Goal: Task Accomplishment & Management: Manage account settings

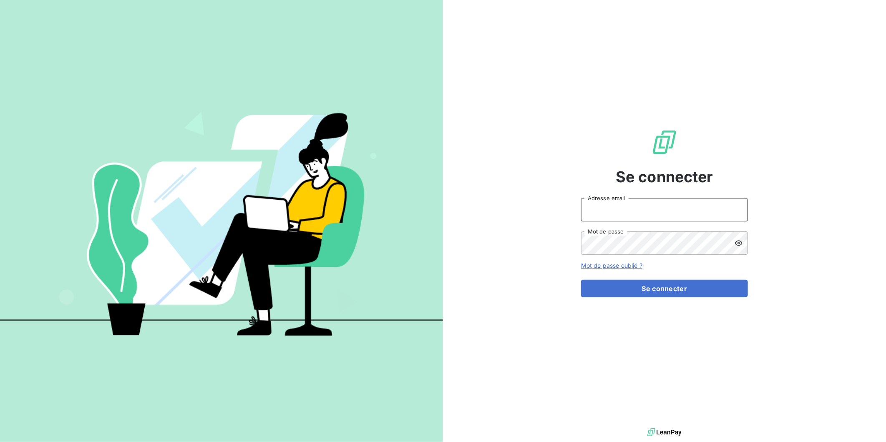
type input "[EMAIL_ADDRESS][DOMAIN_NAME]"
click at [655, 290] on button "Se connecter" at bounding box center [664, 289] width 167 height 18
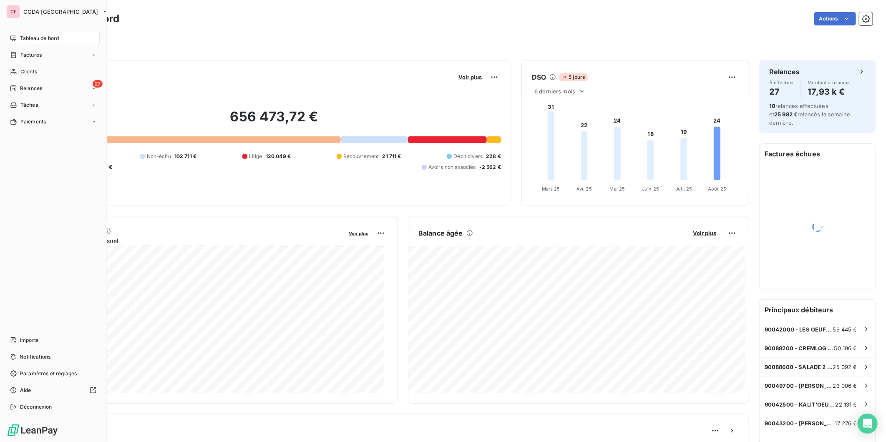
click at [17, 72] on div "Clients" at bounding box center [53, 71] width 93 height 13
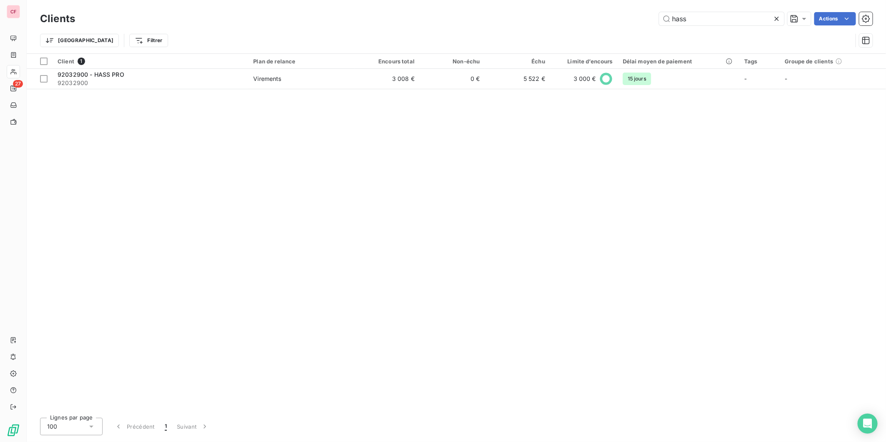
type input "hass"
click at [419, 84] on td "3 008 €" at bounding box center [386, 79] width 65 height 20
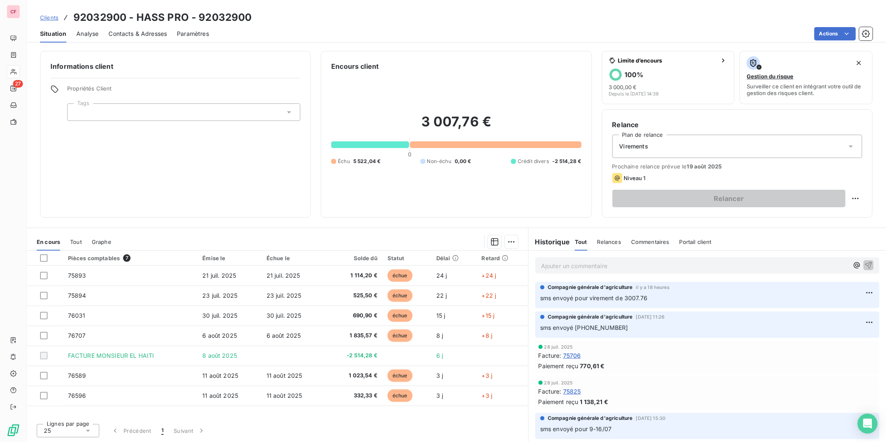
click at [743, 368] on div "Paiement reçu 770,61 €" at bounding box center [706, 366] width 337 height 9
click at [676, 19] on div "Clients 92032900 - HASS PRO - 92032900" at bounding box center [456, 17] width 859 height 15
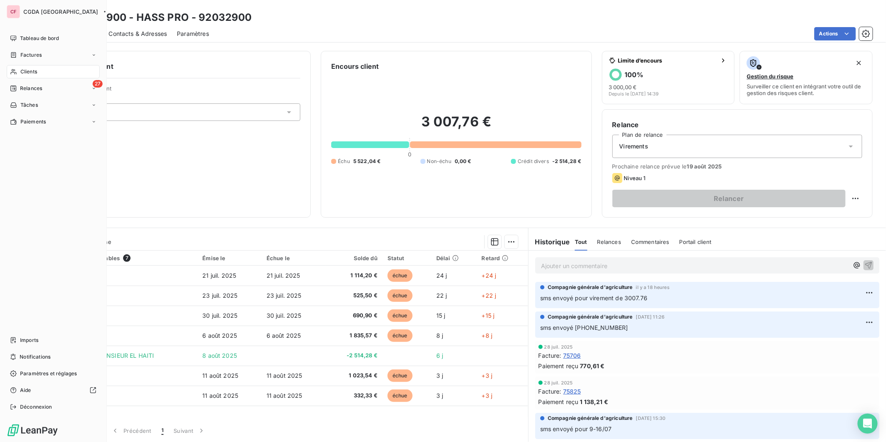
click at [43, 88] on div "27 Relances" at bounding box center [53, 88] width 93 height 13
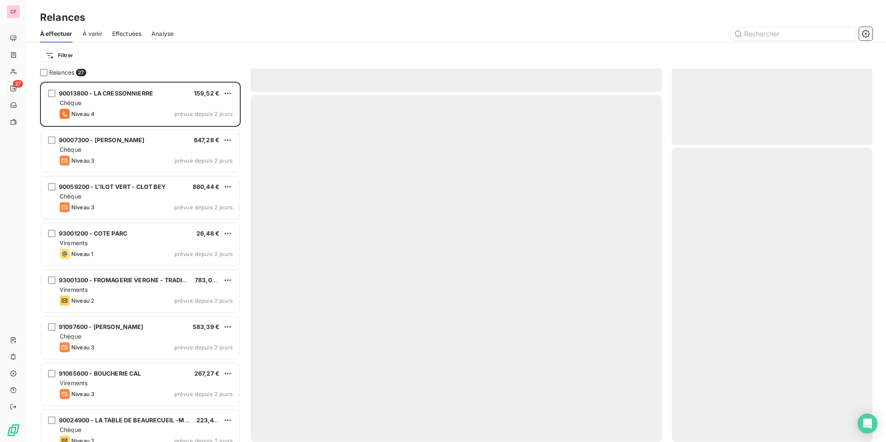
scroll to position [353, 194]
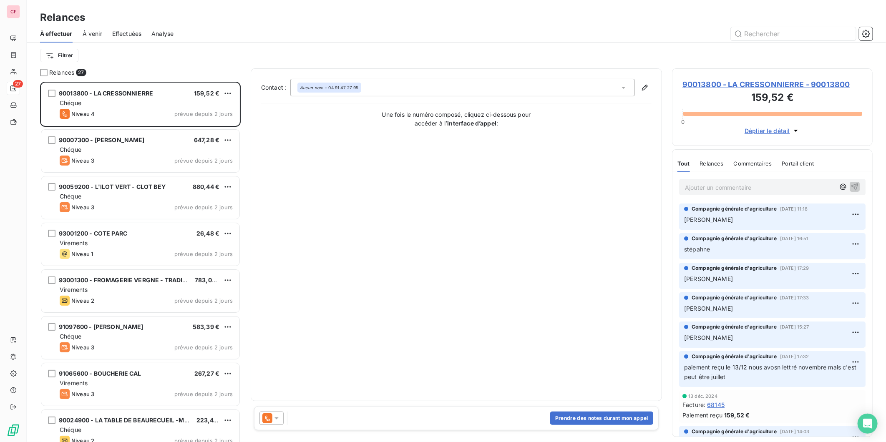
click at [148, 92] on span "90013800 - LA CRESSONNIERRE" at bounding box center [106, 93] width 94 height 7
click at [227, 89] on html "CF 27 Relances À effectuer À venir Effectuées Analyse Filtrer Relances 27 90013…" at bounding box center [443, 221] width 886 height 442
click at [216, 110] on div "Replanifier cette action" at bounding box center [192, 109] width 75 height 13
select select "7"
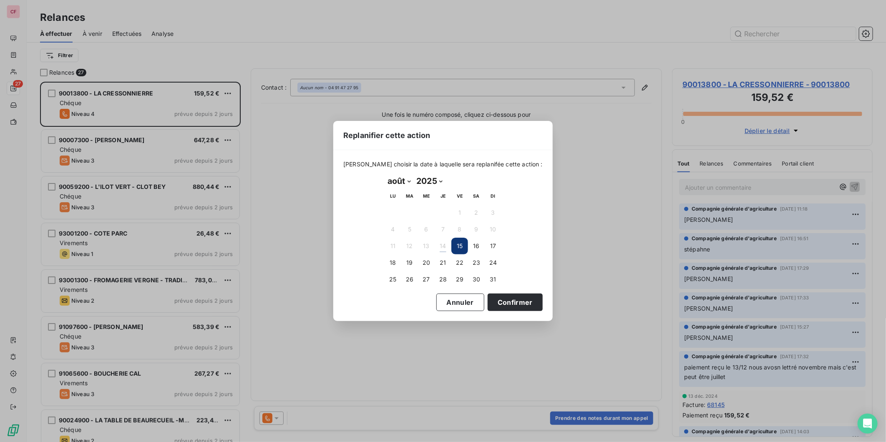
click at [414, 264] on button "19" at bounding box center [409, 262] width 17 height 17
click at [513, 299] on button "Confirmer" at bounding box center [515, 303] width 55 height 18
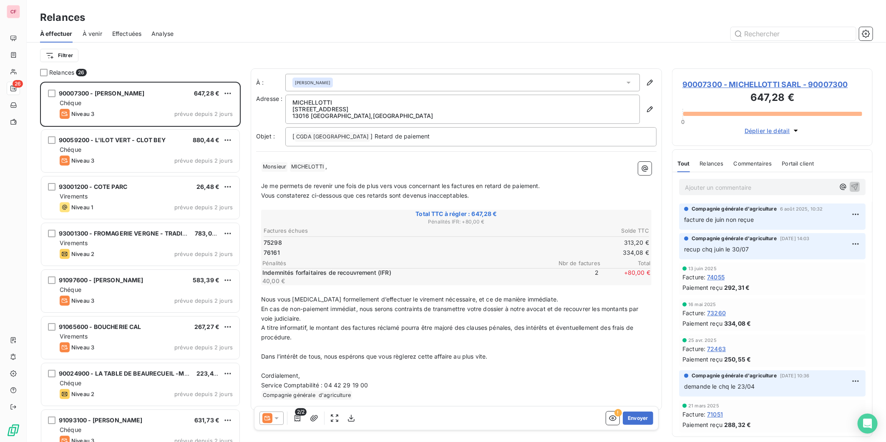
click at [129, 90] on span "90007300 - [PERSON_NAME]" at bounding box center [102, 93] width 86 height 7
click at [755, 84] on span "90007300 - MICHELLOTTI SARL - 90007300" at bounding box center [772, 84] width 180 height 11
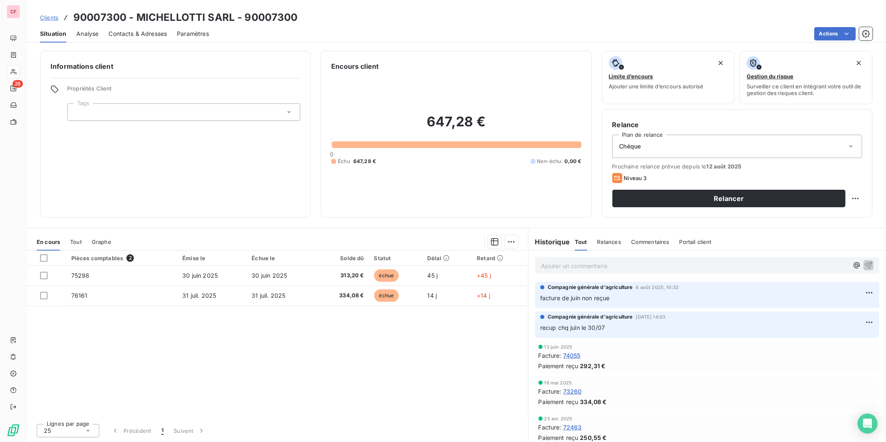
click at [555, 269] on p "Ajouter un commentaire ﻿" at bounding box center [694, 266] width 307 height 10
click at [623, 264] on p "Ajouter un commentaire ﻿" at bounding box center [694, 266] width 307 height 10
click at [608, 267] on p "recup chq le" at bounding box center [694, 266] width 307 height 10
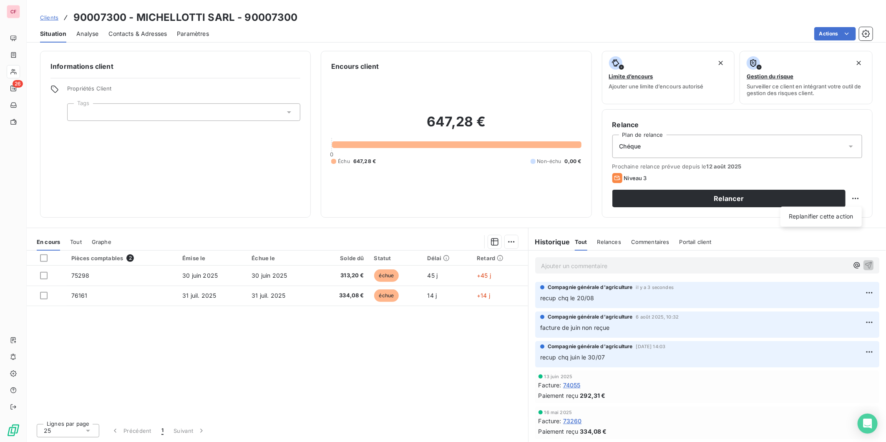
click at [852, 195] on html "CF 26 Clients 90007300 - MICHELLOTTI SARL - 90007300 Situation Analyse Contacts…" at bounding box center [443, 221] width 886 height 442
click at [816, 218] on div "Replanifier cette action" at bounding box center [821, 216] width 75 height 13
select select "7"
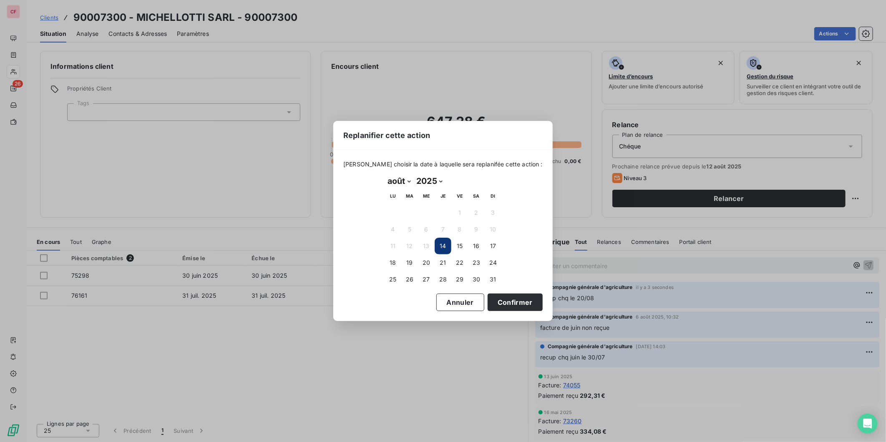
click at [412, 275] on button "26" at bounding box center [409, 279] width 17 height 17
click at [512, 302] on button "Confirmer" at bounding box center [515, 303] width 55 height 18
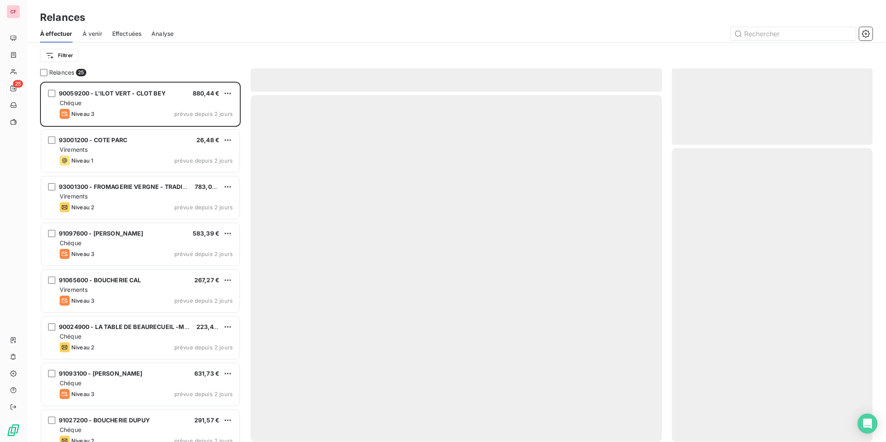
scroll to position [353, 194]
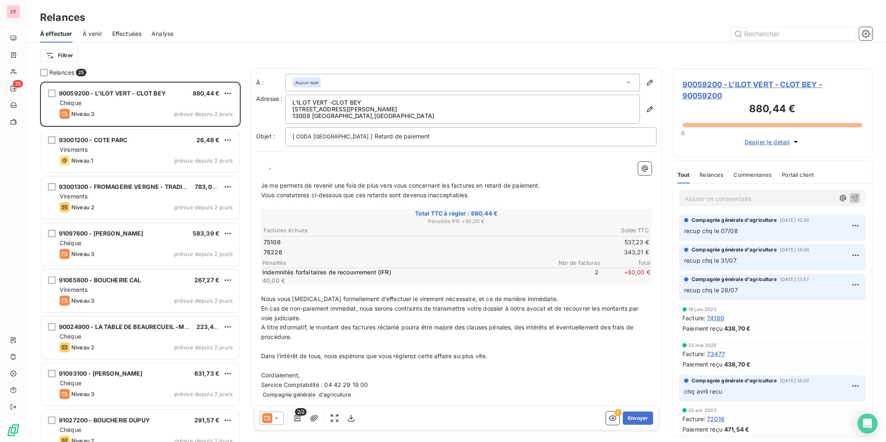
click at [152, 96] on span "90059200 - L'ILOT VERT - CLOT BEY" at bounding box center [112, 93] width 107 height 7
click at [701, 88] on span "90059200 - L'ILOT VERT - CLOT BEY - 90059200" at bounding box center [772, 90] width 180 height 23
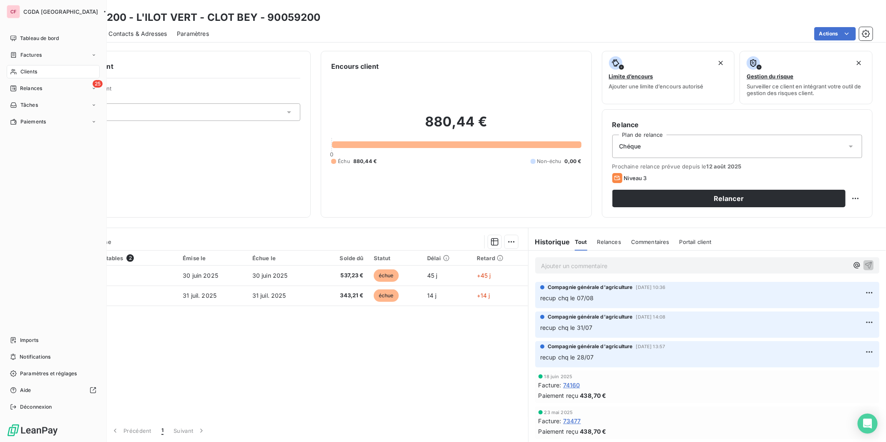
drag, startPoint x: 13, startPoint y: 85, endPoint x: 18, endPoint y: 77, distance: 10.1
click at [13, 85] on icon at bounding box center [13, 88] width 6 height 6
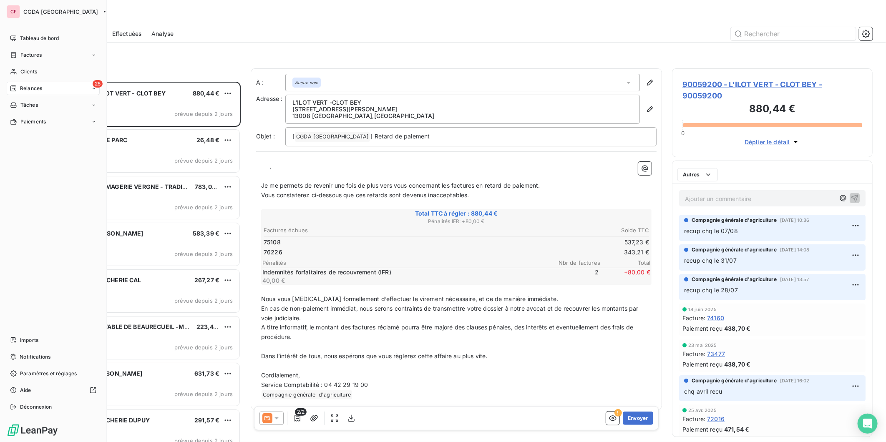
scroll to position [353, 194]
click at [24, 68] on span "Clients" at bounding box center [28, 72] width 17 height 8
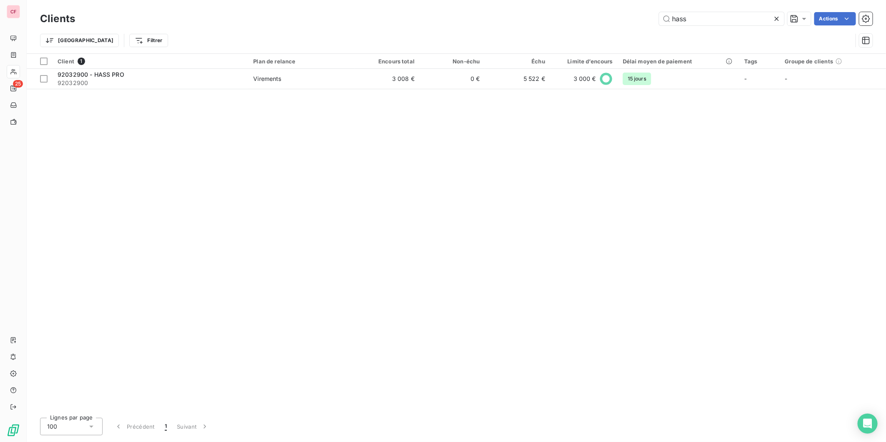
click at [714, 18] on input "hass" at bounding box center [721, 18] width 125 height 13
type input "PRADILLE"
click at [278, 83] on td "Chéque" at bounding box center [301, 79] width 106 height 20
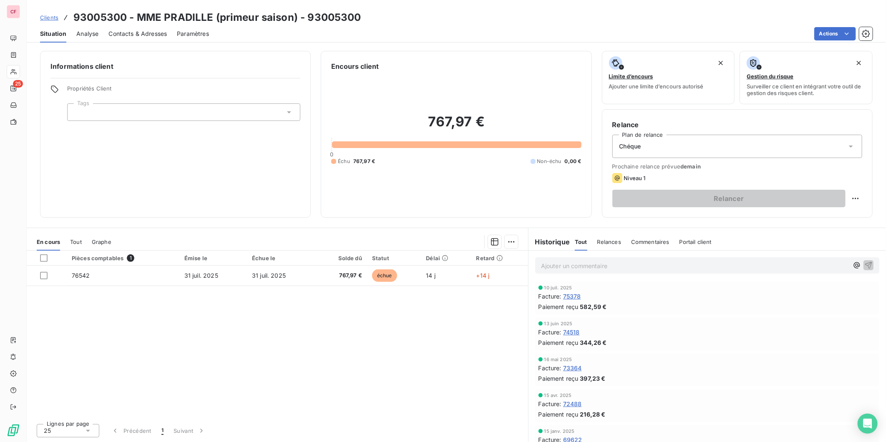
click at [600, 265] on p "Ajouter un commentaire ﻿" at bounding box center [694, 266] width 307 height 10
click at [686, 31] on div "Actions" at bounding box center [546, 33] width 654 height 13
click at [153, 33] on span "Contacts & Adresses" at bounding box center [137, 34] width 58 height 8
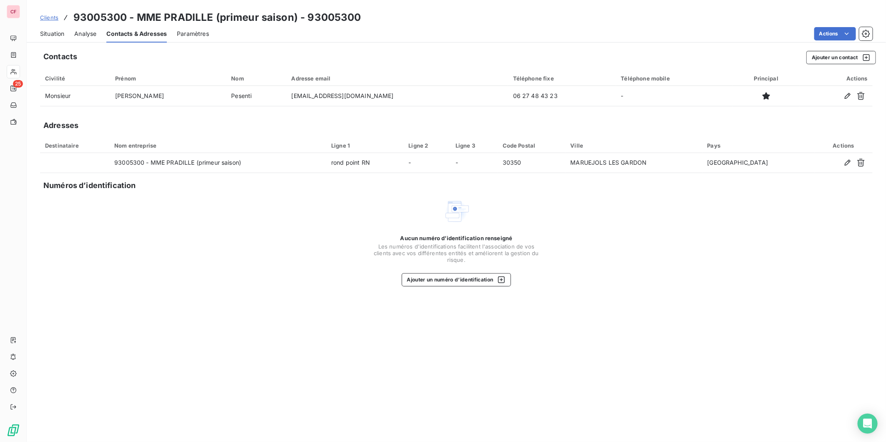
click at [55, 34] on span "Situation" at bounding box center [52, 34] width 24 height 8
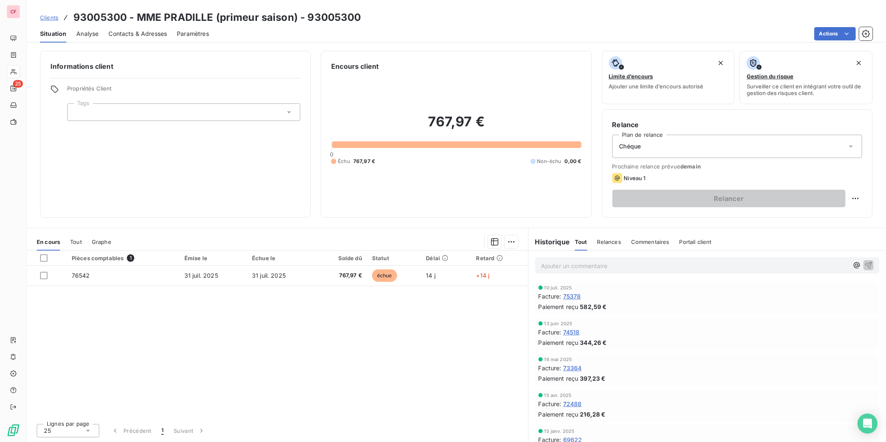
click at [556, 269] on p "Ajouter un commentaire ﻿" at bounding box center [694, 266] width 307 height 10
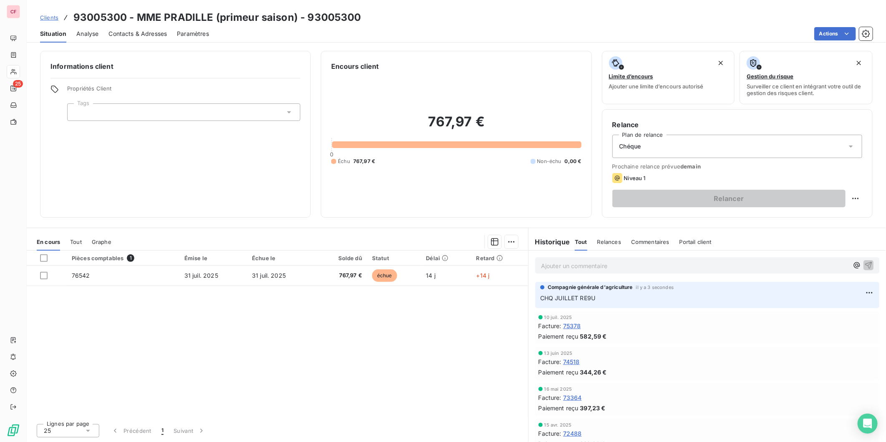
click at [859, 199] on html "CF 25 Clients 93005300 - MME PRADILLE (primeur saison) - 93005300 Situation Ana…" at bounding box center [443, 221] width 886 height 442
click at [839, 214] on div "Replanifier cette action" at bounding box center [821, 216] width 75 height 13
select select "7"
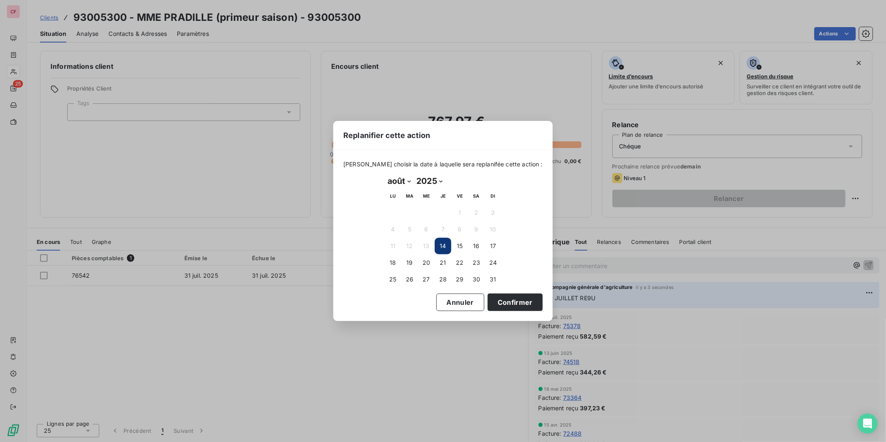
click at [407, 263] on button "19" at bounding box center [409, 262] width 17 height 17
click at [500, 300] on button "Confirmer" at bounding box center [515, 303] width 55 height 18
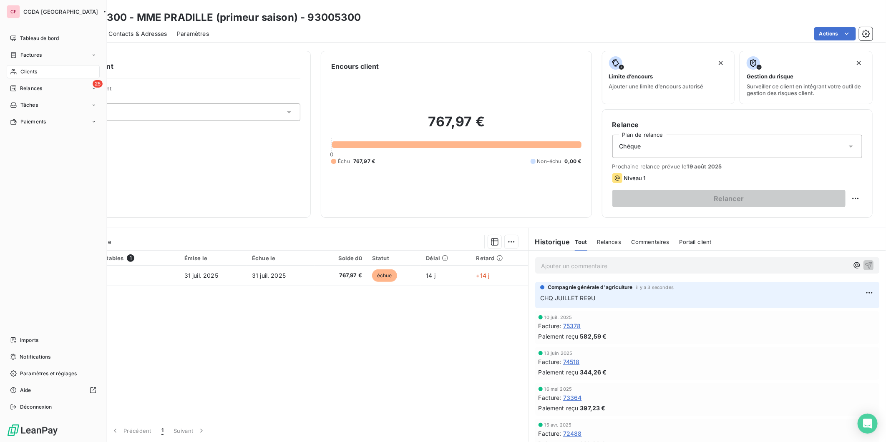
drag, startPoint x: 23, startPoint y: 71, endPoint x: 34, endPoint y: 72, distance: 10.5
click at [23, 71] on span "Clients" at bounding box center [28, 72] width 17 height 8
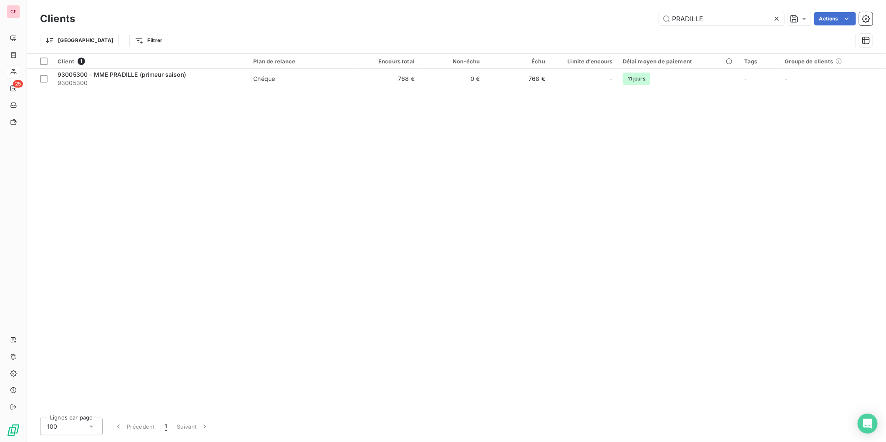
click at [701, 18] on input "PRADILLE" at bounding box center [721, 18] width 125 height 13
type input "NEW VITAMINE"
click at [422, 79] on td "0 €" at bounding box center [452, 79] width 65 height 20
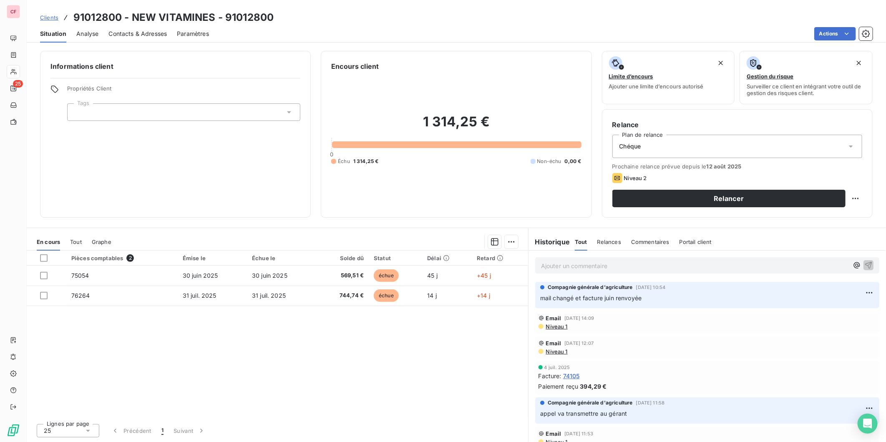
click at [565, 261] on p "Ajouter un commentaire ﻿" at bounding box center [694, 266] width 307 height 10
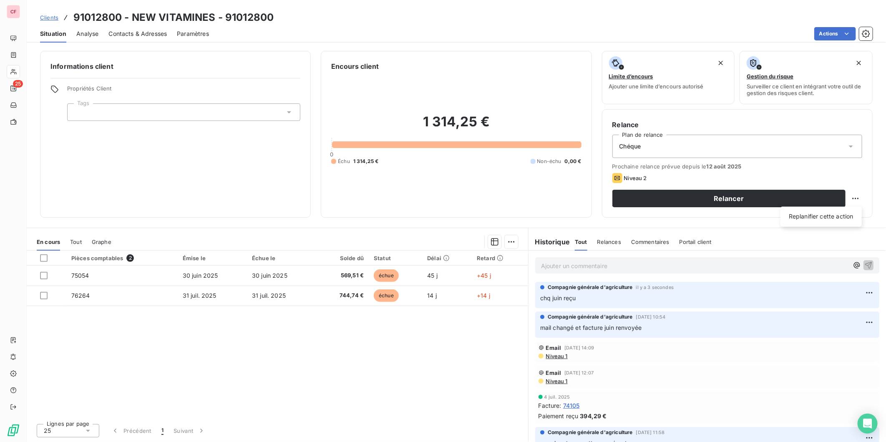
click at [858, 194] on html "CF 25 Clients 91012800 - NEW VITAMINES - 91012800 Situation Analyse Contacts & …" at bounding box center [443, 221] width 886 height 442
click at [812, 215] on div "Replanifier cette action" at bounding box center [821, 216] width 75 height 13
select select "7"
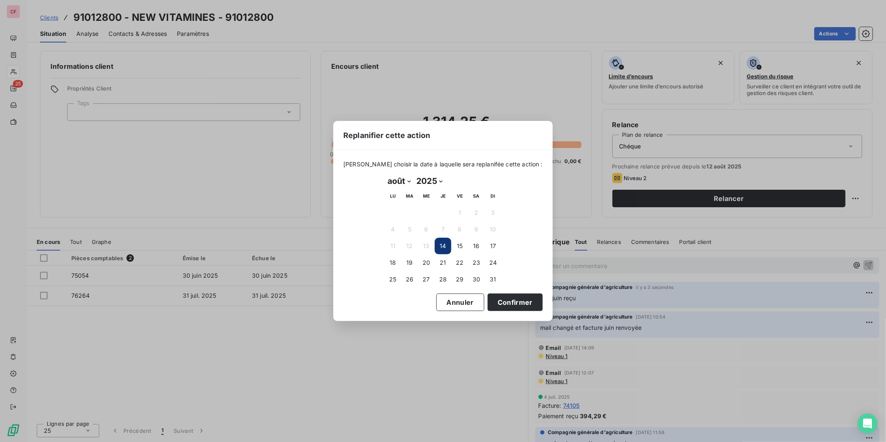
click at [456, 243] on button "15" at bounding box center [459, 246] width 17 height 17
click at [550, 210] on div "Replanifier cette action Veuillez choisir la date à laquelle sera replanifée ce…" at bounding box center [443, 221] width 886 height 442
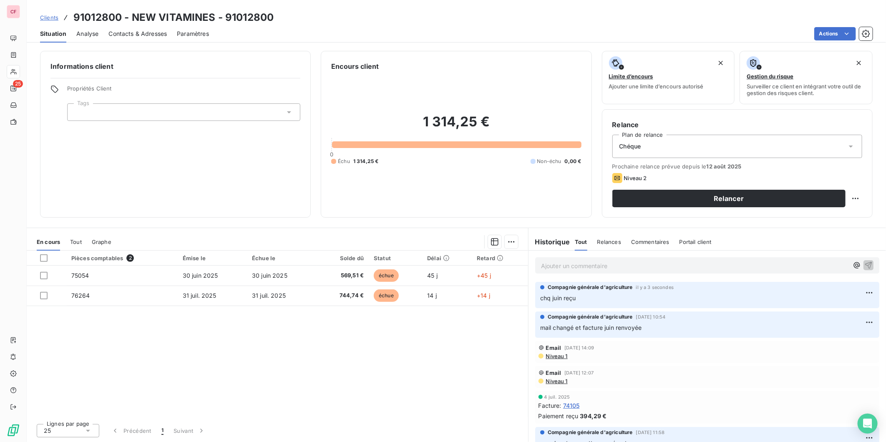
click at [643, 199] on button "Relancer" at bounding box center [728, 199] width 233 height 18
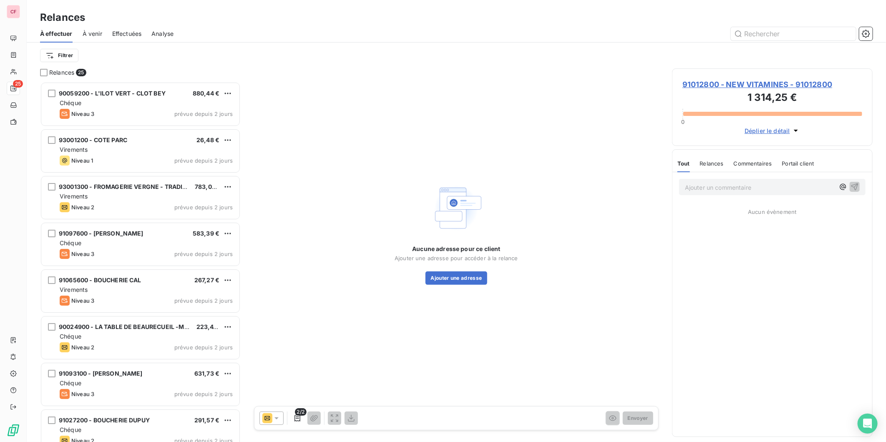
scroll to position [353, 194]
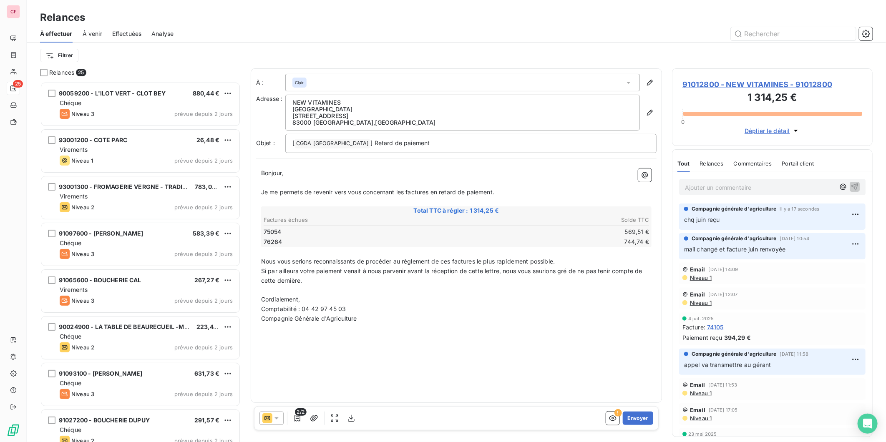
click at [278, 421] on icon at bounding box center [276, 418] width 8 height 8
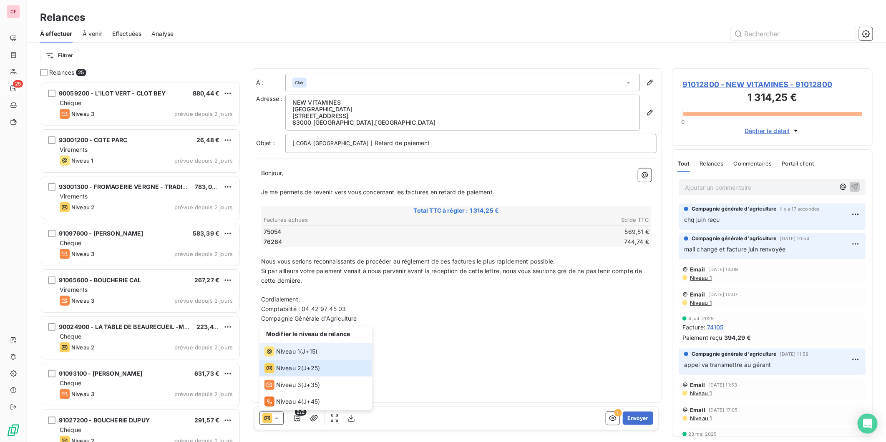
click at [298, 353] on span "Niveau 1" at bounding box center [288, 351] width 24 height 8
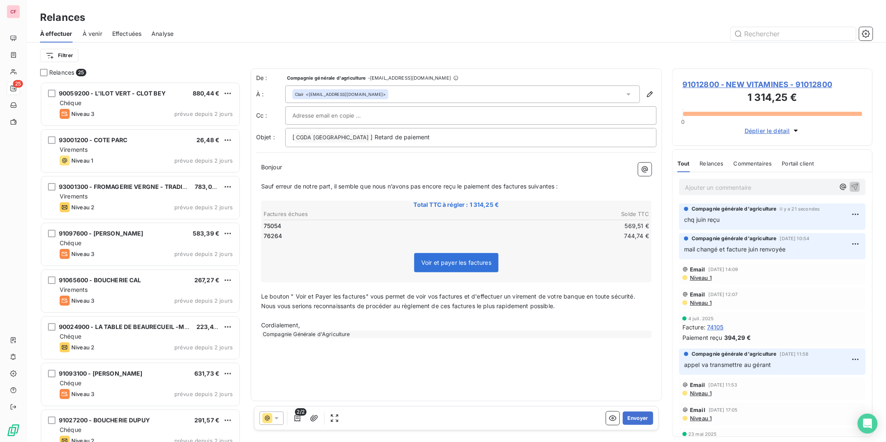
click at [297, 417] on icon "button" at bounding box center [297, 418] width 8 height 8
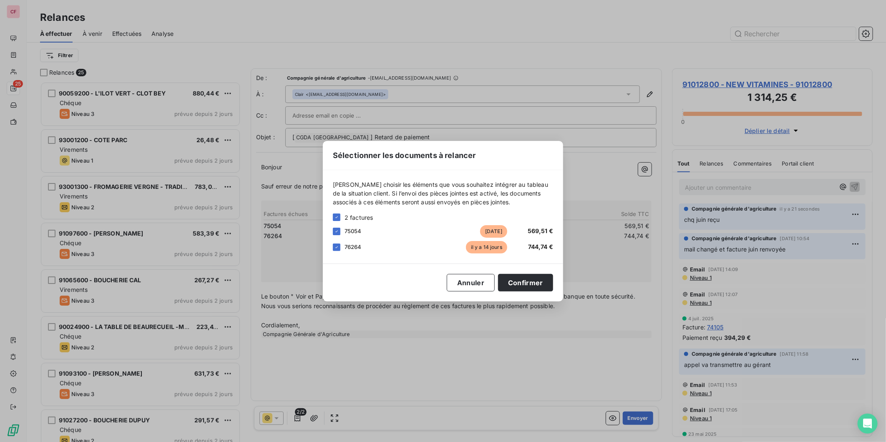
click at [338, 232] on icon at bounding box center [336, 231] width 5 height 5
click at [476, 281] on button "Annuler" at bounding box center [471, 283] width 48 height 18
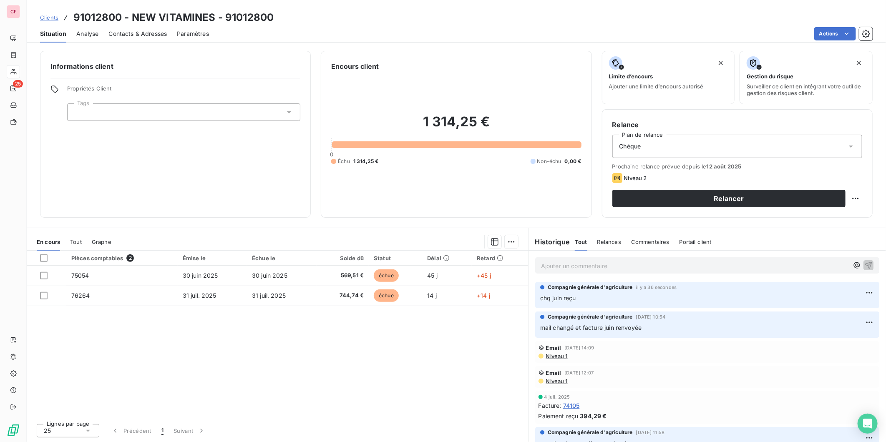
click at [850, 199] on html "CF 25 Clients 91012800 - NEW VITAMINES - 91012800 Situation Analyse Contacts & …" at bounding box center [443, 221] width 886 height 442
click at [841, 213] on div "Replanifier cette action" at bounding box center [821, 216] width 75 height 13
select select "7"
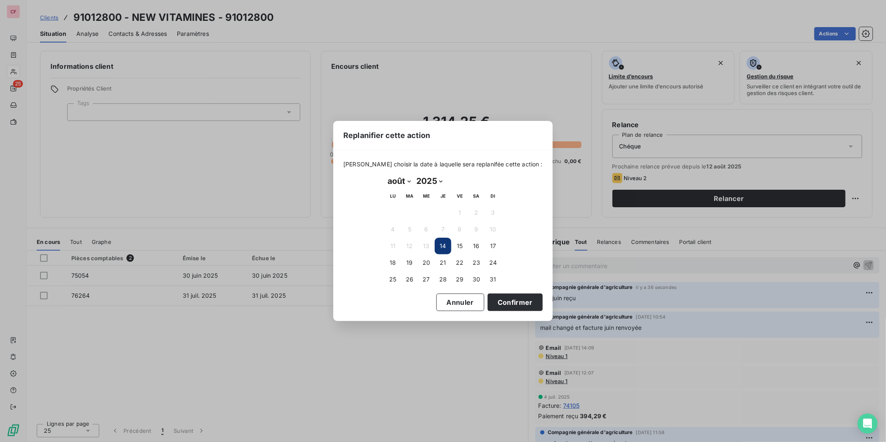
click at [405, 262] on button "19" at bounding box center [409, 262] width 17 height 17
click at [509, 302] on button "Confirmer" at bounding box center [515, 303] width 55 height 18
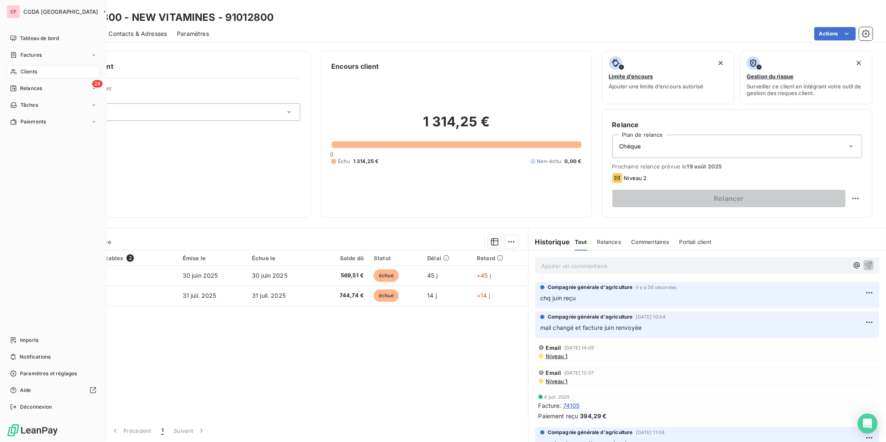
click at [15, 72] on icon at bounding box center [13, 71] width 7 height 7
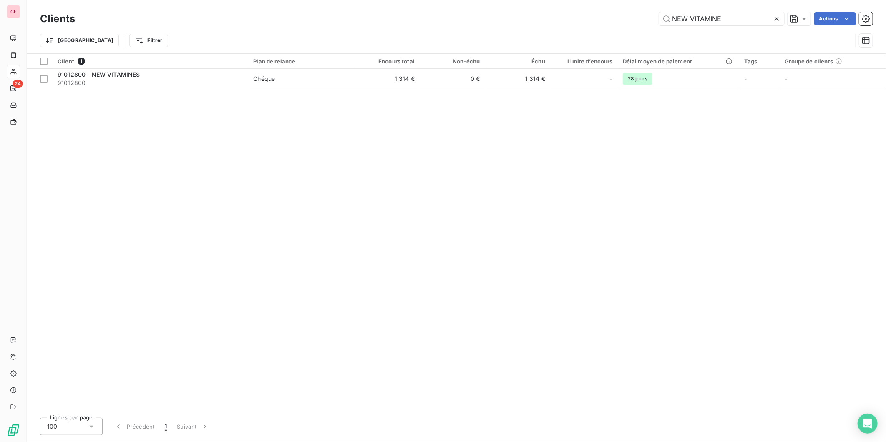
click at [735, 20] on input "NEW VITAMINE" at bounding box center [721, 18] width 125 height 13
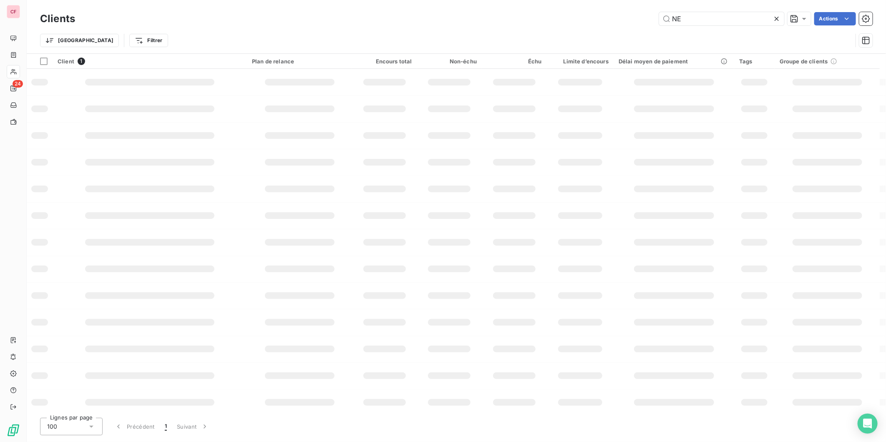
type input "N"
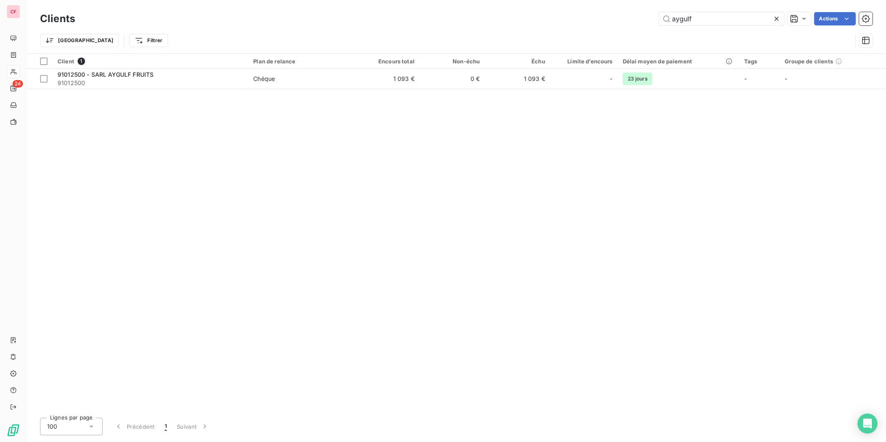
type input "aygulf"
click at [425, 86] on td "0 €" at bounding box center [452, 79] width 65 height 20
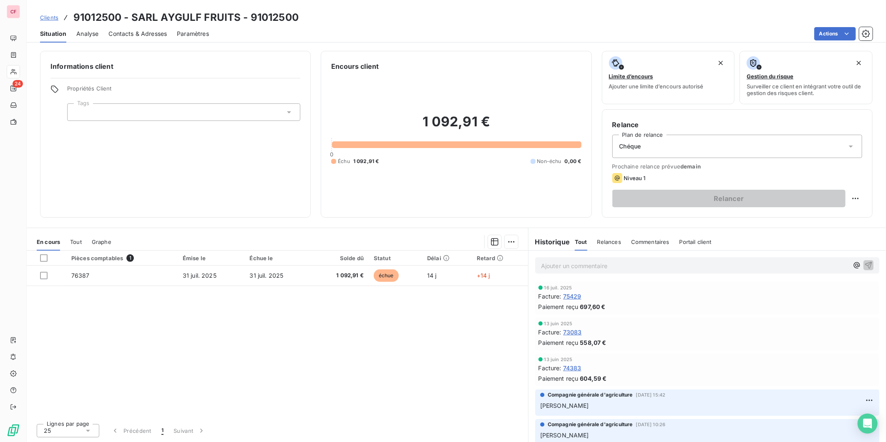
click at [567, 264] on p "Ajouter un commentaire ﻿" at bounding box center [694, 266] width 307 height 10
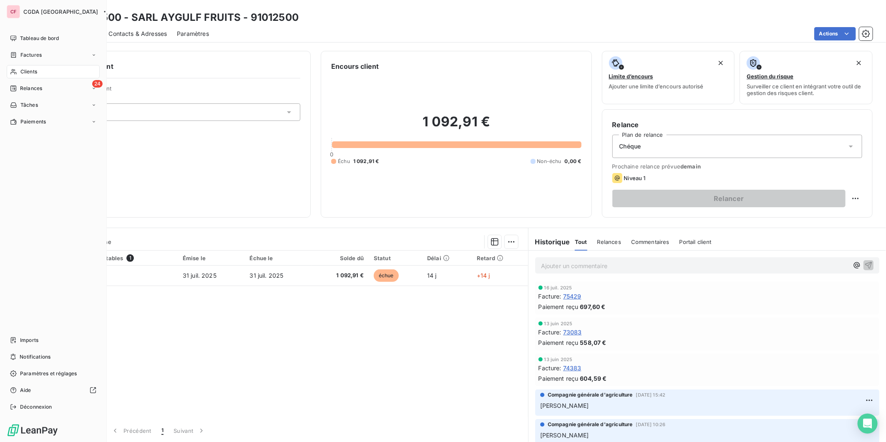
click at [17, 74] on icon at bounding box center [13, 71] width 7 height 7
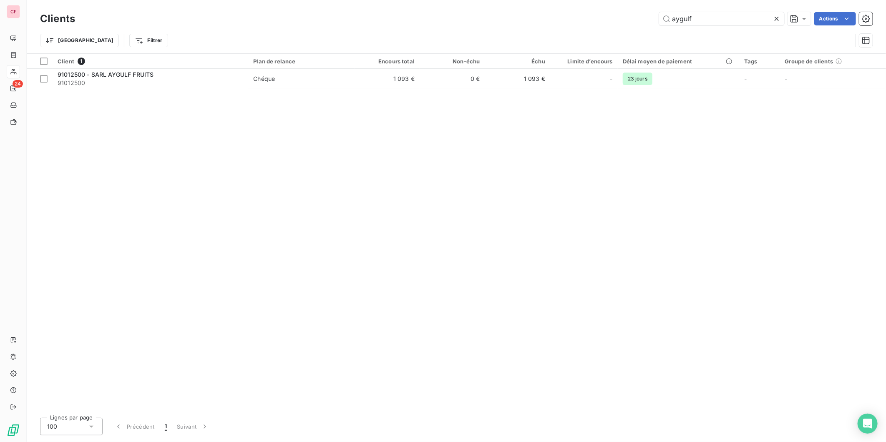
click at [713, 22] on input "aygulf" at bounding box center [721, 18] width 125 height 13
drag, startPoint x: 691, startPoint y: 177, endPoint x: 681, endPoint y: 2, distance: 175.4
click at [691, 171] on div "Client 1 Plan de relance Encours total Non-échu Échu Limite d’encours Délai moy…" at bounding box center [456, 232] width 859 height 357
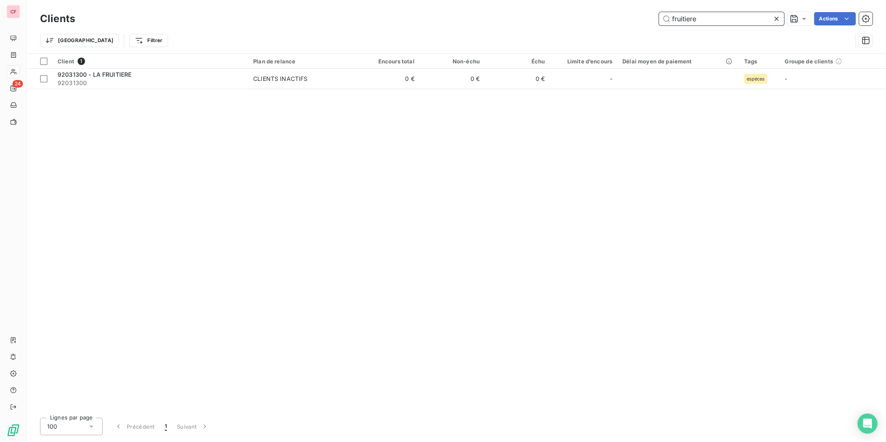
click at [710, 24] on input "fruitiere" at bounding box center [721, 18] width 125 height 13
type input "910976"
click at [315, 78] on span "Chéque" at bounding box center [301, 79] width 96 height 8
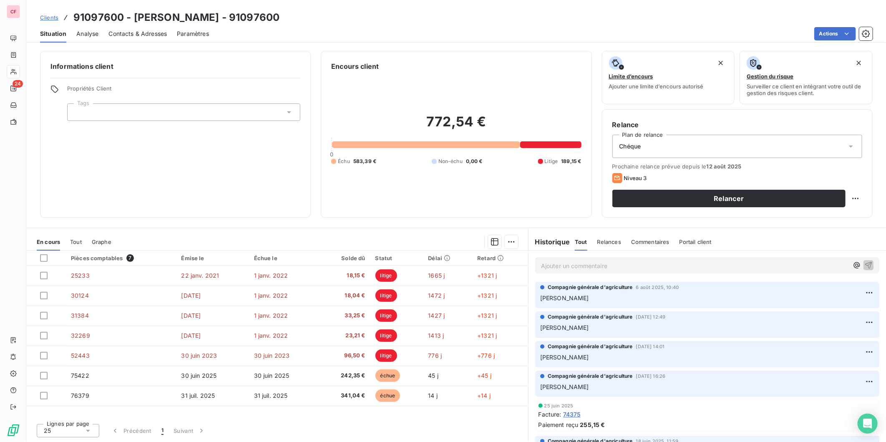
click at [562, 267] on p "Ajouter un commentaire ﻿" at bounding box center [694, 266] width 307 height 10
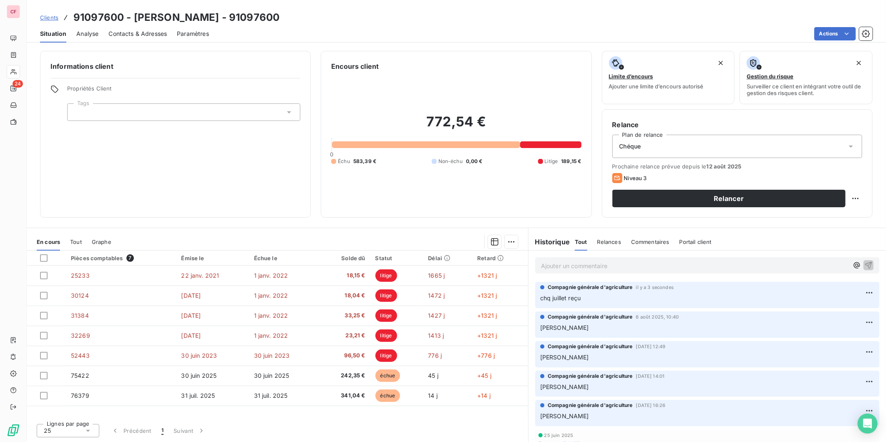
click at [689, 17] on div "Clients 91097600 - GILLES - 91097600" at bounding box center [456, 17] width 859 height 15
click at [744, 229] on div "Historique Tout Relances Commentaires Portail client Tout Relances Commentaires…" at bounding box center [706, 239] width 357 height 23
click at [652, 264] on p "Ajouter un commentaire ﻿" at bounding box center [694, 266] width 307 height 10
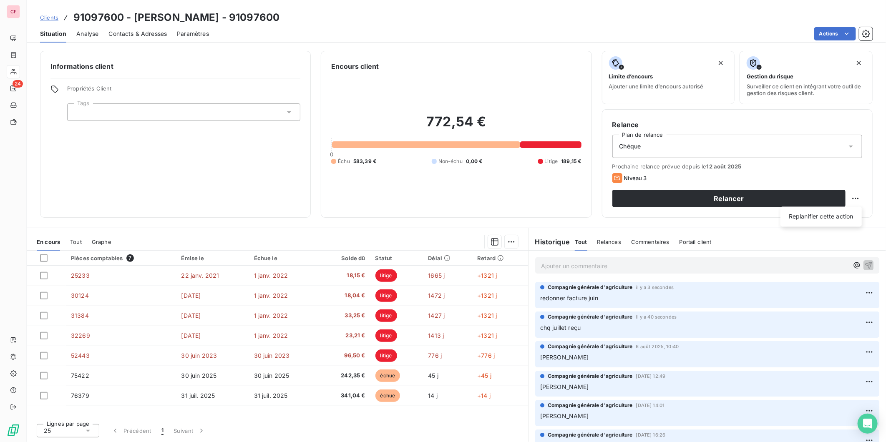
click at [854, 194] on html "CF 24 Clients 91097600 - GILLES - 91097600 Situation Analyse Contacts & Adresse…" at bounding box center [443, 221] width 886 height 442
click at [814, 218] on div "Replanifier cette action" at bounding box center [821, 216] width 75 height 13
select select "7"
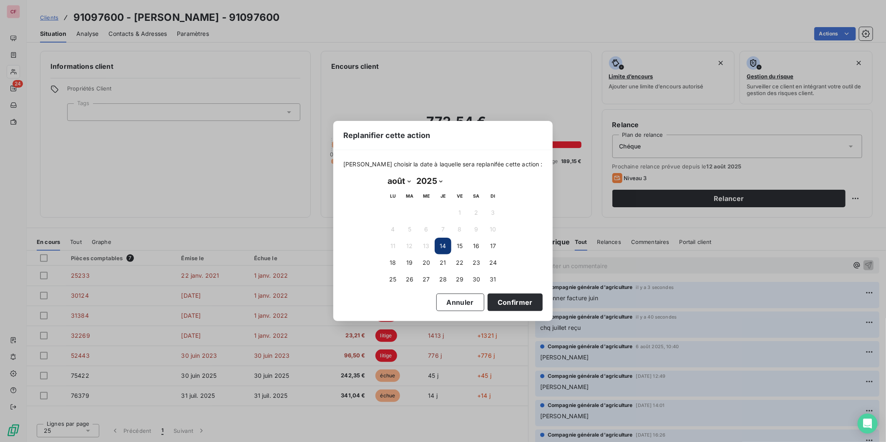
click at [412, 264] on button "19" at bounding box center [409, 262] width 17 height 17
click at [514, 299] on button "Confirmer" at bounding box center [515, 303] width 55 height 18
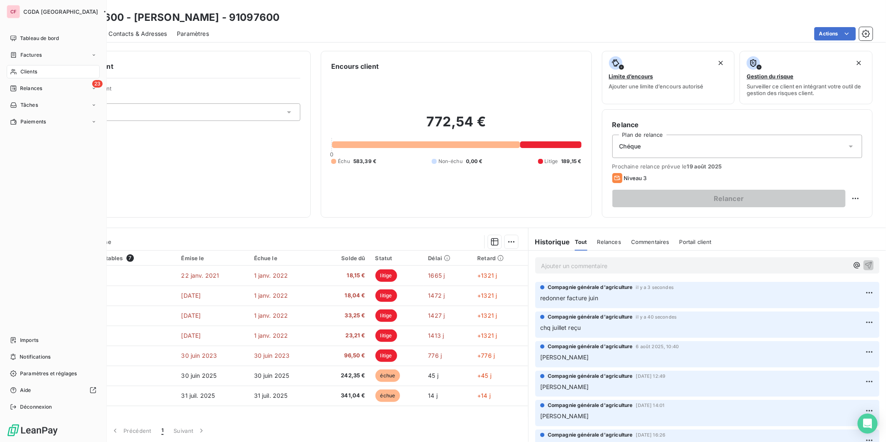
click at [23, 68] on span "Clients" at bounding box center [28, 72] width 17 height 8
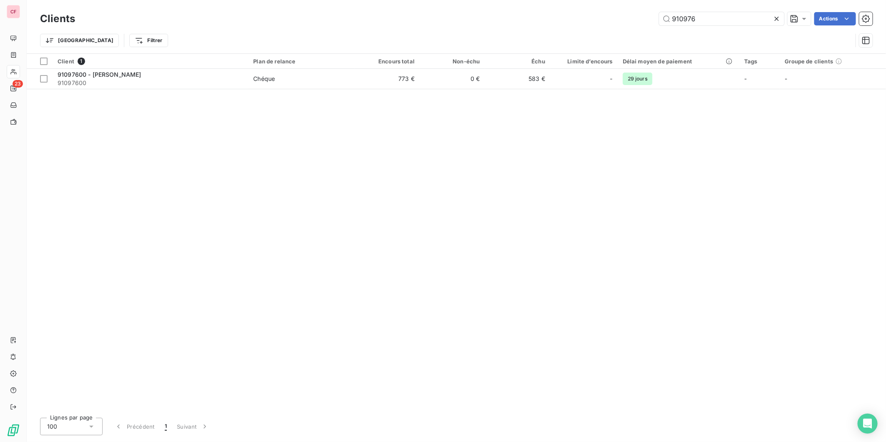
click at [738, 22] on input "910976" at bounding box center [721, 18] width 125 height 13
type input "930030"
click at [400, 75] on td "357 €" at bounding box center [386, 79] width 65 height 20
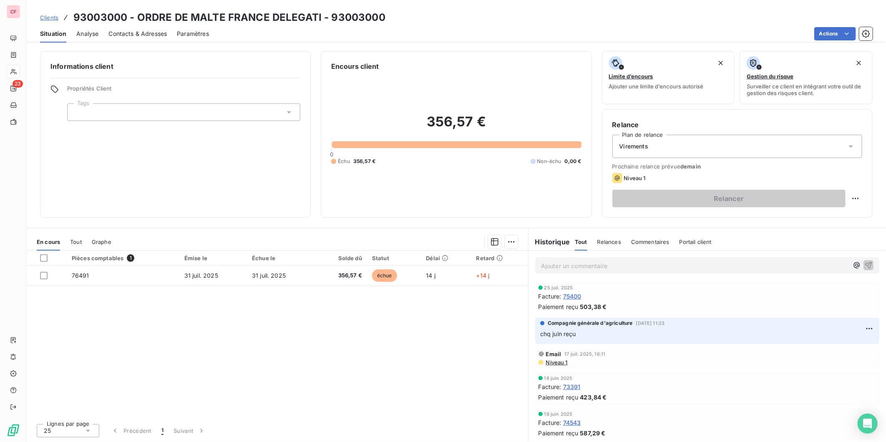
click at [582, 268] on p "Ajouter un commentaire ﻿" at bounding box center [694, 266] width 307 height 10
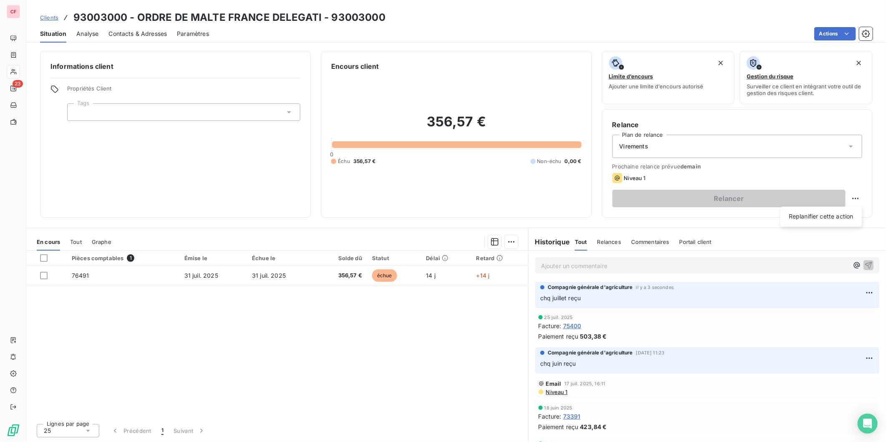
click at [853, 193] on html "CF 23 Clients 93003000 - ORDRE DE MALTE FRANCE DELEGATI - 93003000 Situation An…" at bounding box center [443, 221] width 886 height 442
click at [842, 211] on div "Replanifier cette action" at bounding box center [821, 216] width 75 height 13
select select "7"
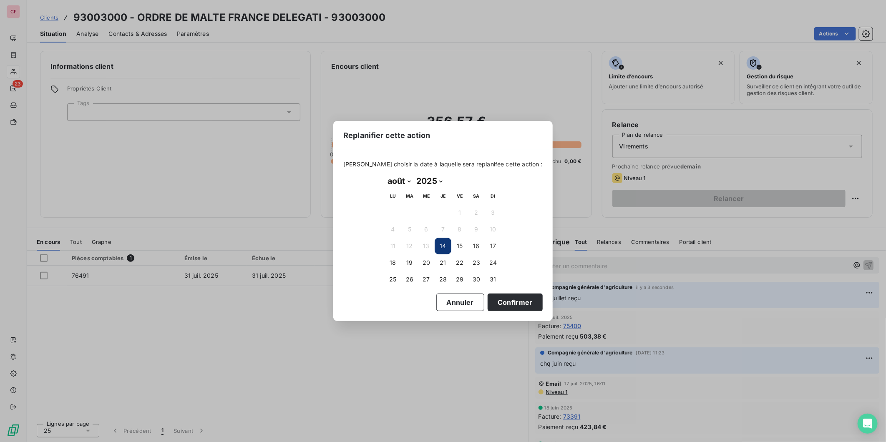
click at [410, 264] on button "19" at bounding box center [409, 262] width 17 height 17
click at [498, 297] on button "Confirmer" at bounding box center [515, 303] width 55 height 18
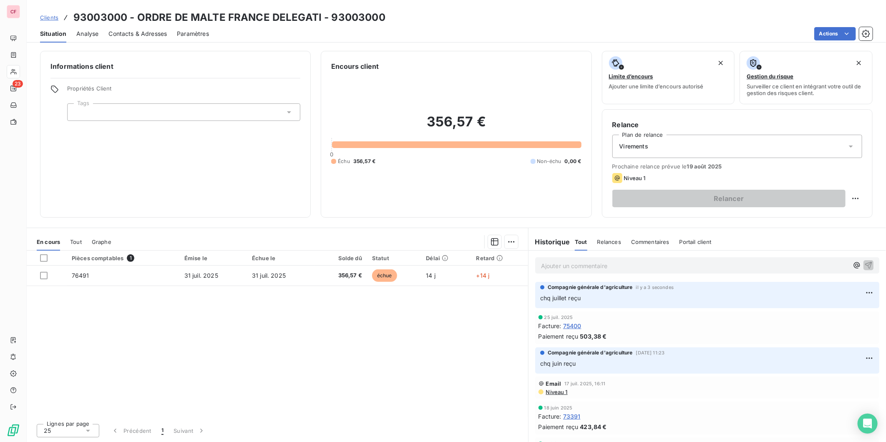
click at [665, 30] on div "Actions" at bounding box center [546, 33] width 654 height 13
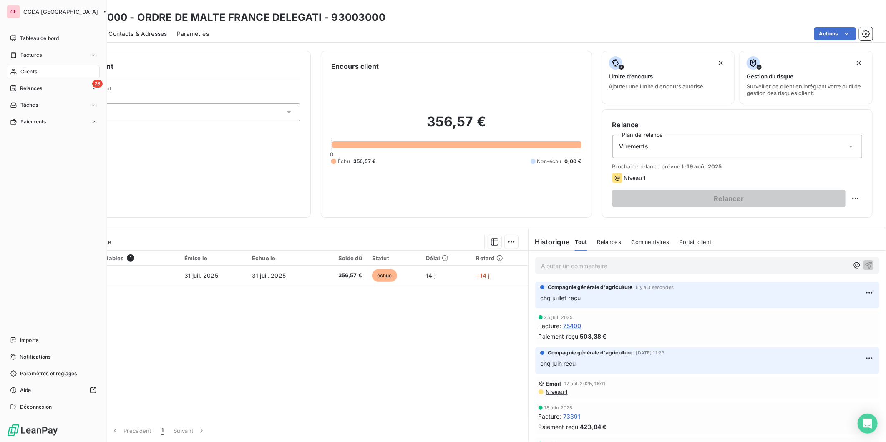
click at [13, 88] on icon at bounding box center [13, 88] width 7 height 7
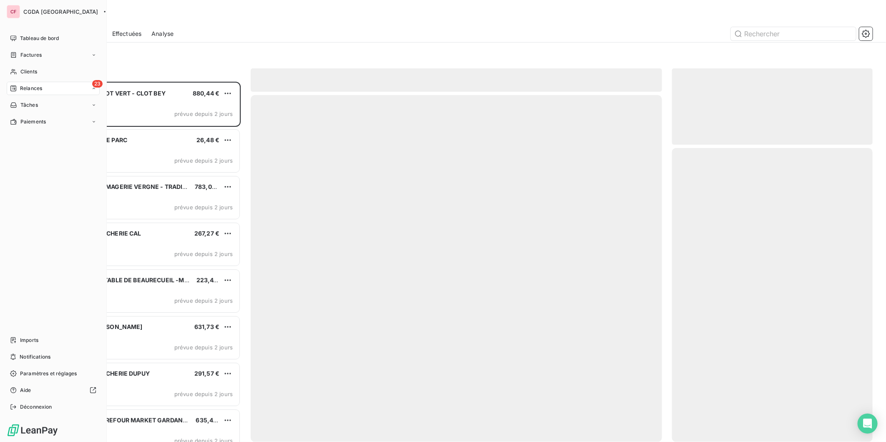
scroll to position [353, 194]
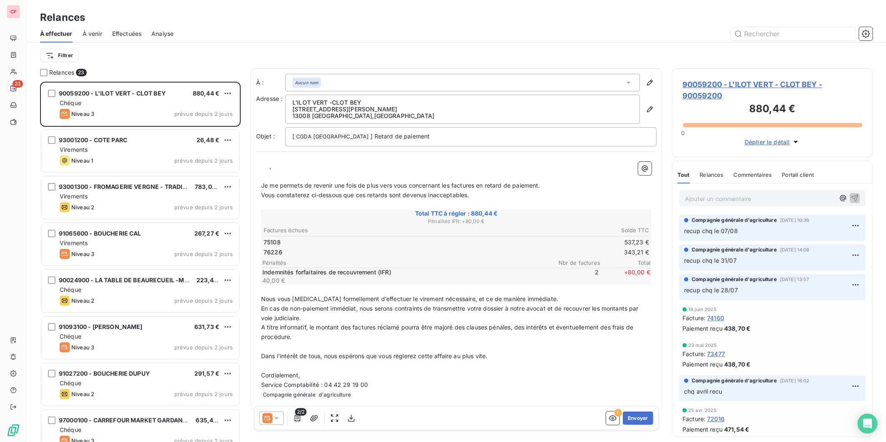
click at [131, 103] on div "Chéque" at bounding box center [146, 103] width 173 height 8
click at [152, 148] on div "Virements" at bounding box center [146, 150] width 173 height 8
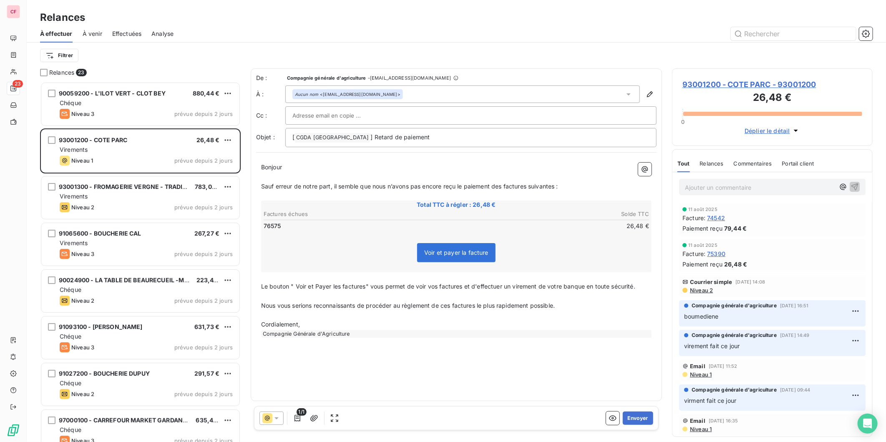
click at [138, 116] on div "Niveau 3 prévue depuis 2 jours" at bounding box center [146, 114] width 173 height 10
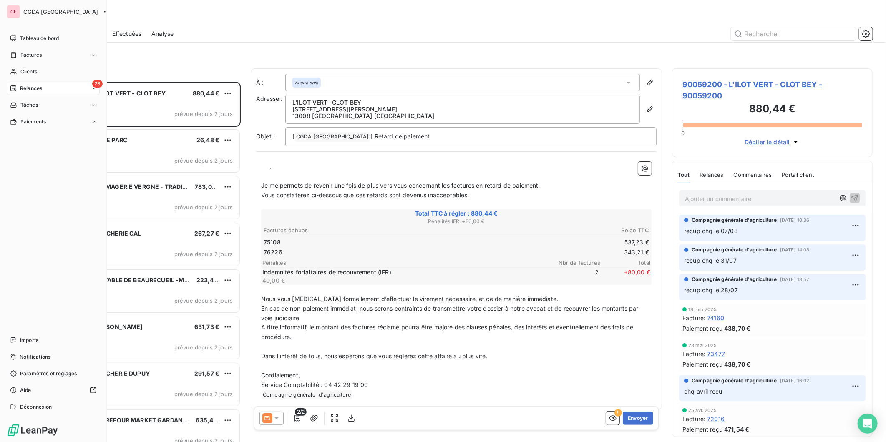
click at [31, 343] on span "Imports" at bounding box center [29, 341] width 18 height 8
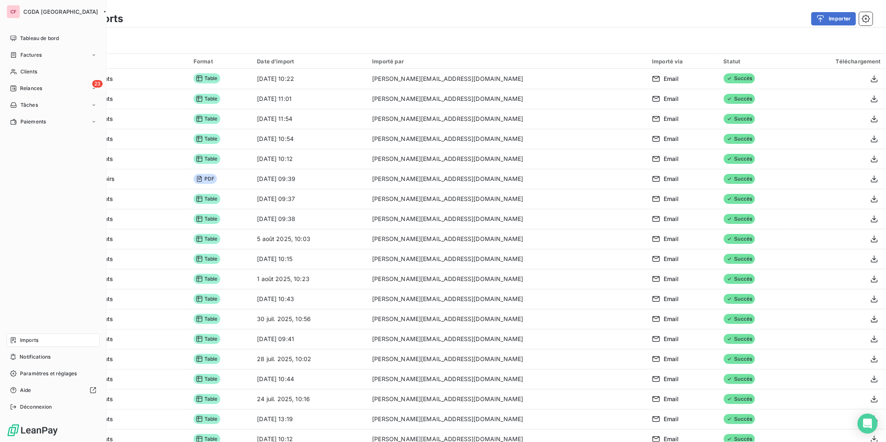
click at [42, 85] on span "Relances" at bounding box center [31, 89] width 22 height 8
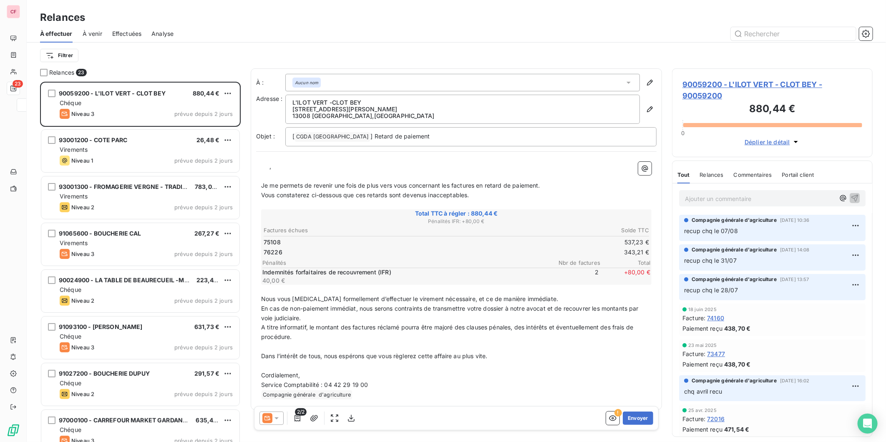
scroll to position [353, 194]
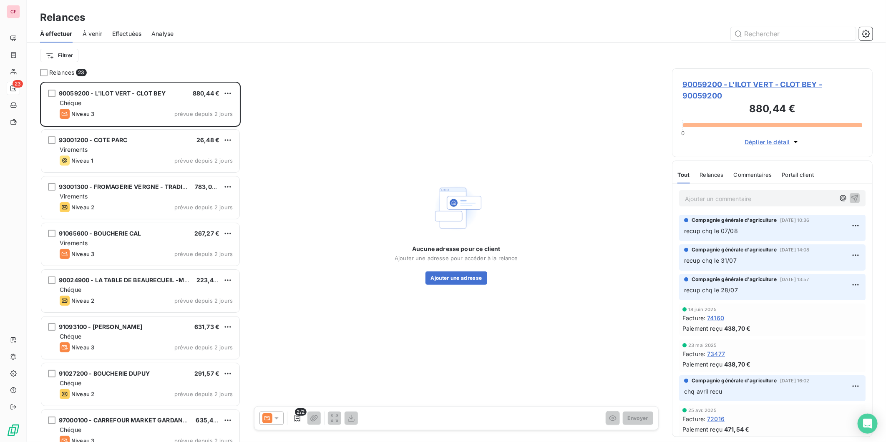
scroll to position [353, 194]
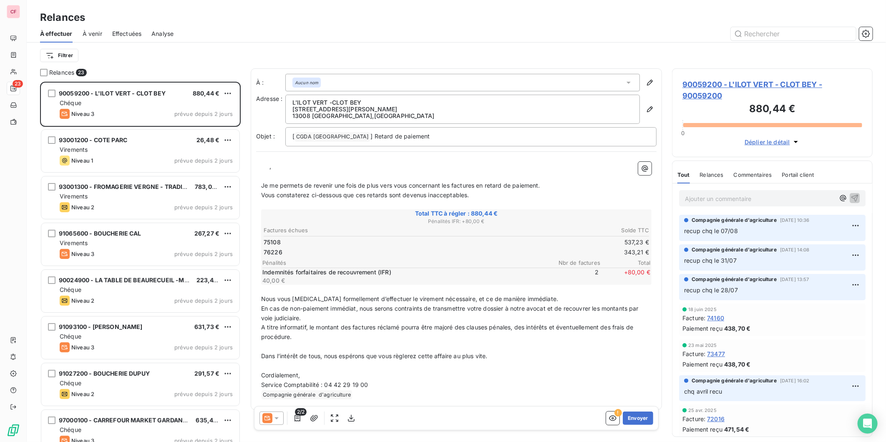
click at [73, 53] on html "CF 23 Relances À effectuer À venir Effectuées Analyse Filtrer Relances 23 90059…" at bounding box center [443, 221] width 886 height 442
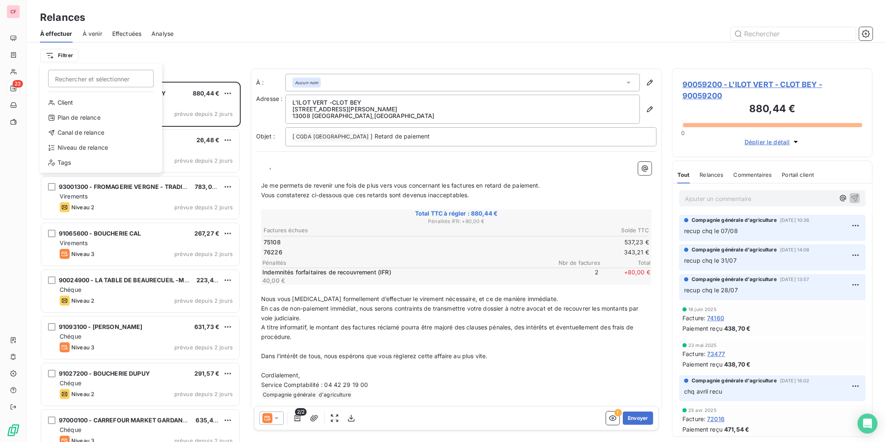
click at [182, 53] on html "CF 23 Relances À effectuer À venir Effectuées Analyse Filtrer Rechercher et sél…" at bounding box center [443, 221] width 886 height 442
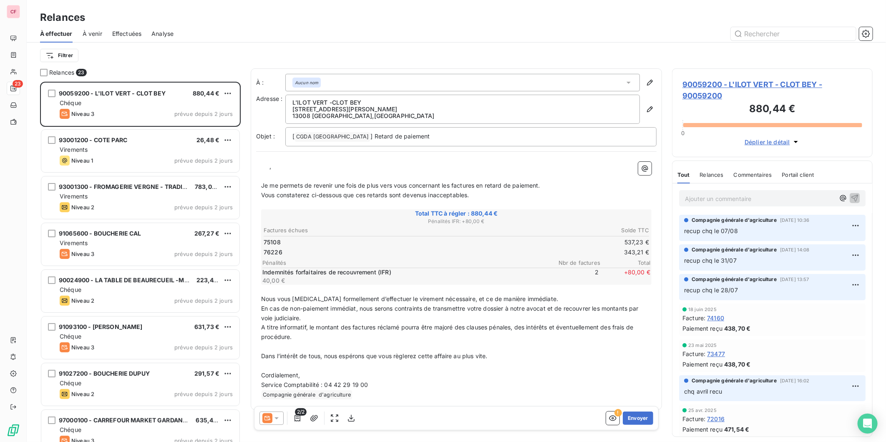
click at [149, 98] on div "90059200 - L'ILOT VERT - CLOT BEY 880,44 € Chéque Niveau 3 prévue depuis 2 jours" at bounding box center [140, 104] width 198 height 43
click at [711, 80] on span "90059200 - L'ILOT VERT - CLOT BEY - 90059200" at bounding box center [772, 90] width 180 height 23
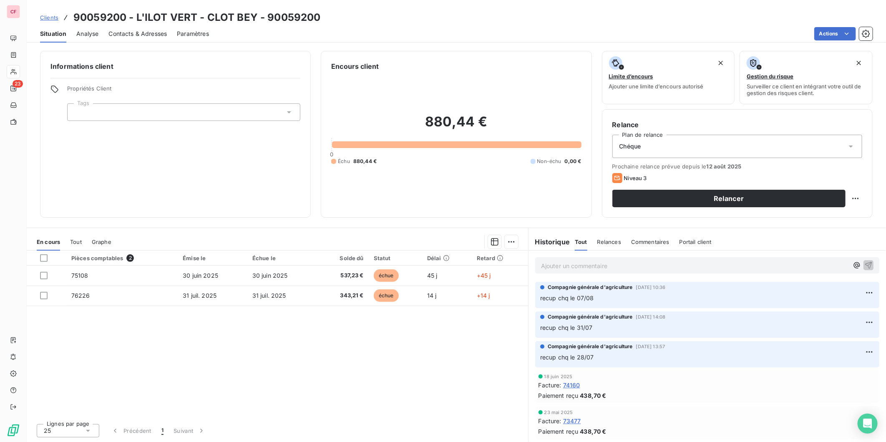
click at [608, 268] on p "Ajouter un commentaire ﻿" at bounding box center [694, 266] width 307 height 10
click at [615, 260] on div "recup chq" at bounding box center [694, 265] width 307 height 10
click at [613, 261] on p "recup chq" at bounding box center [694, 266] width 307 height 10
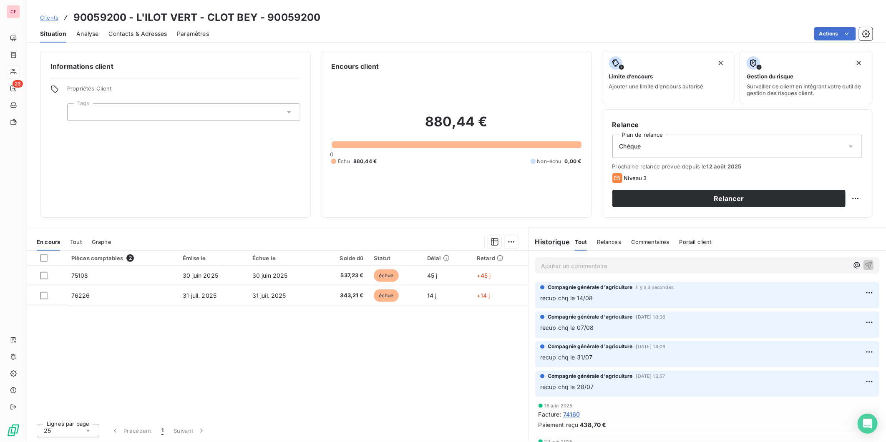
click at [855, 199] on html "CF 23 Clients 90059200 - L'ILOT VERT - CLOT BEY - 90059200 Situation Analyse Co…" at bounding box center [443, 221] width 886 height 442
click at [840, 213] on div "Replanifier cette action" at bounding box center [821, 216] width 75 height 13
select select "7"
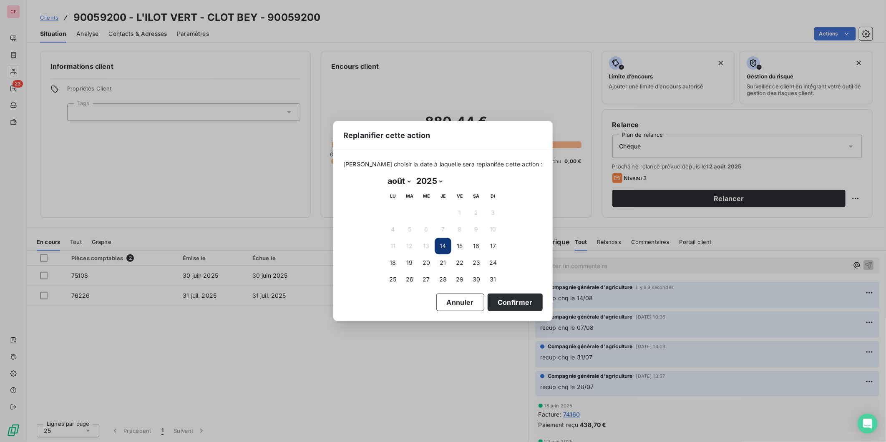
click at [411, 260] on button "19" at bounding box center [409, 262] width 17 height 17
click at [622, 289] on div "Replanifier cette action Veuillez choisir la date à laquelle sera replanifée ce…" at bounding box center [443, 221] width 886 height 442
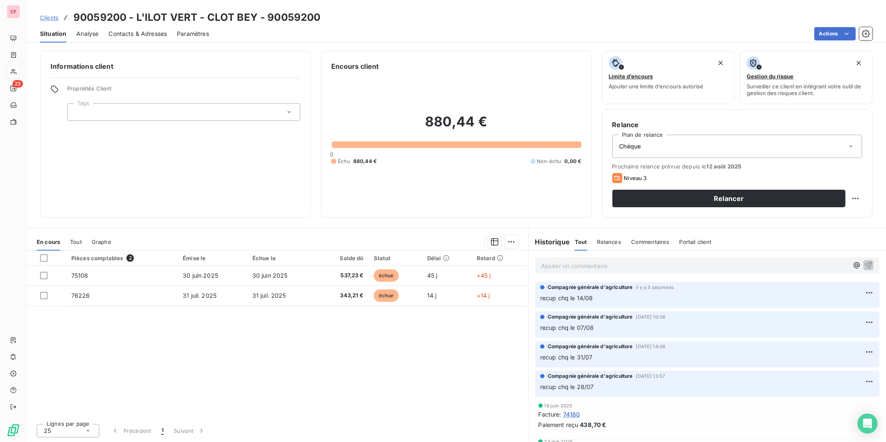
click at [866, 294] on html "CF 23 Clients 90059200 - L'ILOT VERT - CLOT BEY - 90059200 Situation Analyse Co…" at bounding box center [443, 221] width 886 height 442
click at [843, 324] on div "Supprimer" at bounding box center [842, 325] width 47 height 13
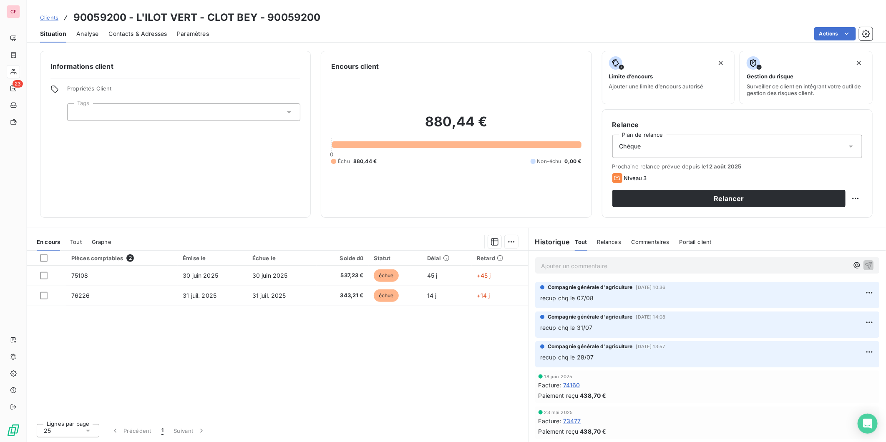
click at [561, 265] on p "Ajouter un commentaire ﻿" at bounding box center [694, 266] width 307 height 10
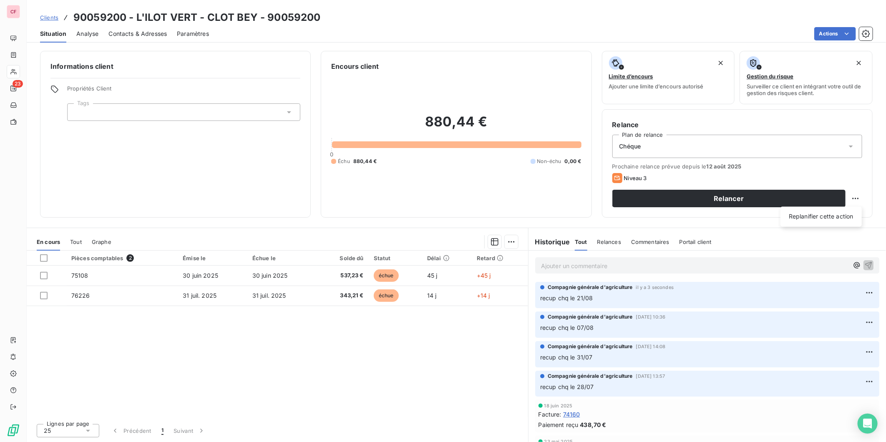
click at [853, 199] on html "CF 23 Clients 90059200 - L'ILOT VERT - CLOT BEY - 90059200 Situation Analyse Co…" at bounding box center [443, 221] width 886 height 442
click at [815, 223] on div "Replanifier cette action" at bounding box center [821, 216] width 75 height 13
select select "7"
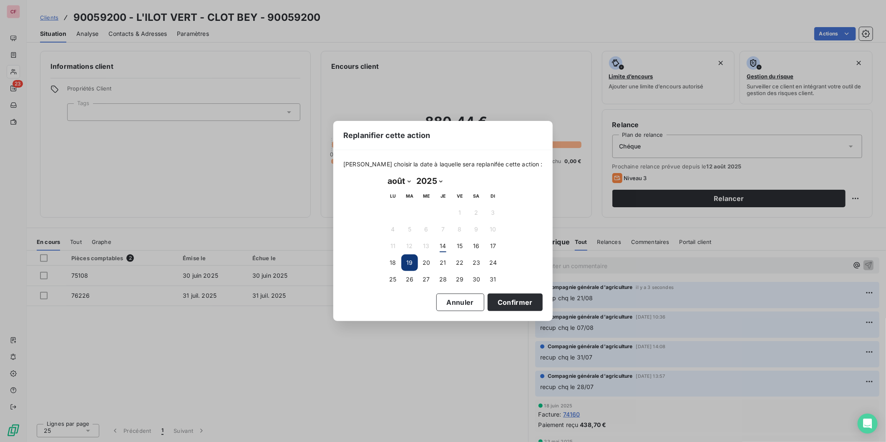
click at [410, 277] on button "26" at bounding box center [409, 279] width 17 height 17
drag, startPoint x: 487, startPoint y: 297, endPoint x: 489, endPoint y: 309, distance: 12.3
click at [488, 295] on button "Confirmer" at bounding box center [515, 303] width 55 height 18
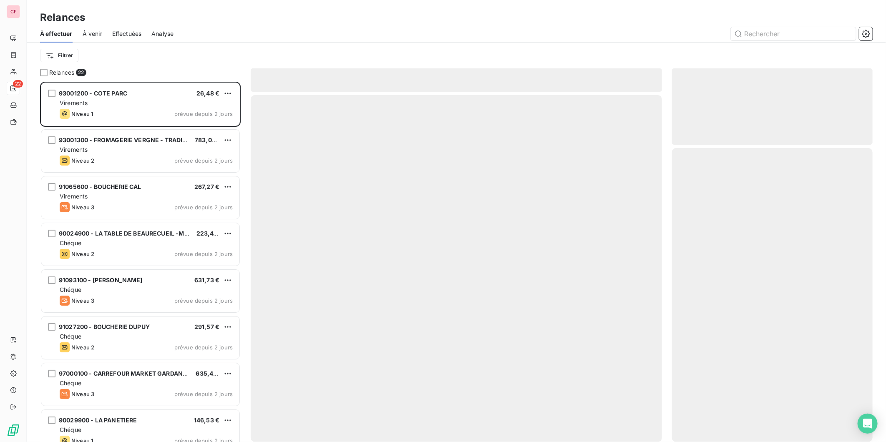
scroll to position [353, 194]
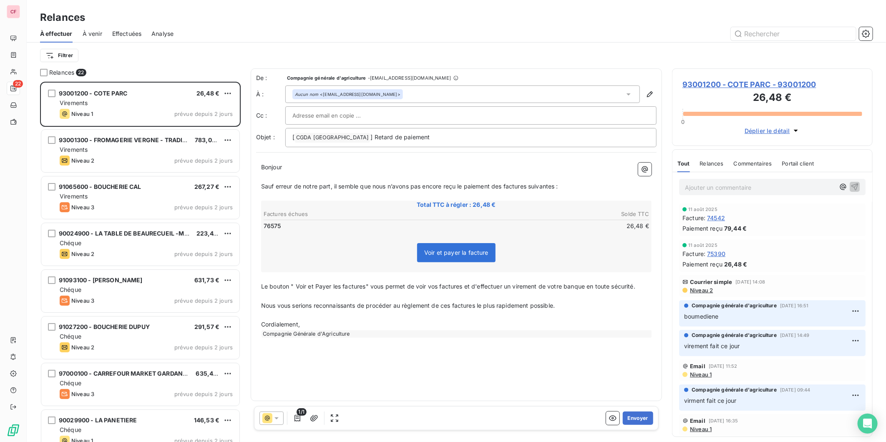
click at [151, 103] on div "Virements" at bounding box center [146, 103] width 173 height 8
click at [710, 85] on span "93001200 - COTE PARC - 93001200" at bounding box center [772, 84] width 180 height 11
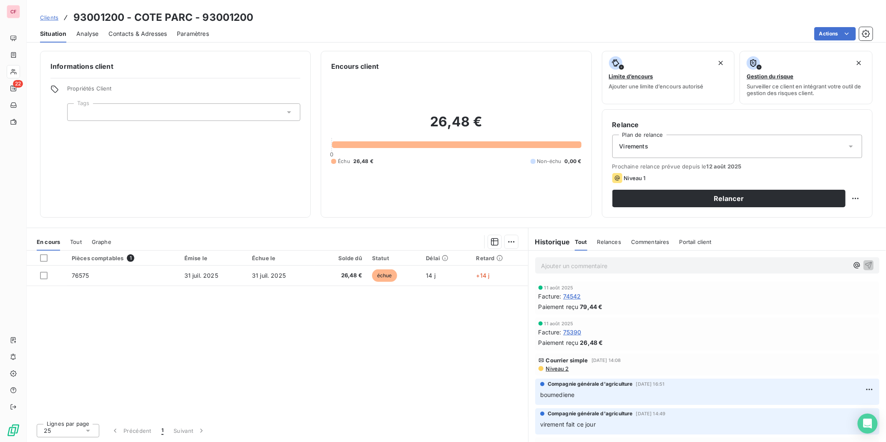
click at [641, 198] on button "Relancer" at bounding box center [728, 199] width 233 height 18
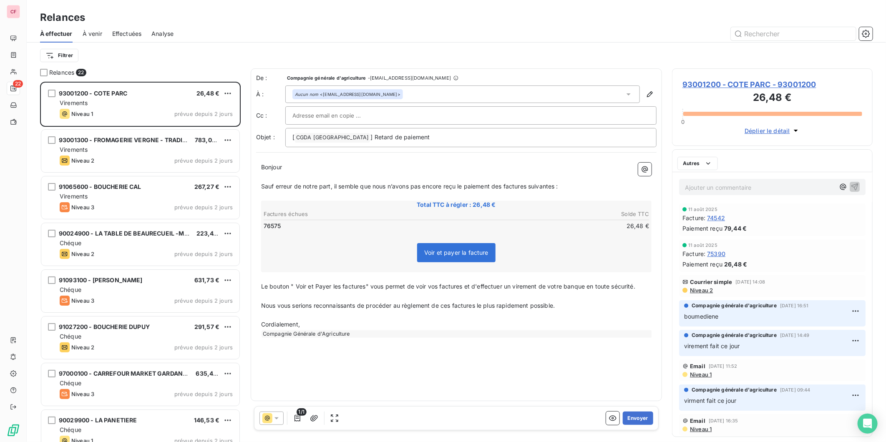
scroll to position [353, 194]
click at [645, 419] on button "Envoyer" at bounding box center [638, 418] width 30 height 13
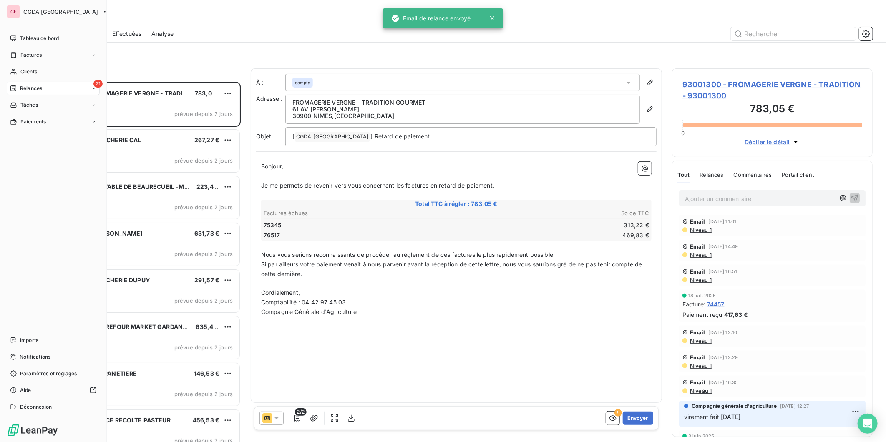
click at [8, 68] on div "Clients" at bounding box center [53, 71] width 93 height 13
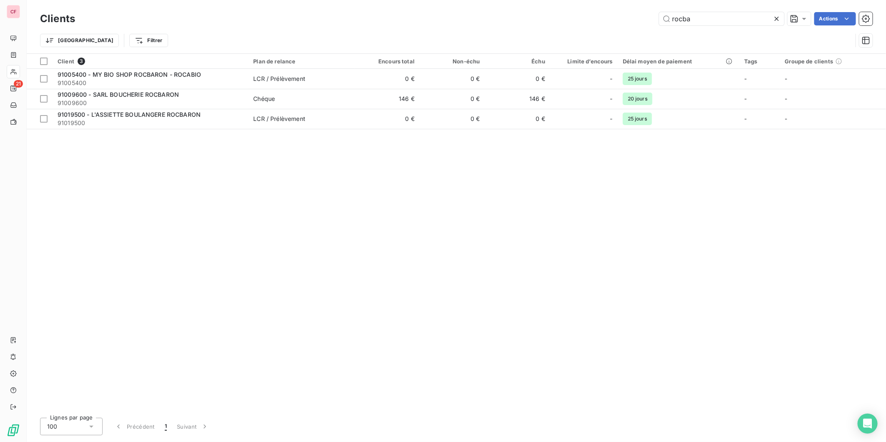
type input "rocba"
click at [297, 99] on span "Chéque" at bounding box center [301, 99] width 96 height 8
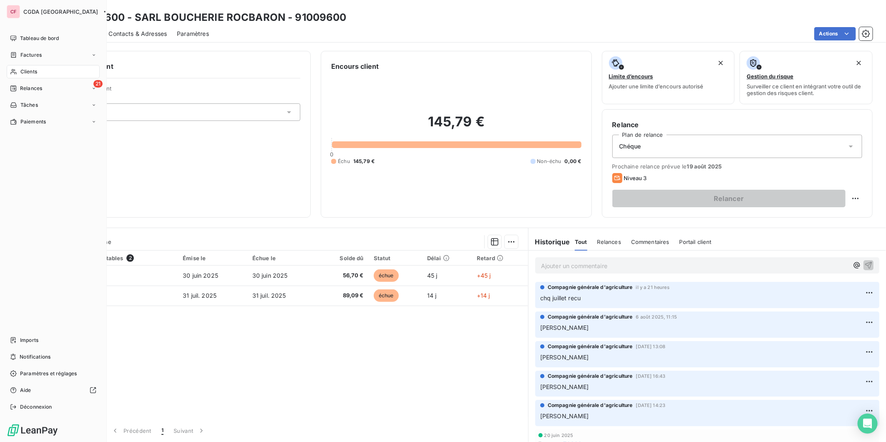
click at [34, 88] on span "Relances" at bounding box center [31, 89] width 22 height 8
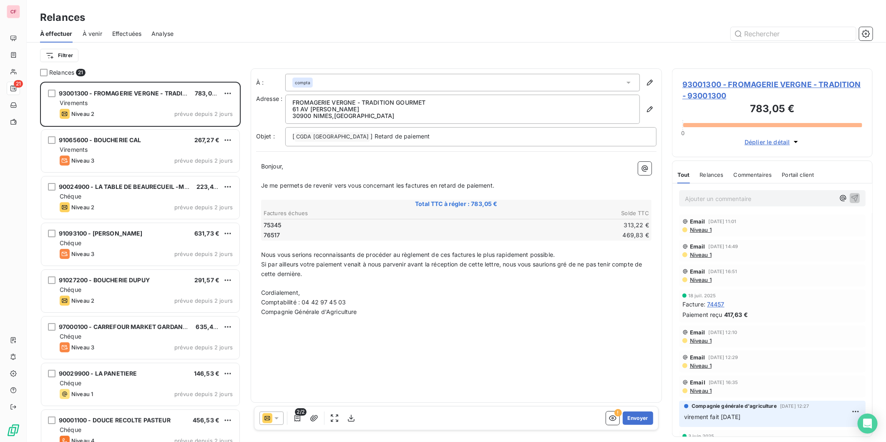
click at [700, 82] on span "93001300 - FROMAGERIE VERGNE - TRADITION - 93001300" at bounding box center [772, 90] width 180 height 23
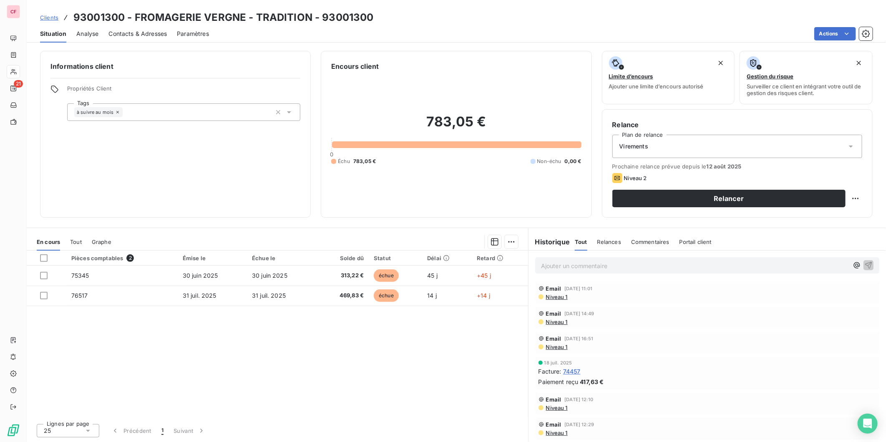
click at [139, 33] on span "Contacts & Adresses" at bounding box center [137, 34] width 58 height 8
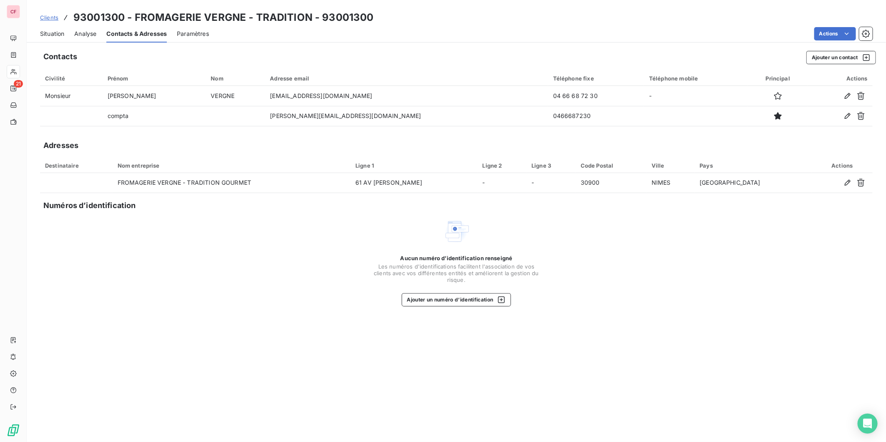
click at [44, 35] on span "Situation" at bounding box center [52, 34] width 24 height 8
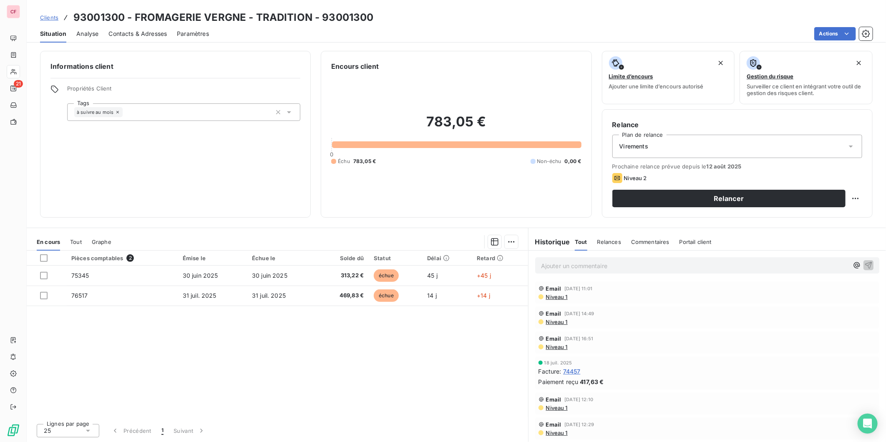
click at [151, 28] on div "Contacts & Adresses" at bounding box center [137, 34] width 58 height 18
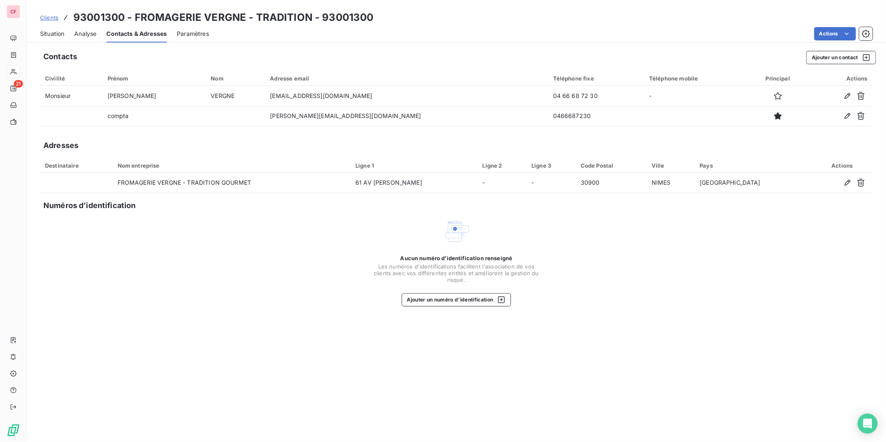
click at [51, 33] on span "Situation" at bounding box center [52, 34] width 24 height 8
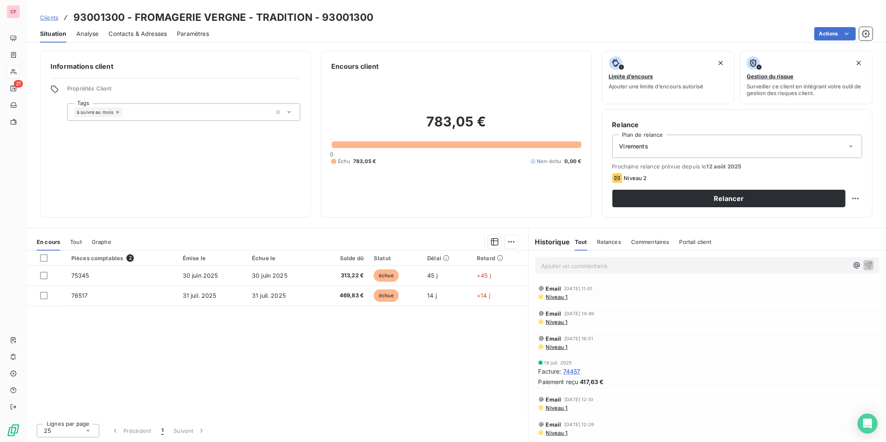
click at [152, 36] on span "Contacts & Adresses" at bounding box center [137, 34] width 58 height 8
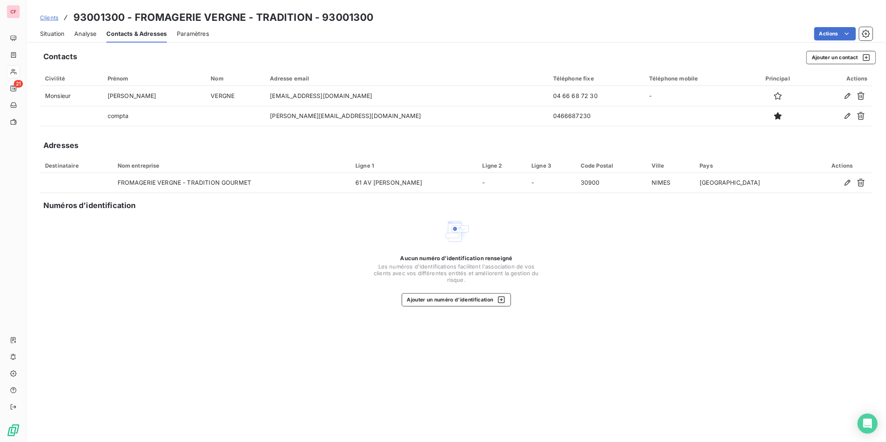
click at [43, 30] on span "Situation" at bounding box center [52, 34] width 24 height 8
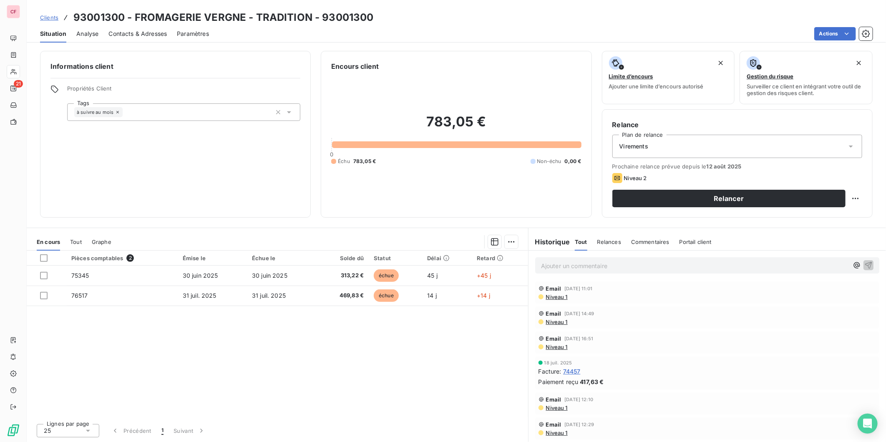
click at [657, 196] on button "Relancer" at bounding box center [728, 199] width 233 height 18
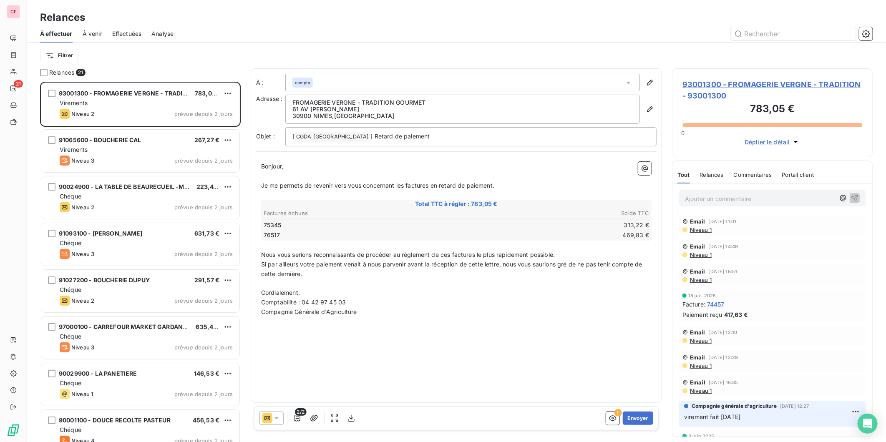
scroll to position [353, 194]
click at [645, 420] on button "Envoyer" at bounding box center [638, 418] width 30 height 13
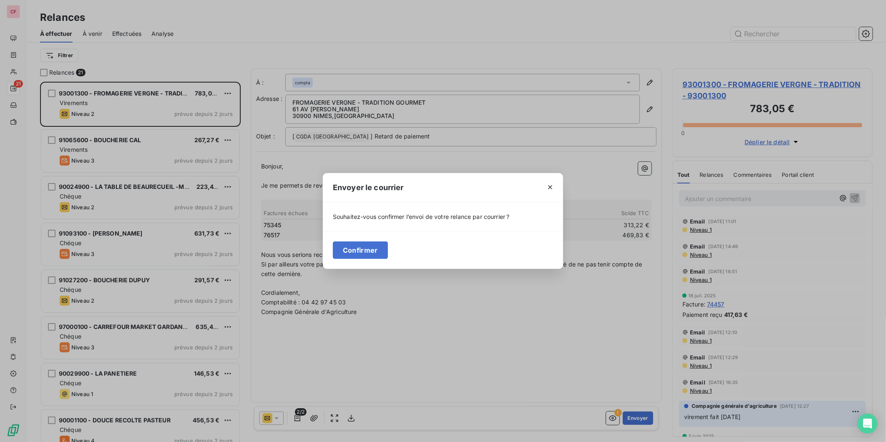
click at [366, 249] on button "Confirmer" at bounding box center [360, 250] width 55 height 18
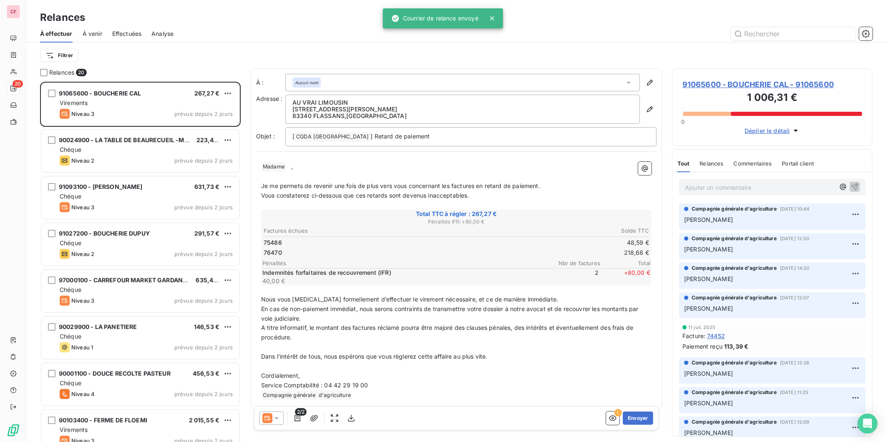
click at [142, 108] on div "91065600 - BOUCHERIE CAL 267,27 € Virements Niveau 3 prévue depuis 2 jours" at bounding box center [140, 104] width 198 height 43
click at [710, 86] on span "91065600 - BOUCHERIE CAL - 91065600" at bounding box center [772, 84] width 180 height 11
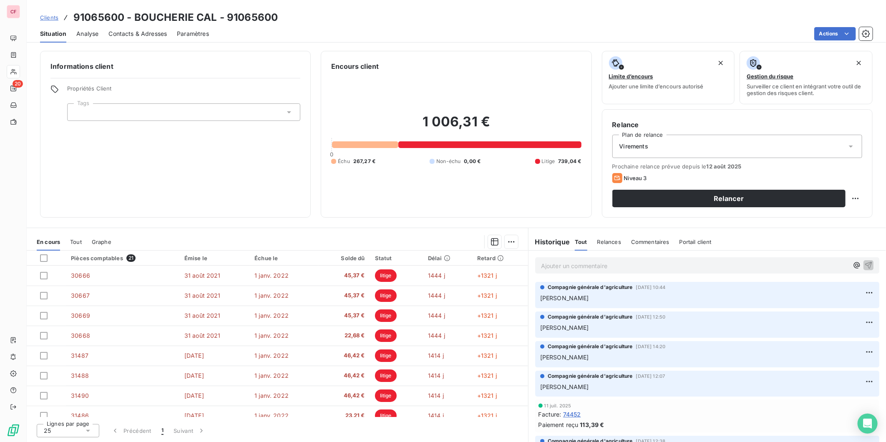
scroll to position [269, 0]
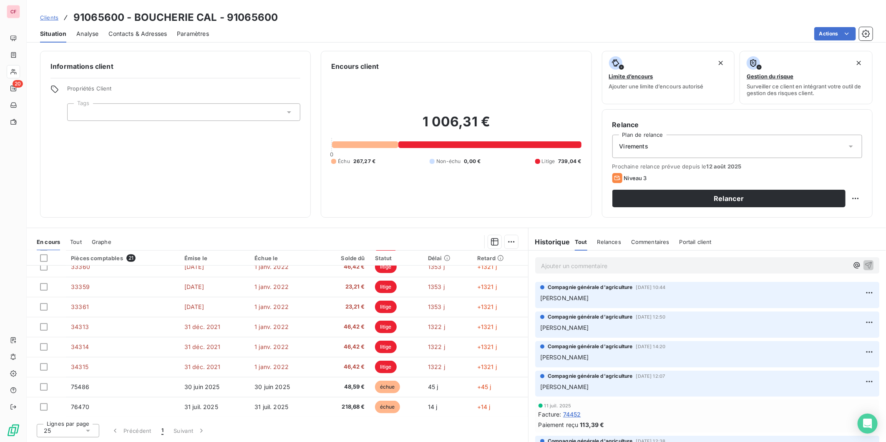
click at [138, 27] on div "Contacts & Adresses" at bounding box center [137, 34] width 58 height 18
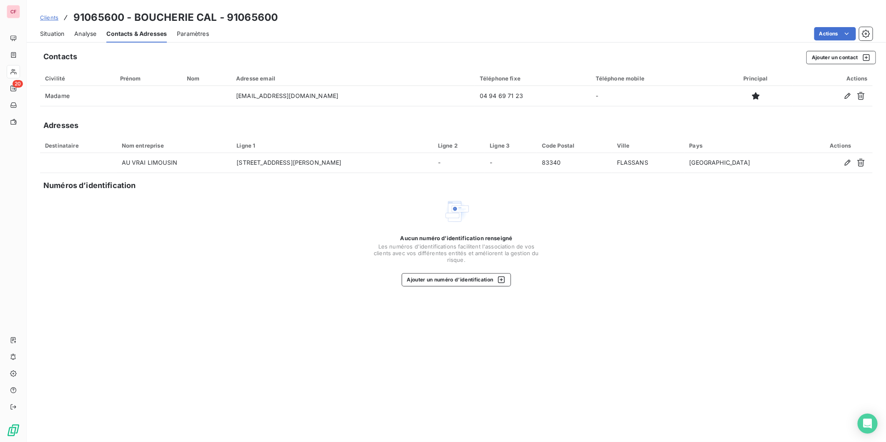
click at [54, 27] on div "Situation" at bounding box center [52, 34] width 24 height 18
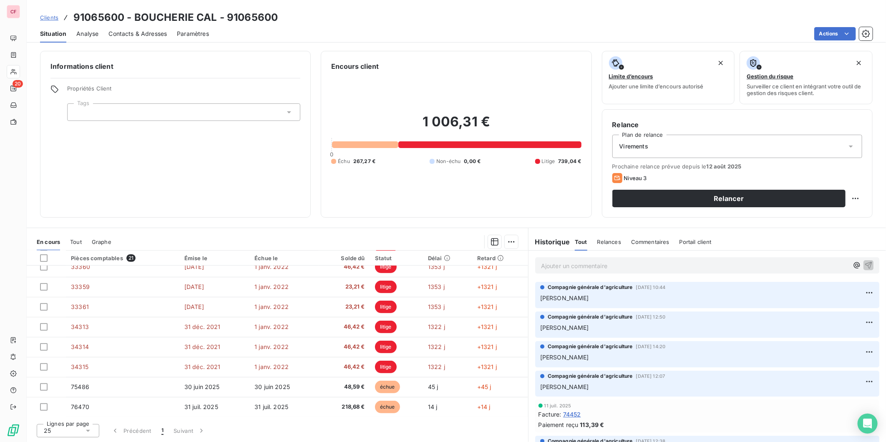
click at [143, 33] on span "Contacts & Adresses" at bounding box center [137, 34] width 58 height 8
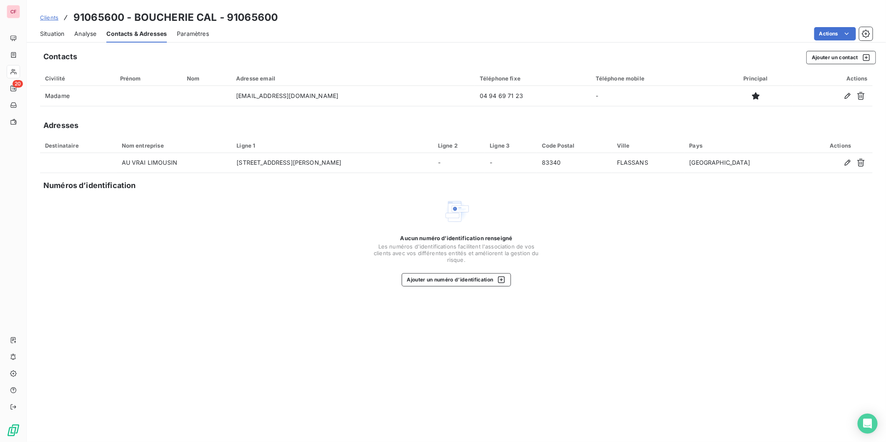
click at [57, 34] on span "Situation" at bounding box center [52, 34] width 24 height 8
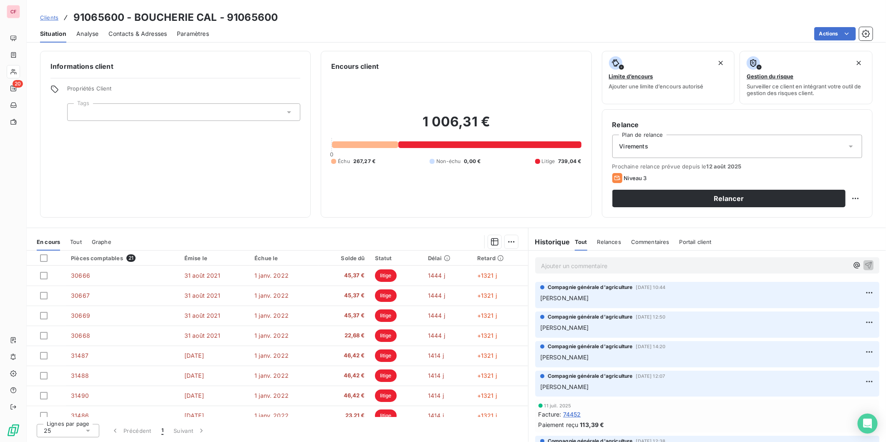
click at [571, 265] on p "Ajouter un commentaire ﻿" at bounding box center [694, 266] width 307 height 10
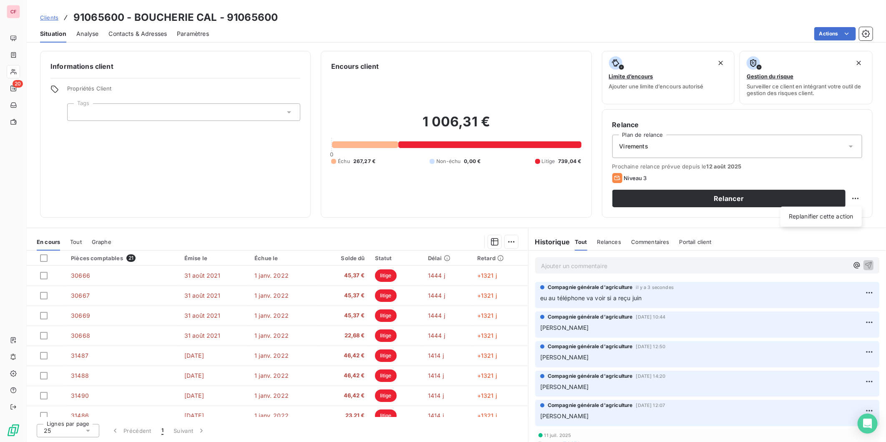
click at [850, 198] on html "CF 20 Clients 91065600 - BOUCHERIE CAL - 91065600 Situation Analyse Contacts & …" at bounding box center [443, 221] width 886 height 442
click at [830, 215] on div "Replanifier cette action" at bounding box center [821, 216] width 75 height 13
select select "7"
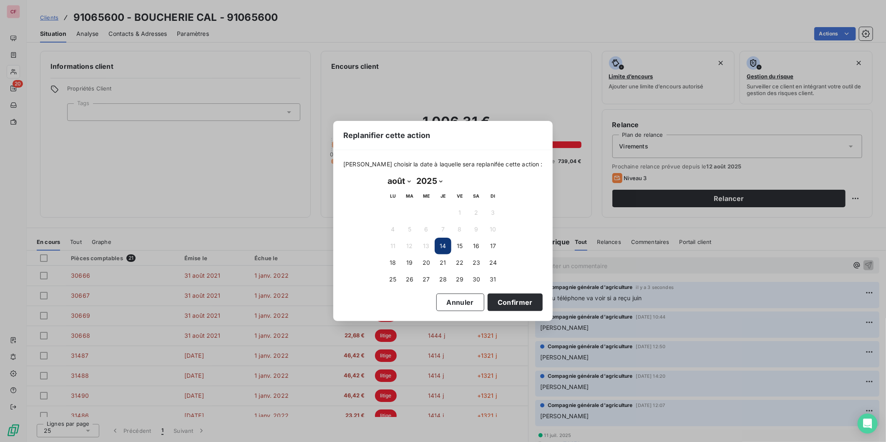
click at [408, 262] on button "19" at bounding box center [409, 262] width 17 height 17
drag, startPoint x: 411, startPoint y: 278, endPoint x: 417, endPoint y: 281, distance: 7.3
click at [411, 277] on button "26" at bounding box center [409, 279] width 17 height 17
click at [515, 304] on button "Confirmer" at bounding box center [515, 303] width 55 height 18
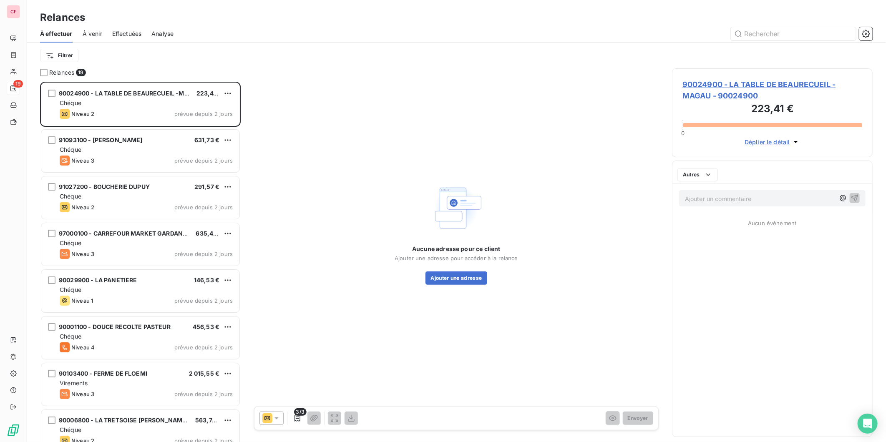
scroll to position [353, 194]
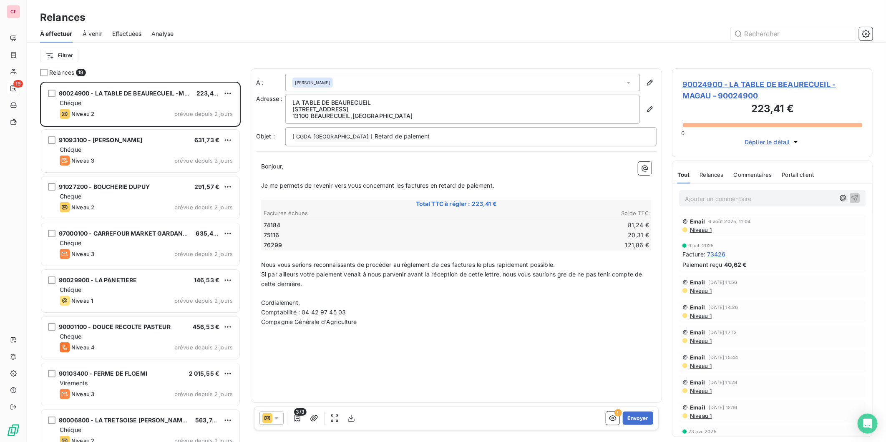
click at [151, 115] on div "Niveau 2 prévue depuis 2 jours" at bounding box center [146, 114] width 173 height 10
click at [711, 81] on span "90024900 - LA TABLE DE BEAURECUEIL -MAGAU - 90024900" at bounding box center [772, 90] width 180 height 23
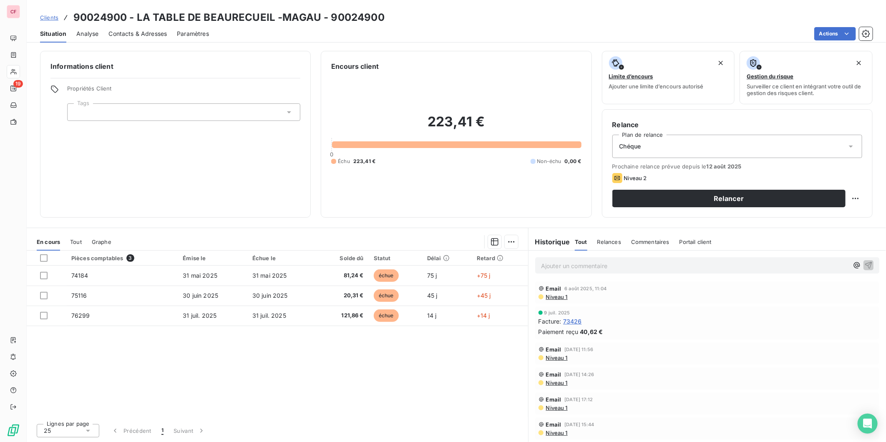
click at [689, 197] on button "Relancer" at bounding box center [728, 199] width 233 height 18
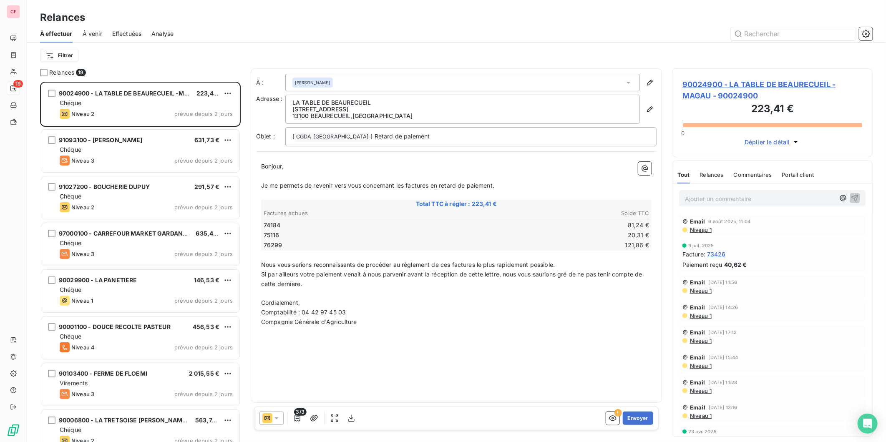
scroll to position [353, 194]
click at [282, 417] on div at bounding box center [271, 418] width 24 height 13
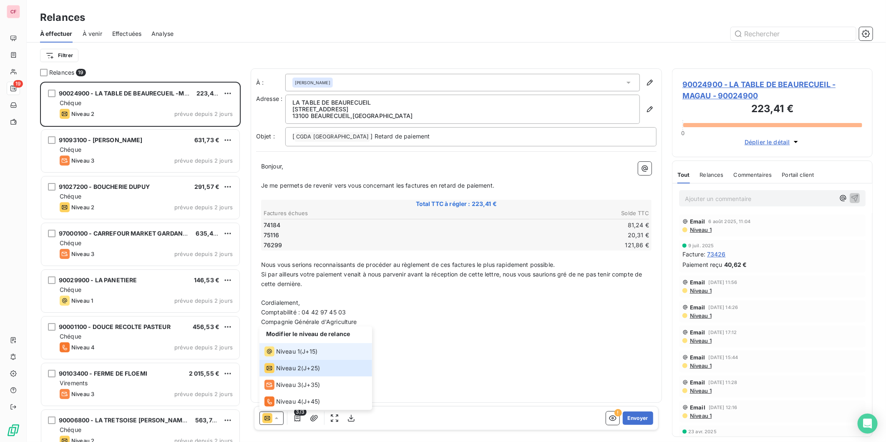
click at [294, 352] on span "Niveau 1" at bounding box center [288, 351] width 24 height 8
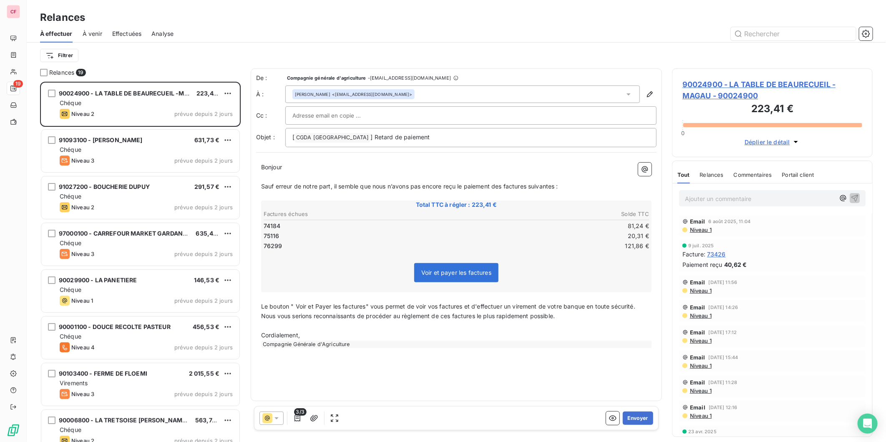
click at [644, 415] on button "Envoyer" at bounding box center [638, 418] width 30 height 13
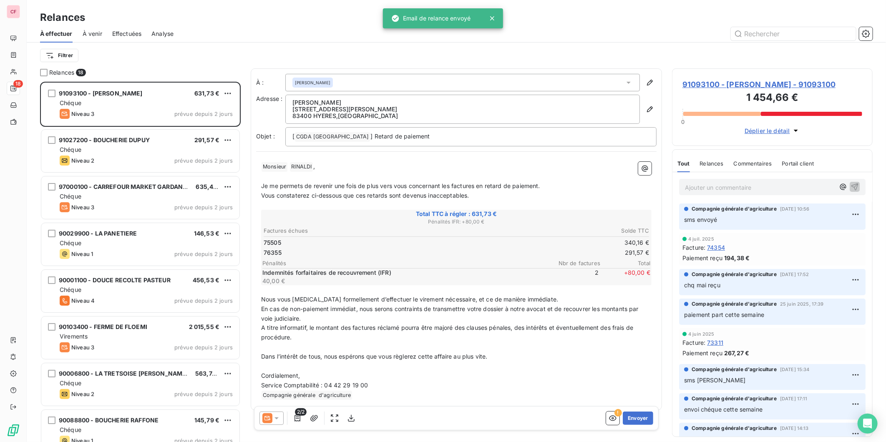
click at [719, 82] on span "91093100 - MR. RINALDI - 91093100" at bounding box center [772, 84] width 180 height 11
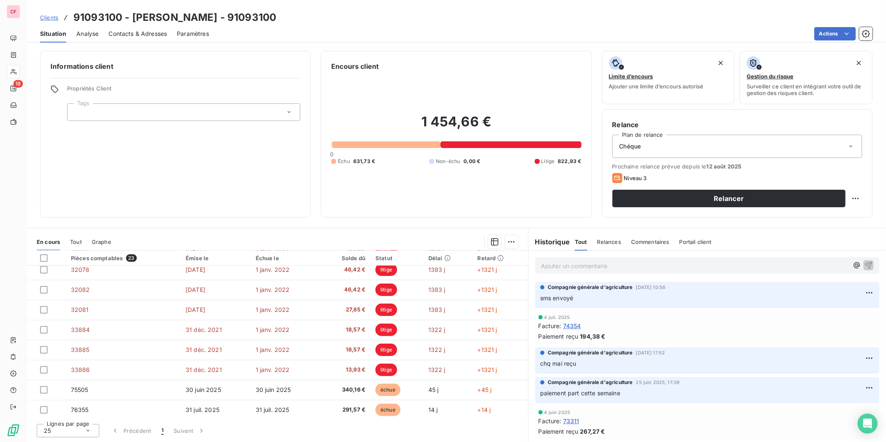
scroll to position [309, 0]
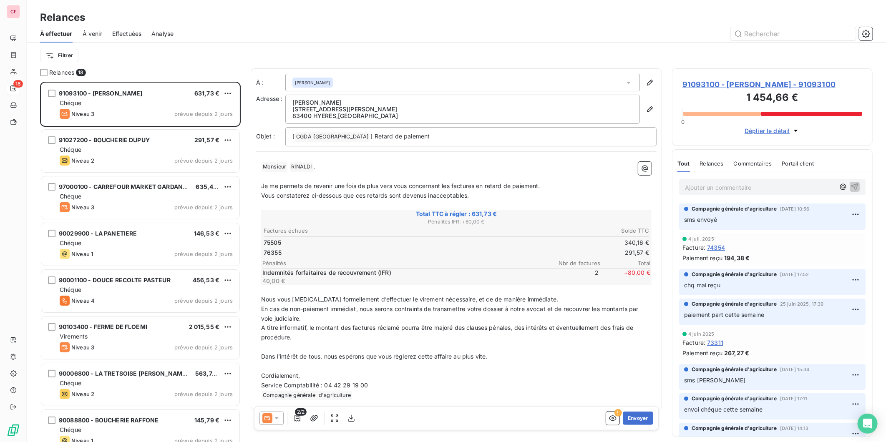
scroll to position [353, 194]
click at [167, 101] on div "Chéque" at bounding box center [146, 103] width 173 height 8
click at [734, 83] on span "91093100 - MR. RINALDI - 91093100" at bounding box center [772, 84] width 180 height 11
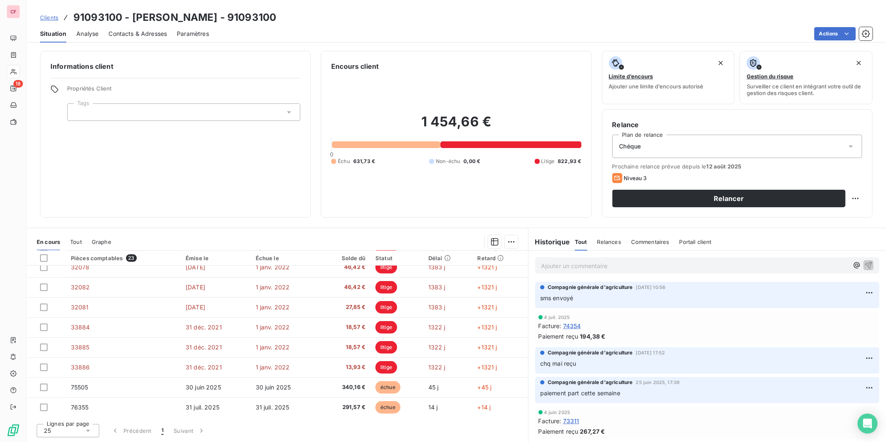
scroll to position [309, 0]
click at [567, 265] on p "Ajouter un commentaire ﻿" at bounding box center [694, 266] width 307 height 10
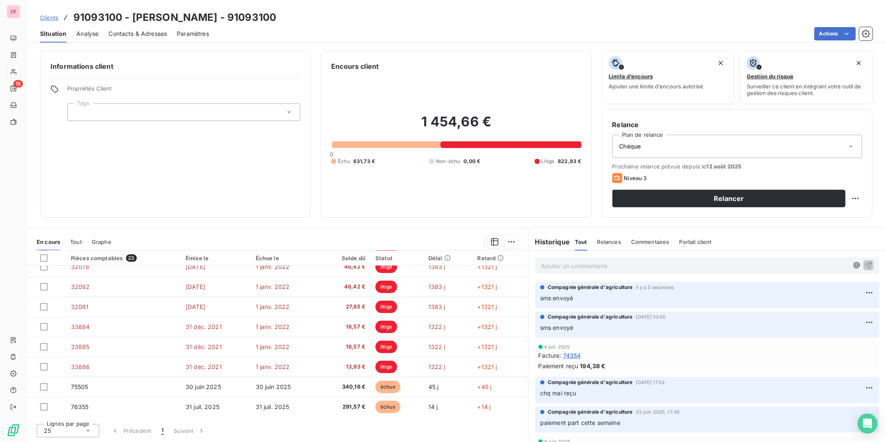
click at [857, 204] on html "CF 18 Clients 91093100 - MR. RINALDI - 91093100 Situation Analyse Contacts & Ad…" at bounding box center [443, 221] width 886 height 442
click at [845, 213] on div "Replanifier cette action" at bounding box center [821, 216] width 75 height 13
select select "7"
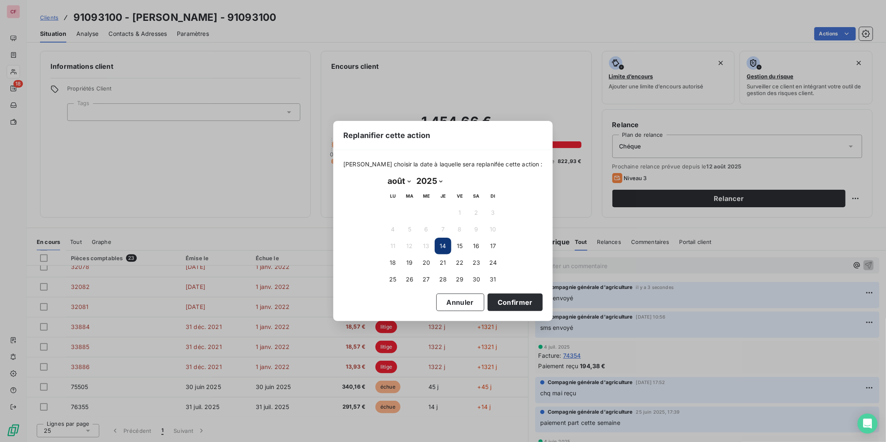
click at [405, 264] on button "19" at bounding box center [409, 262] width 17 height 17
click at [514, 298] on button "Confirmer" at bounding box center [515, 303] width 55 height 18
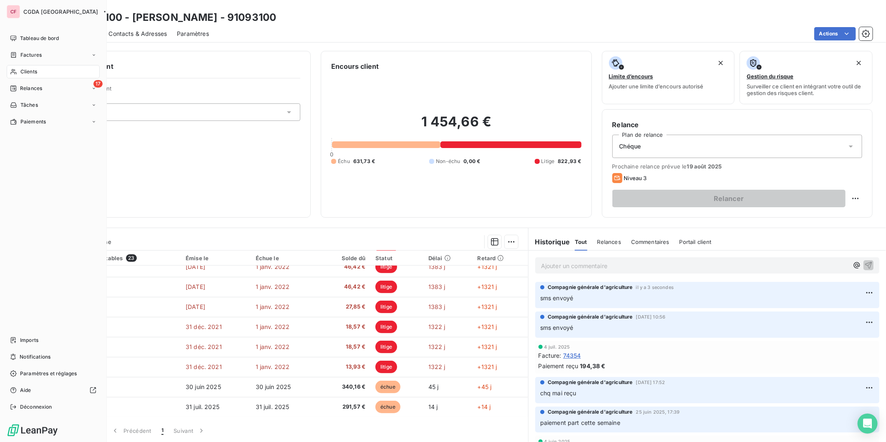
click at [15, 87] on icon at bounding box center [13, 88] width 6 height 6
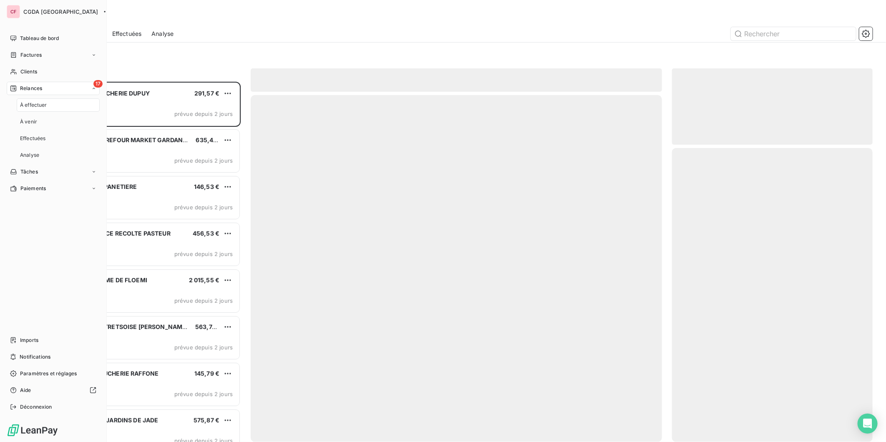
scroll to position [353, 194]
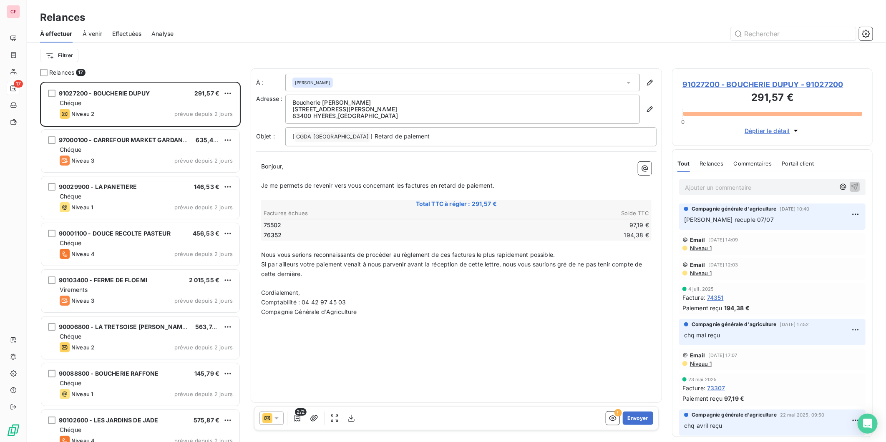
click at [128, 101] on div "Chéque" at bounding box center [146, 103] width 173 height 8
click at [722, 87] on span "91027200 - BOUCHERIE DUPUY - 91027200" at bounding box center [772, 84] width 180 height 11
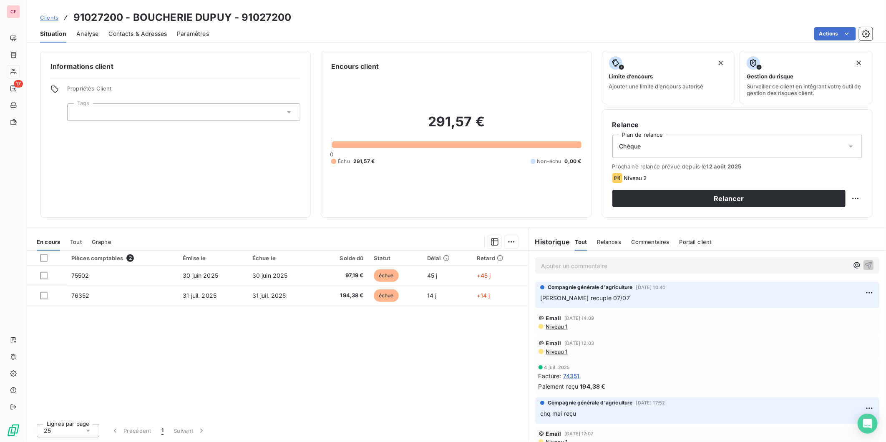
click at [566, 270] on p "Ajouter un commentaire ﻿" at bounding box center [694, 266] width 307 height 10
click at [598, 266] on p "daniel recup le" at bounding box center [694, 266] width 307 height 10
click at [589, 269] on p "daniel recup le" at bounding box center [694, 266] width 307 height 10
click at [670, 348] on div "Niveau 1" at bounding box center [706, 350] width 337 height 7
click at [591, 259] on div "daniel recup le" at bounding box center [707, 264] width 344 height 15
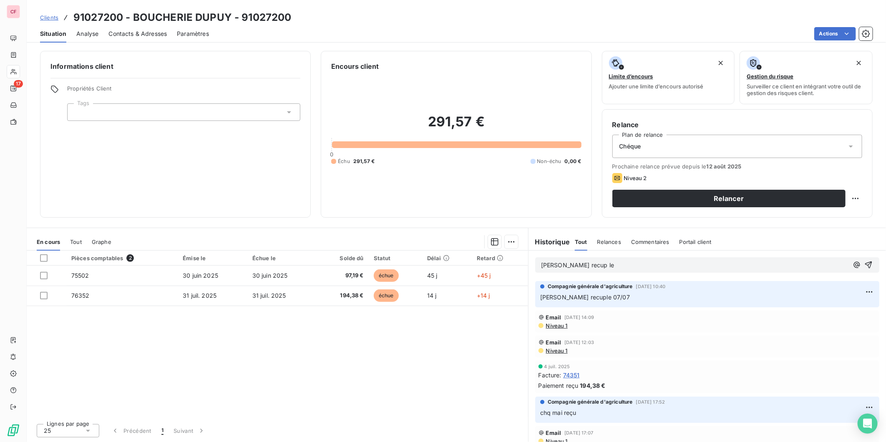
click at [595, 264] on p "daniel recup le" at bounding box center [694, 266] width 307 height 10
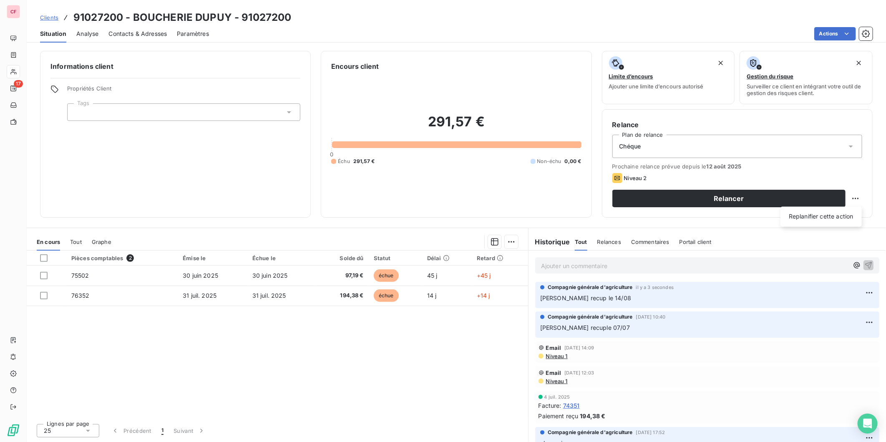
click at [857, 195] on html "CF 17 Clients 91027200 - BOUCHERIE DUPUY - 91027200 Situation Analyse Contacts …" at bounding box center [443, 221] width 886 height 442
click at [833, 214] on div "Replanifier cette action" at bounding box center [821, 216] width 75 height 13
select select "7"
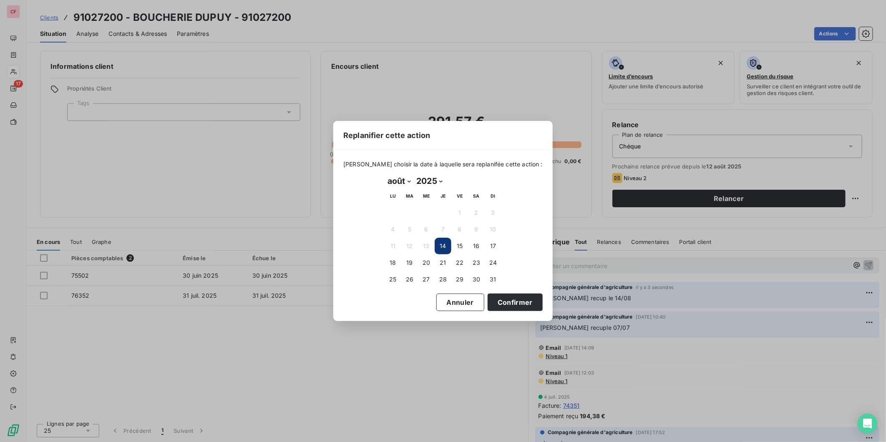
click at [412, 261] on button "19" at bounding box center [409, 262] width 17 height 17
click at [519, 302] on button "Confirmer" at bounding box center [515, 303] width 55 height 18
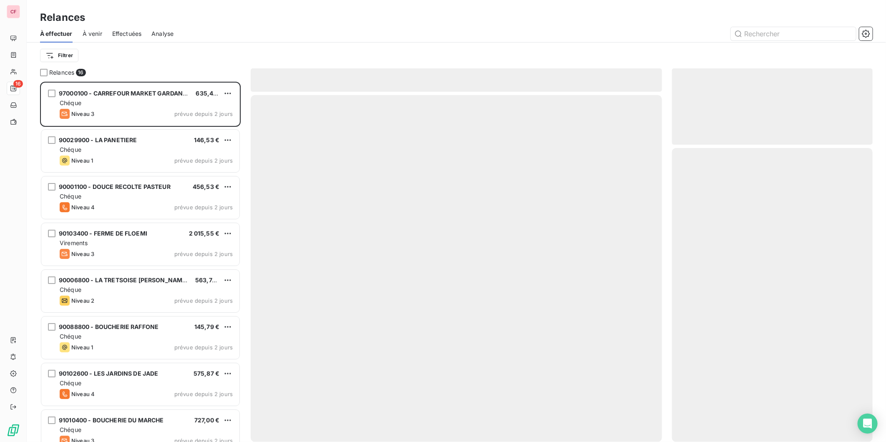
scroll to position [353, 194]
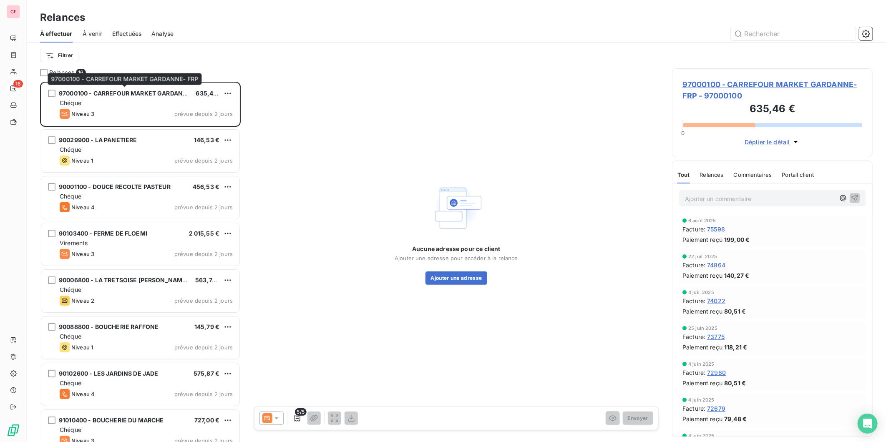
click at [156, 97] on div "97000100 - CARREFOUR MARKET GARDANNE- FRP" at bounding box center [124, 93] width 130 height 8
click at [713, 87] on span "97000100 - CARREFOUR MARKET GARDANNE- FRP - 97000100" at bounding box center [772, 90] width 180 height 23
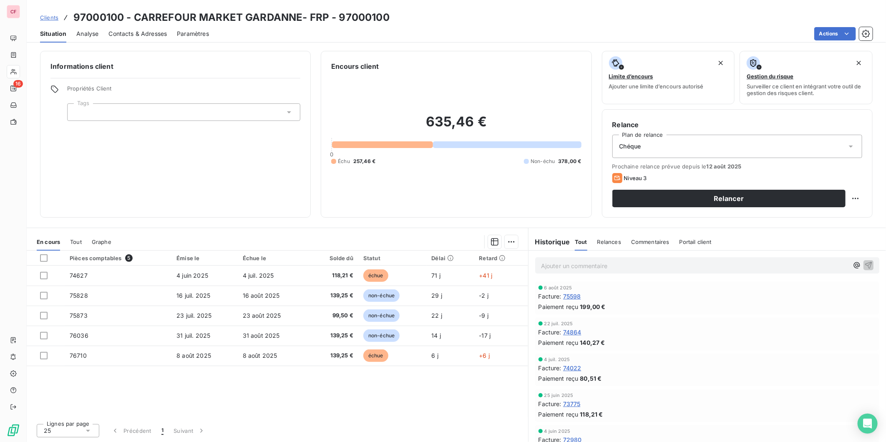
click at [263, 354] on span "8 août 2025" at bounding box center [260, 355] width 35 height 7
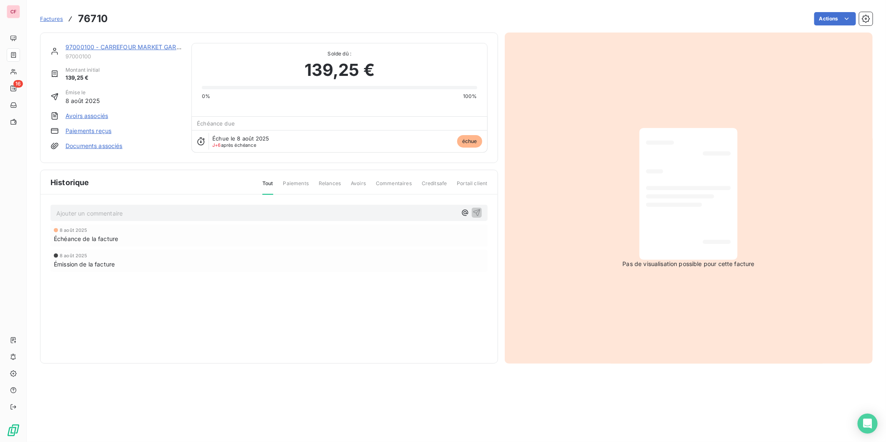
click at [818, 18] on html "CF 16 Factures 76710 Actions 97000100 - CARREFOUR MARKET GARDANNE- FRP 97000100…" at bounding box center [443, 221] width 886 height 442
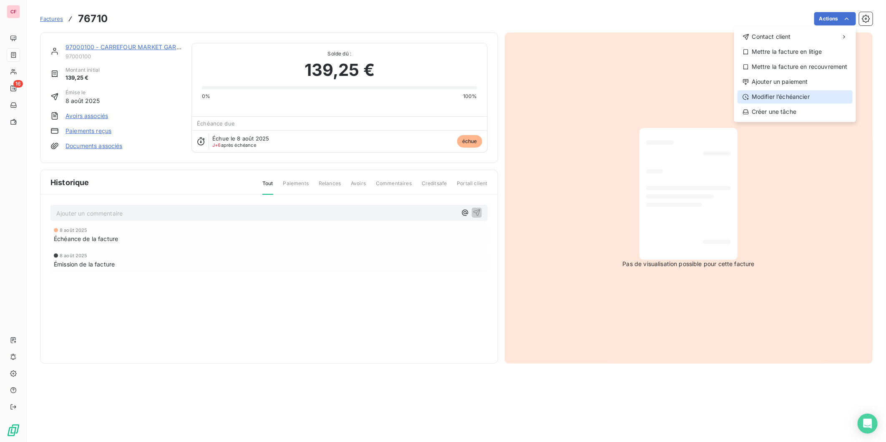
click at [815, 93] on div "Modifier l’échéancier" at bounding box center [794, 96] width 115 height 13
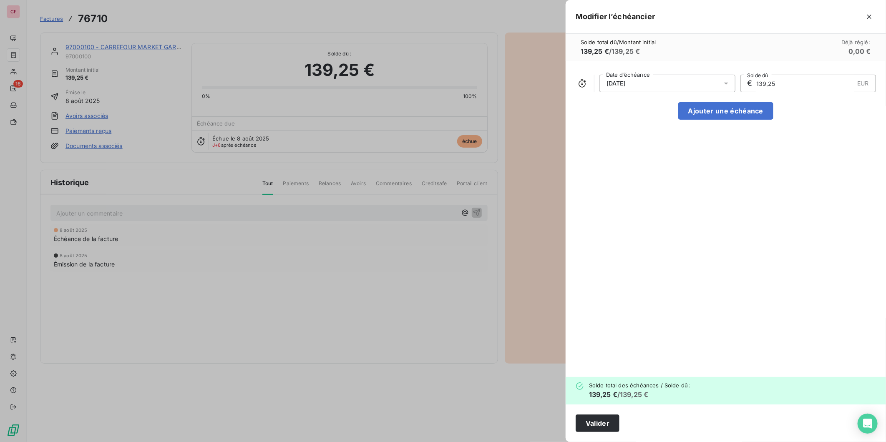
click at [724, 82] on icon at bounding box center [726, 83] width 8 height 8
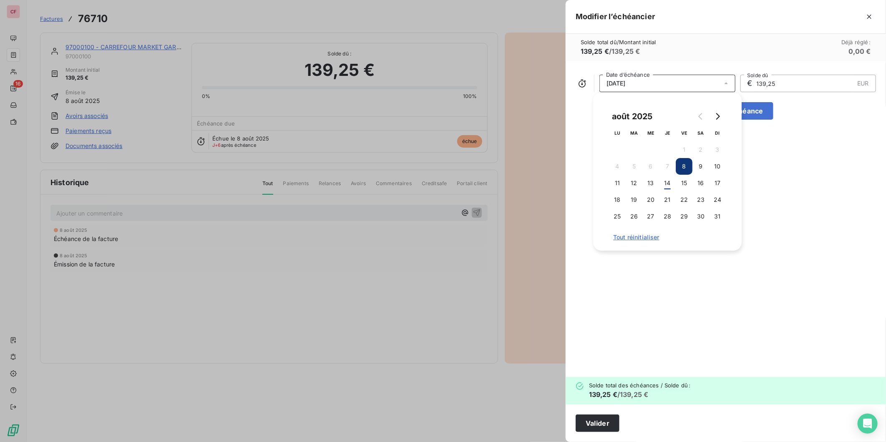
click at [722, 112] on button "Go to next month" at bounding box center [717, 116] width 17 height 17
drag, startPoint x: 608, startPoint y: 164, endPoint x: 621, endPoint y: 165, distance: 12.5
click at [608, 164] on div "septembre 2025 LU MA ME JE VE SA DI 1 2 3 4 5 6 7 8 9 10 11 12 13 14 15 16 17 1…" at bounding box center [667, 171] width 128 height 138
click at [621, 165] on button "8" at bounding box center [617, 166] width 17 height 17
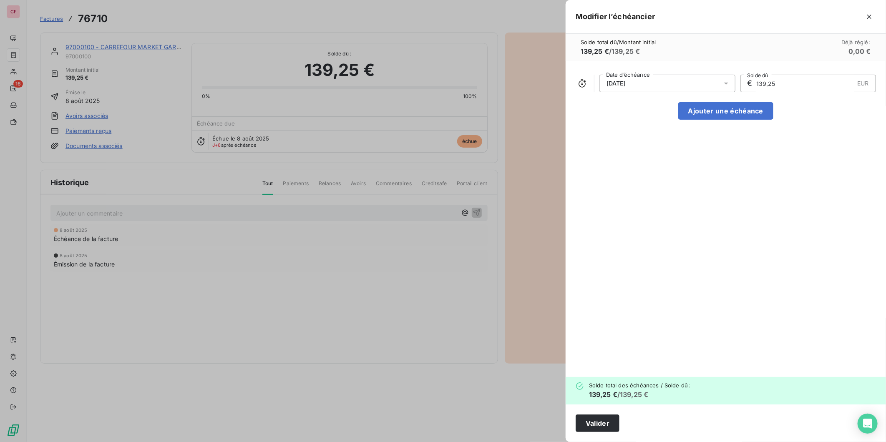
click at [689, 300] on div "08/09/2025 Date d’échéance € 139,25 EUR Solde dû Ajouter une échéance" at bounding box center [726, 219] width 320 height 316
click at [605, 420] on button "Valider" at bounding box center [598, 424] width 44 height 18
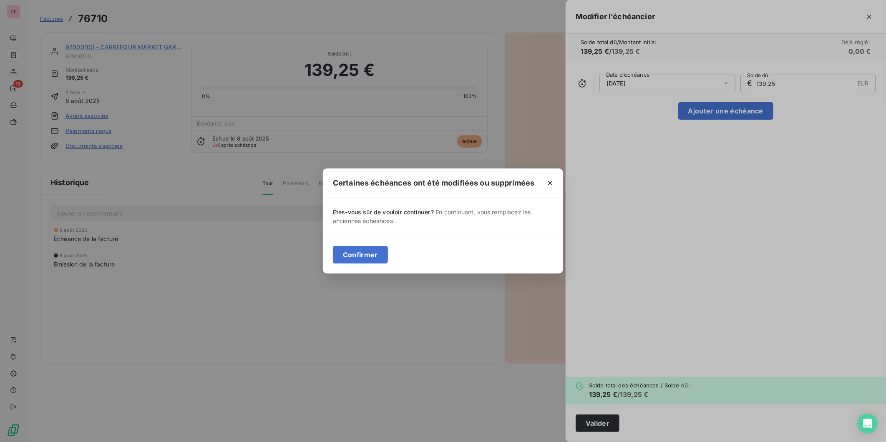
click at [379, 254] on button "Confirmer" at bounding box center [360, 255] width 55 height 18
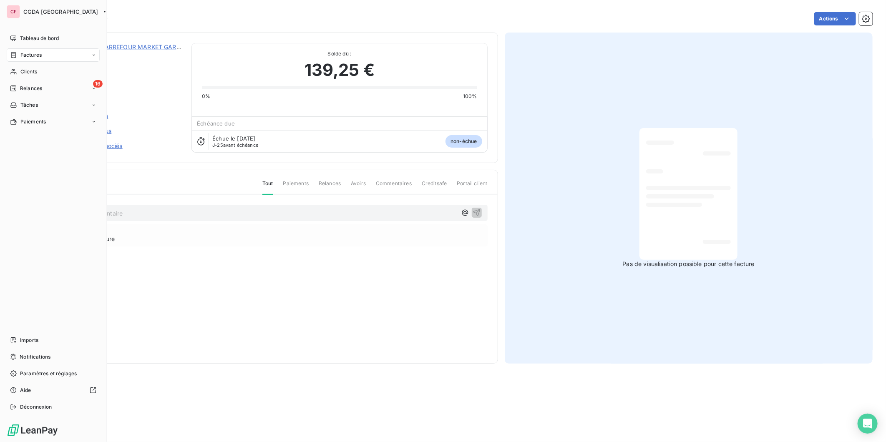
click at [38, 85] on span "Relances" at bounding box center [31, 89] width 22 height 8
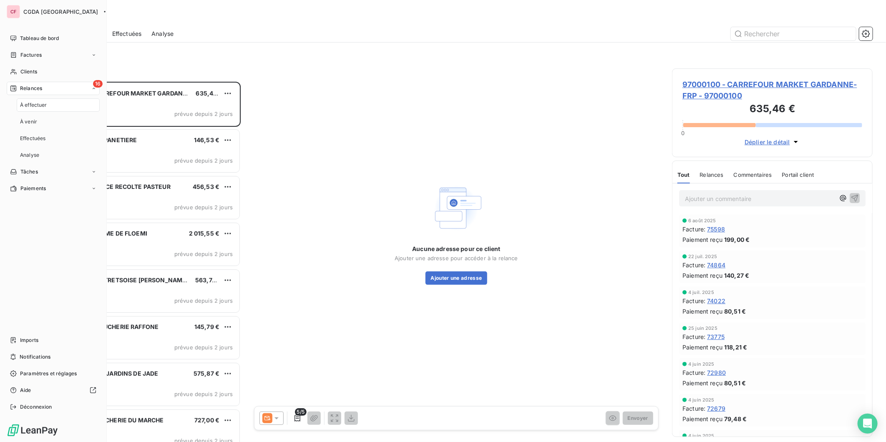
scroll to position [353, 194]
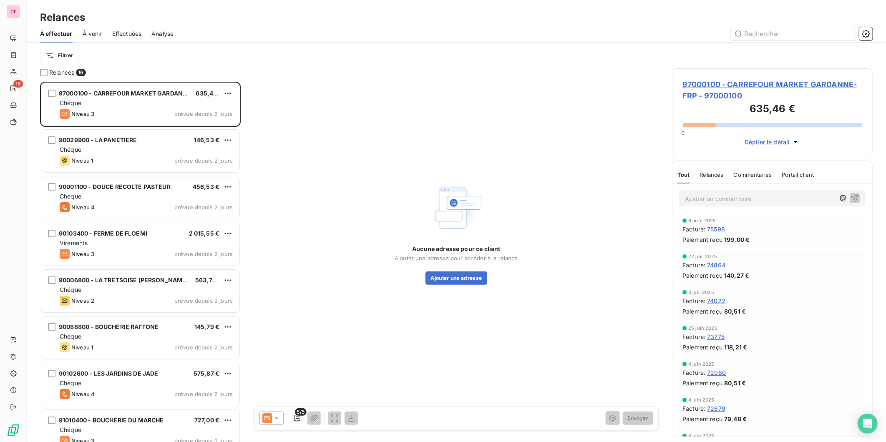
click at [166, 107] on div "97000100 - CARREFOUR MARKET GARDANNE- FRP 635,46 € Chéque Niveau 3 prévue depui…" at bounding box center [140, 104] width 198 height 43
drag, startPoint x: 643, startPoint y: 109, endPoint x: 643, endPoint y: 127, distance: 17.5
click at [643, 109] on div "Aucune adresse pour ce client Ajouter une adresse pour accéder à la relance Ajo…" at bounding box center [456, 232] width 411 height 329
click at [279, 418] on icon at bounding box center [276, 418] width 8 height 8
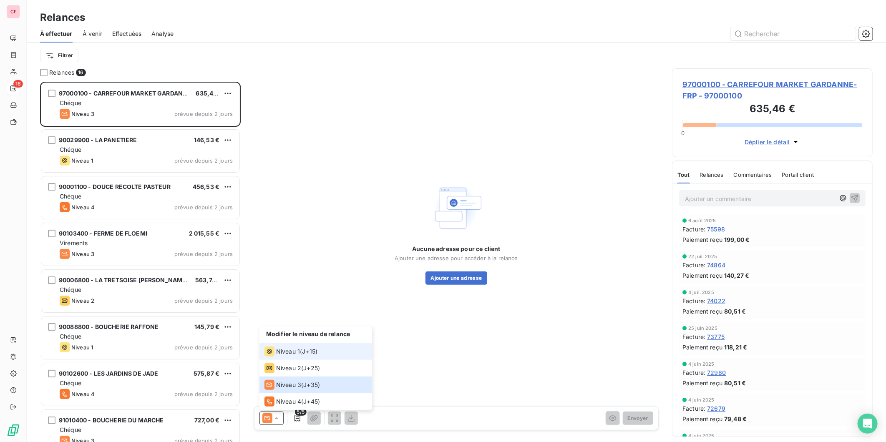
click at [299, 356] on div "Niveau 1" at bounding box center [281, 352] width 35 height 10
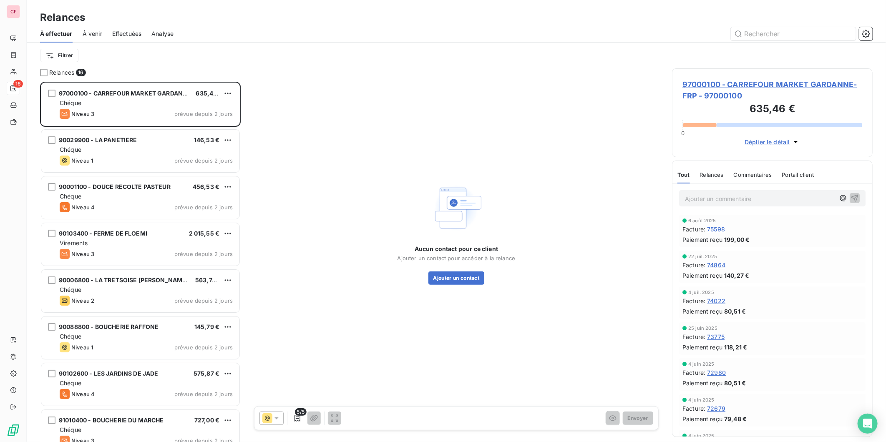
click at [731, 83] on span "97000100 - CARREFOUR MARKET GARDANNE- FRP - 97000100" at bounding box center [772, 90] width 180 height 23
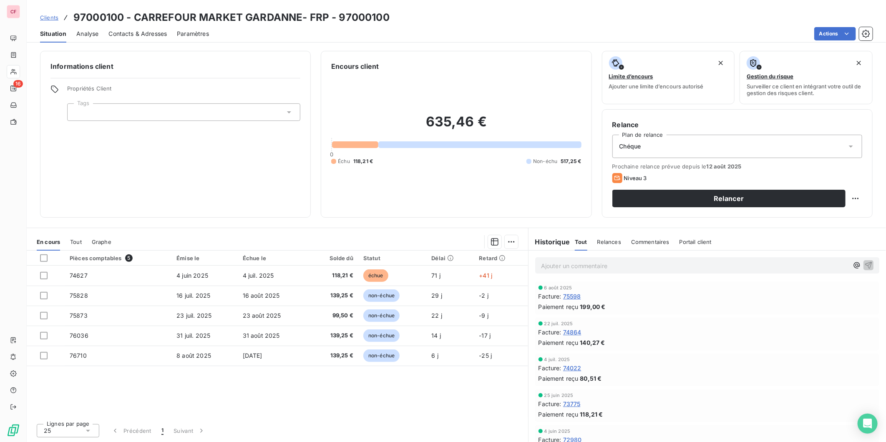
click at [126, 26] on div "Contacts & Adresses" at bounding box center [137, 34] width 58 height 18
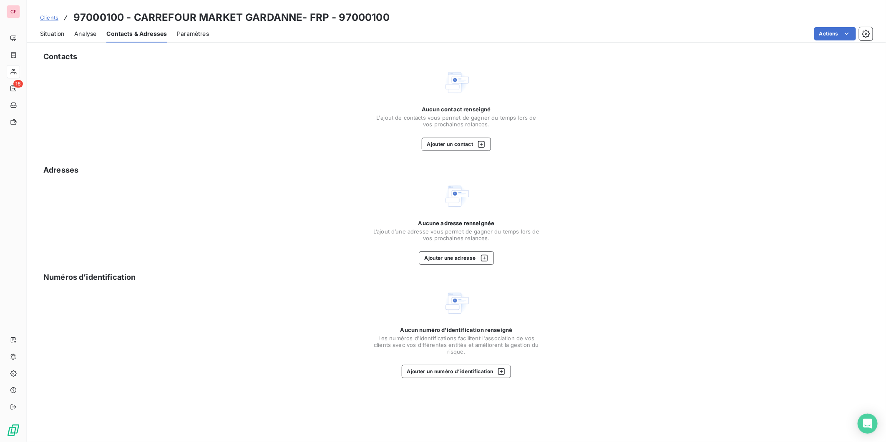
click at [437, 143] on button "Ajouter un contact" at bounding box center [457, 144] width 70 height 13
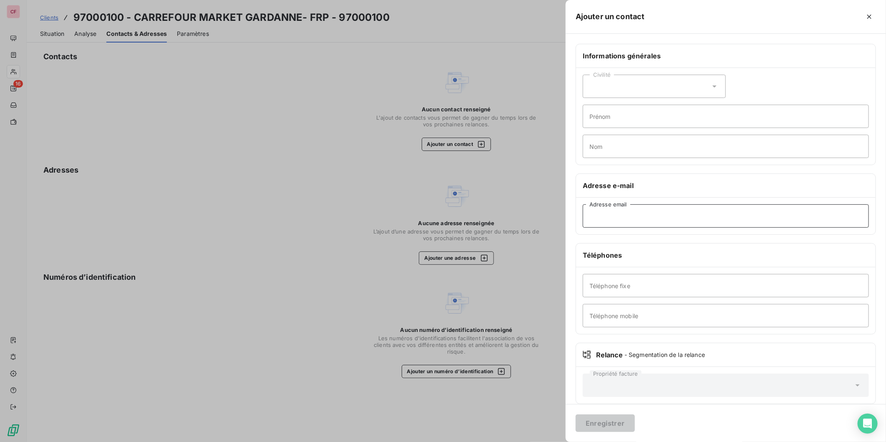
click at [628, 223] on input "Adresse email" at bounding box center [726, 215] width 286 height 23
paste input "fr_market_gardanne@carrefour.com"
type input "fr_market_gardanne@carrefour.com"
click at [609, 420] on button "Enregistrer" at bounding box center [605, 424] width 59 height 18
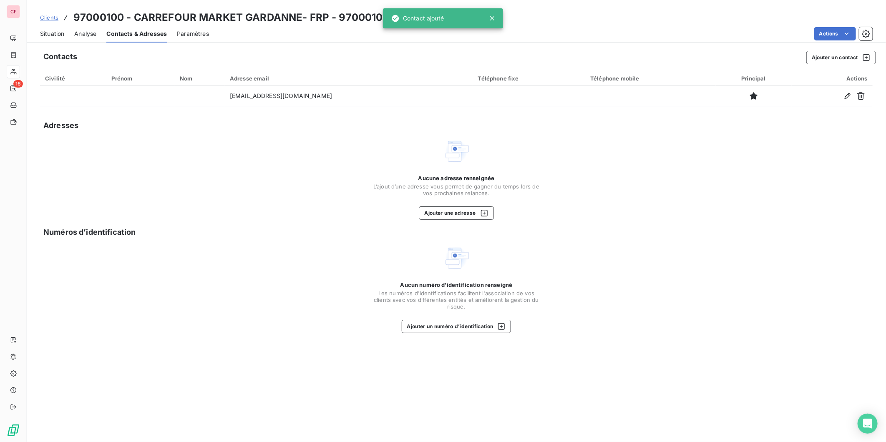
drag, startPoint x: 49, startPoint y: 31, endPoint x: 63, endPoint y: 33, distance: 14.3
click at [50, 31] on span "Situation" at bounding box center [52, 34] width 24 height 8
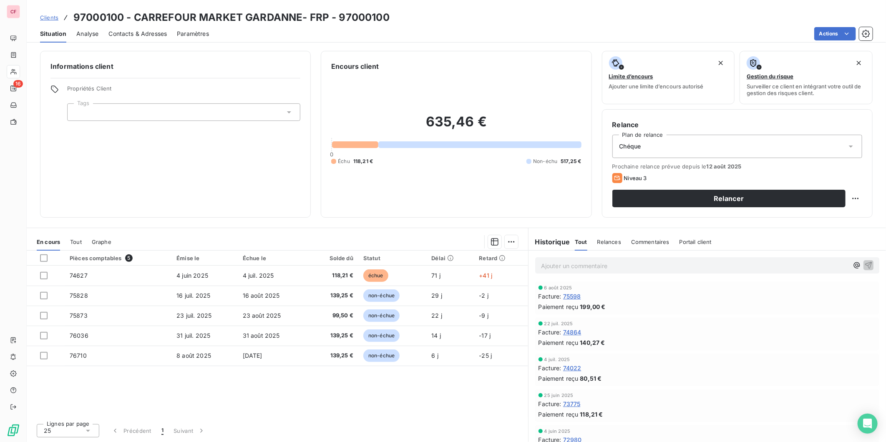
click at [685, 201] on button "Relancer" at bounding box center [728, 199] width 233 height 18
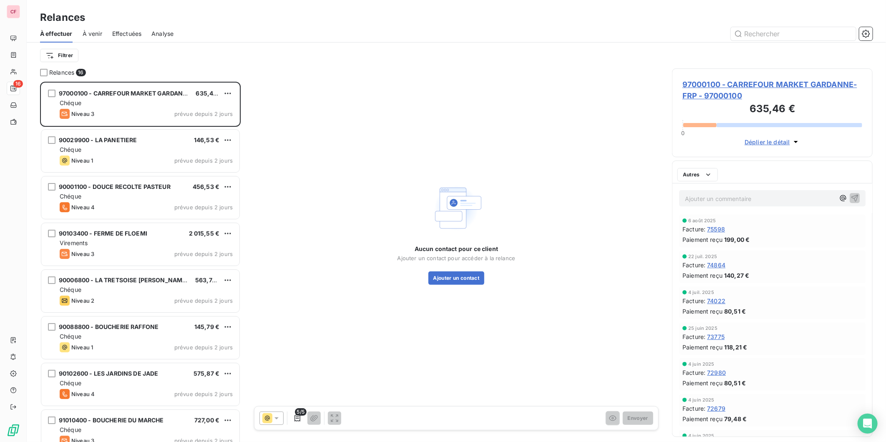
scroll to position [353, 194]
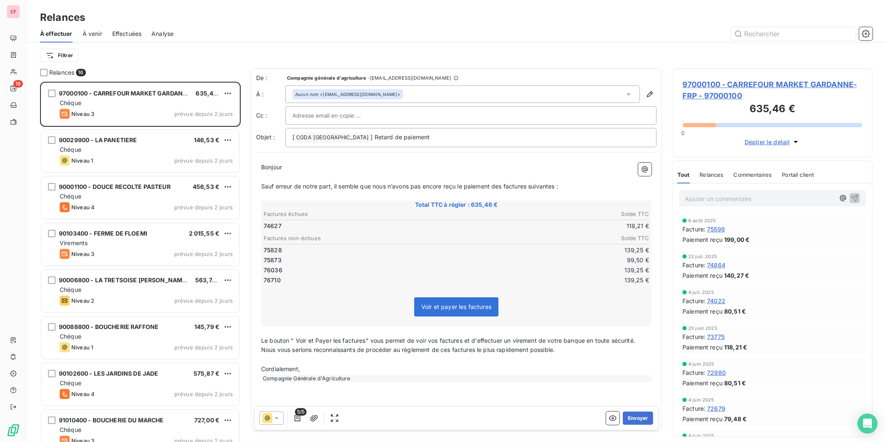
click at [299, 417] on icon "button" at bounding box center [297, 418] width 8 height 8
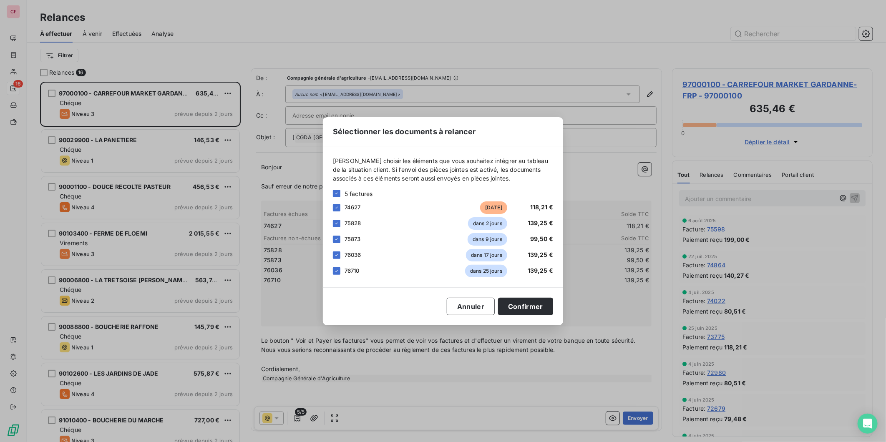
click at [334, 224] on icon at bounding box center [336, 223] width 5 height 5
click at [338, 240] on icon at bounding box center [336, 239] width 5 height 5
click at [334, 257] on div at bounding box center [337, 255] width 8 height 8
click at [339, 270] on icon at bounding box center [336, 271] width 5 height 5
click at [537, 309] on button "Confirmer" at bounding box center [525, 307] width 55 height 18
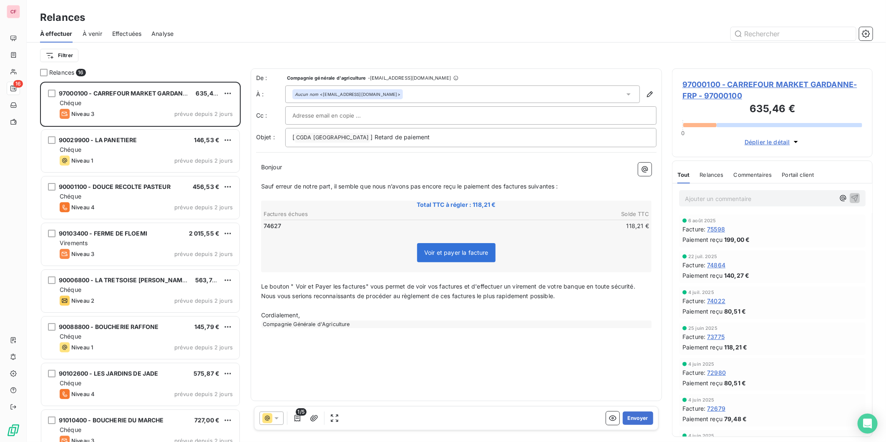
click at [643, 418] on button "Envoyer" at bounding box center [638, 418] width 30 height 13
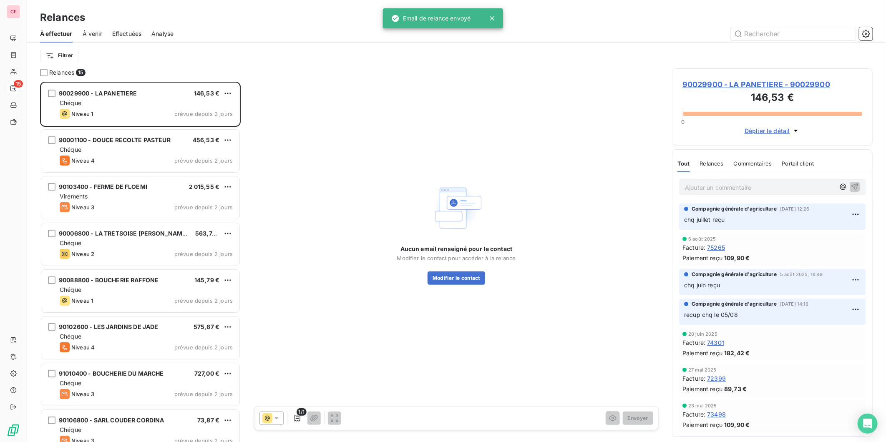
click at [133, 101] on div "Chéque" at bounding box center [146, 103] width 173 height 8
click at [126, 101] on div "Chéque" at bounding box center [146, 103] width 173 height 8
click at [715, 86] on span "90029900 - LA PANETIERE - 90029900" at bounding box center [772, 84] width 180 height 11
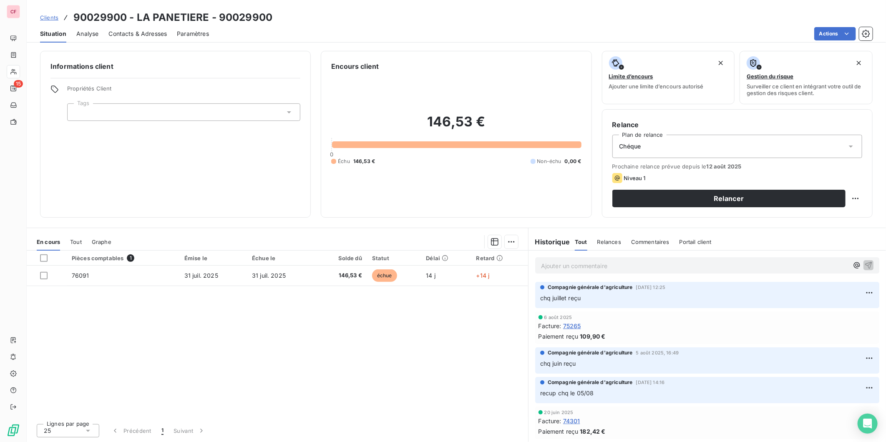
click at [855, 201] on html "CF 15 Clients 90029900 - LA PANETIERE - 90029900 Situation Analyse Contacts & A…" at bounding box center [443, 221] width 886 height 442
click at [833, 213] on div "Replanifier cette action" at bounding box center [821, 216] width 75 height 13
select select "7"
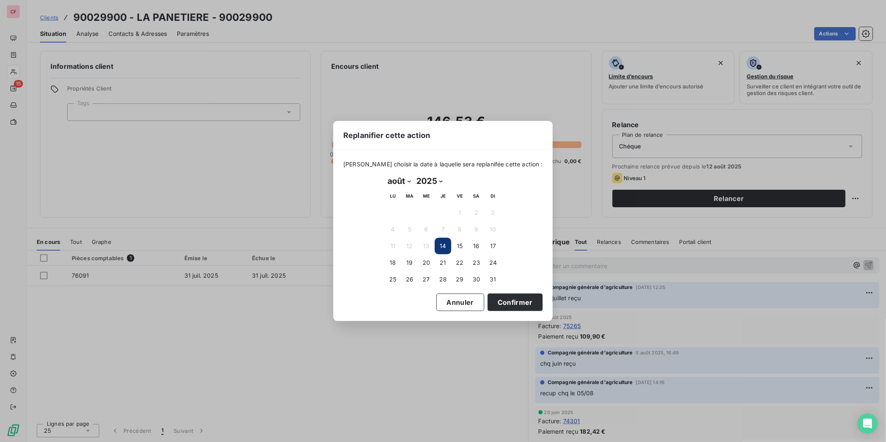
click at [409, 266] on button "19" at bounding box center [409, 262] width 17 height 17
click at [517, 298] on button "Confirmer" at bounding box center [515, 303] width 55 height 18
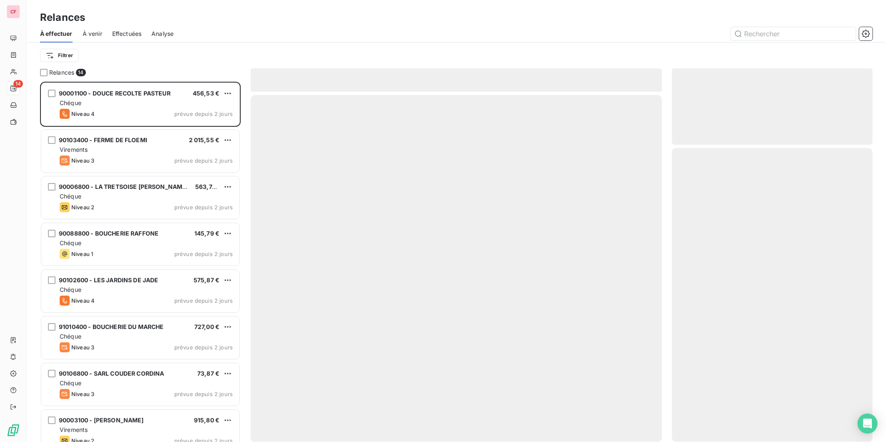
scroll to position [353, 194]
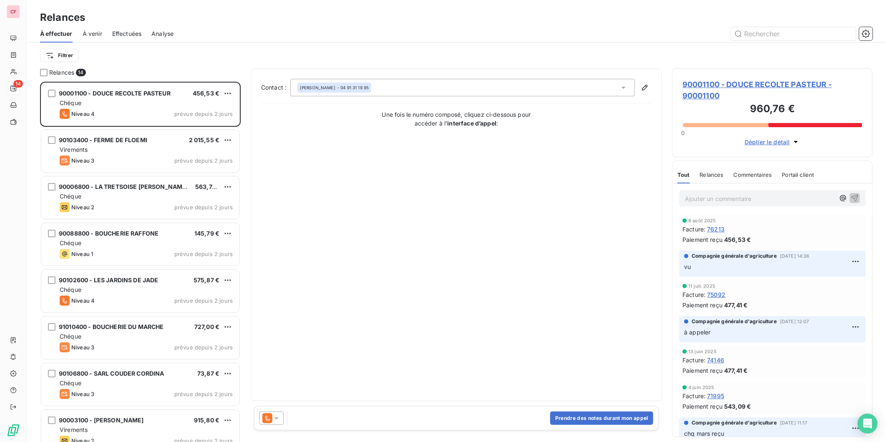
click at [152, 107] on div "90001100 - DOUCE RECOLTE PASTEUR 456,53 € Chéque Niveau 4 prévue depuis 2 jours" at bounding box center [140, 104] width 198 height 43
click at [706, 85] on span "90001100 - DOUCE RECOLTE PASTEUR - 90001100" at bounding box center [772, 90] width 180 height 23
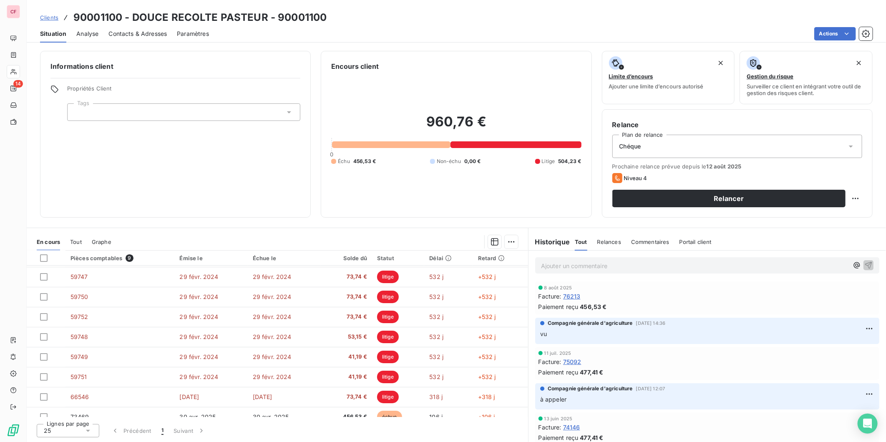
scroll to position [29, 0]
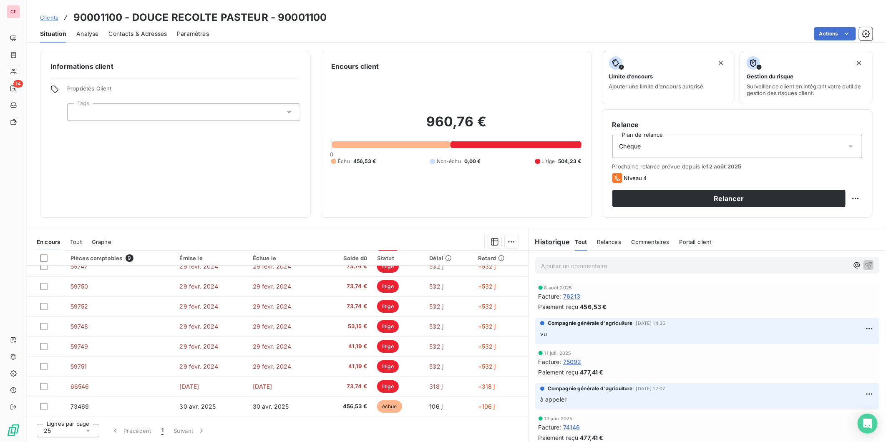
click at [568, 261] on p "Ajouter un commentaire ﻿" at bounding box center [694, 266] width 307 height 10
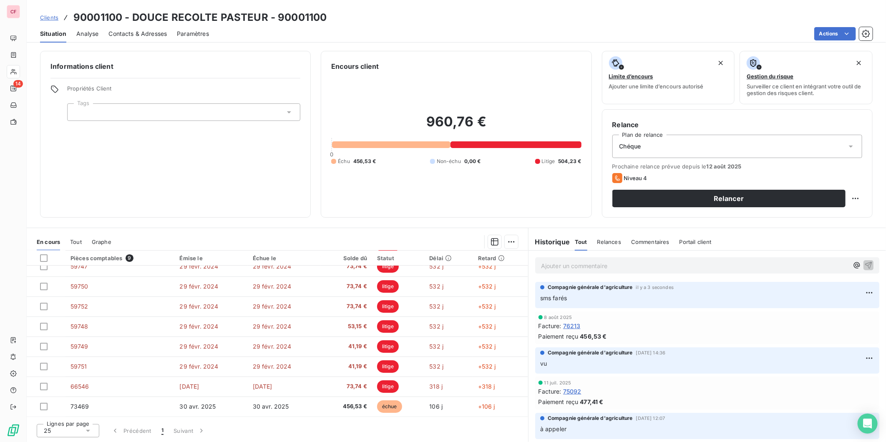
click at [854, 194] on html "CF 14 Clients 90001100 - DOUCE RECOLTE PASTEUR - 90001100 Situation Analyse Con…" at bounding box center [443, 221] width 886 height 442
click at [837, 217] on div "Replanifier cette action" at bounding box center [821, 216] width 75 height 13
select select "7"
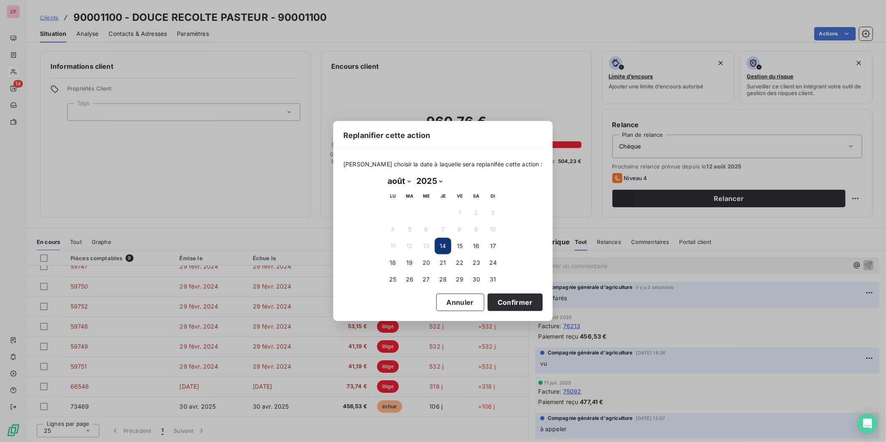
drag, startPoint x: 405, startPoint y: 261, endPoint x: 470, endPoint y: 293, distance: 72.6
click at [409, 261] on button "19" at bounding box center [409, 262] width 17 height 17
click at [507, 305] on button "Confirmer" at bounding box center [515, 303] width 55 height 18
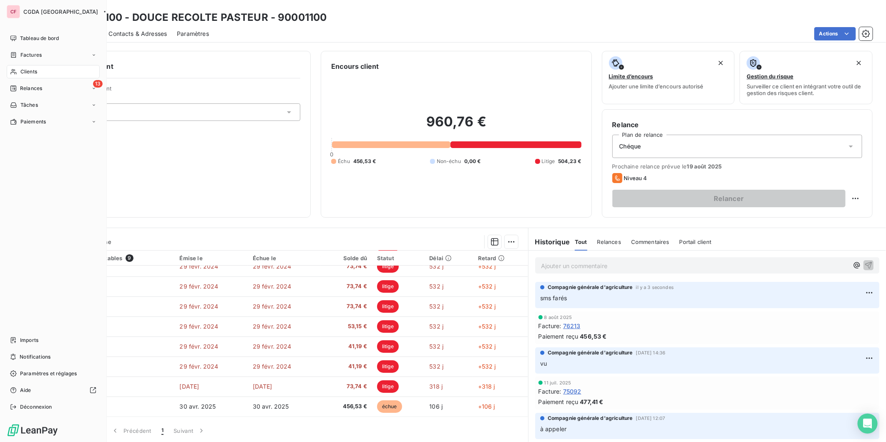
click at [45, 92] on div "13 Relances" at bounding box center [53, 88] width 93 height 13
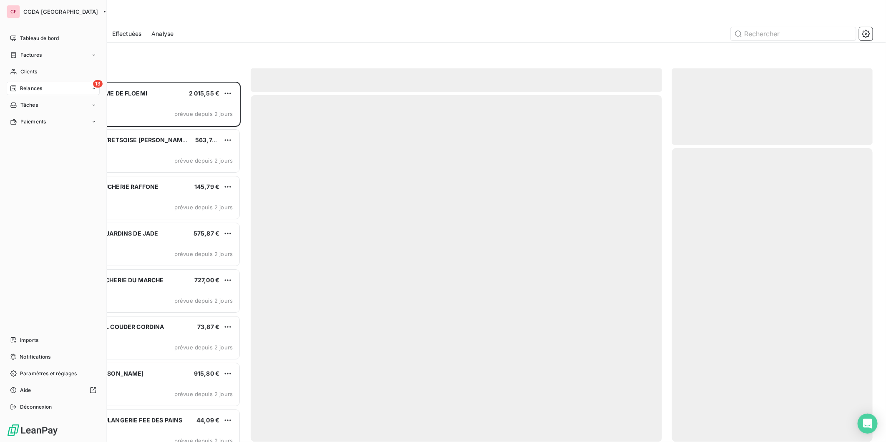
scroll to position [353, 194]
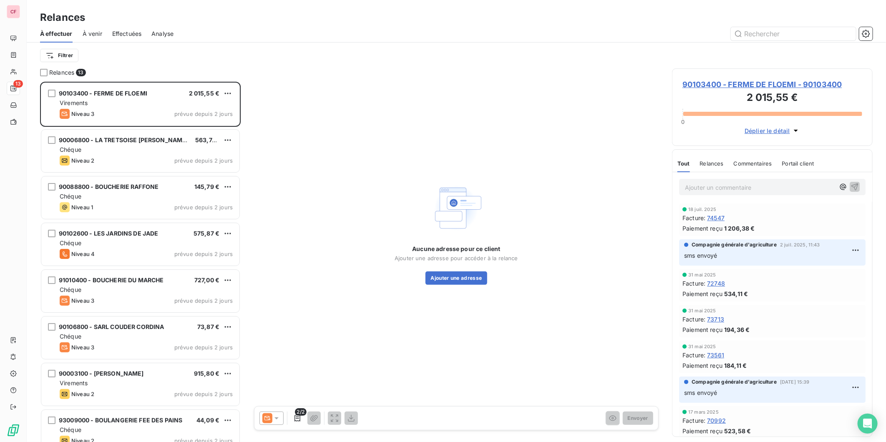
click at [142, 102] on div "Virements" at bounding box center [146, 103] width 173 height 8
click at [720, 85] on span "90103400 - FERME DE FLOEMI - 90103400" at bounding box center [772, 84] width 180 height 11
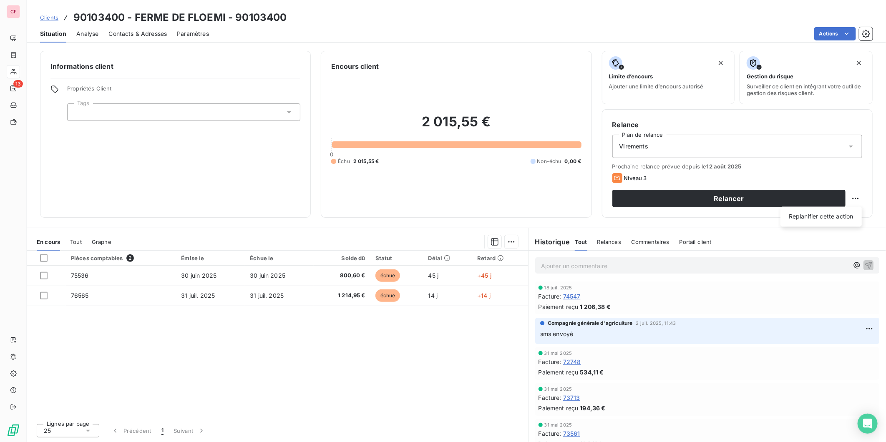
click at [858, 197] on html "CF 13 Clients 90103400 - FERME DE FLOEMI - 90103400 Situation Analyse Contacts …" at bounding box center [443, 221] width 886 height 442
click at [840, 220] on div "Replanifier cette action" at bounding box center [821, 216] width 75 height 13
select select "7"
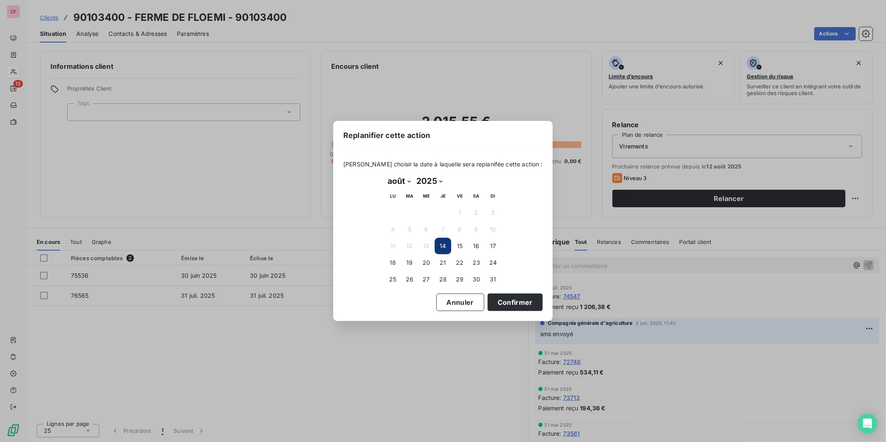
click at [409, 264] on button "19" at bounding box center [409, 262] width 17 height 17
click at [505, 303] on button "Confirmer" at bounding box center [515, 303] width 55 height 18
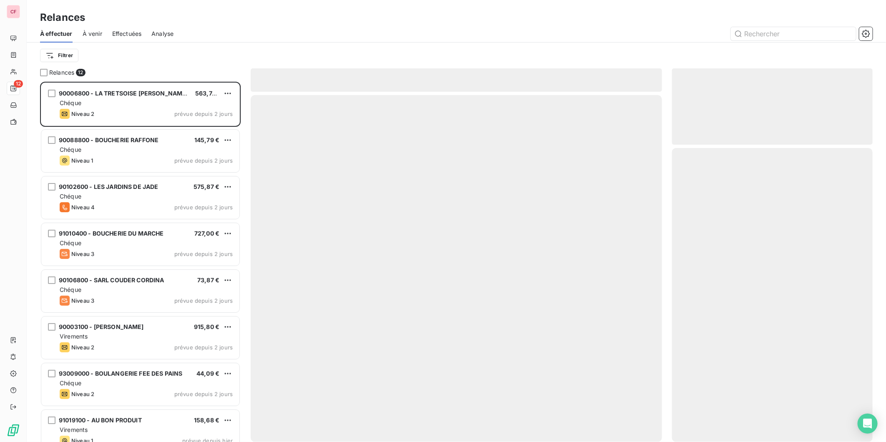
scroll to position [353, 194]
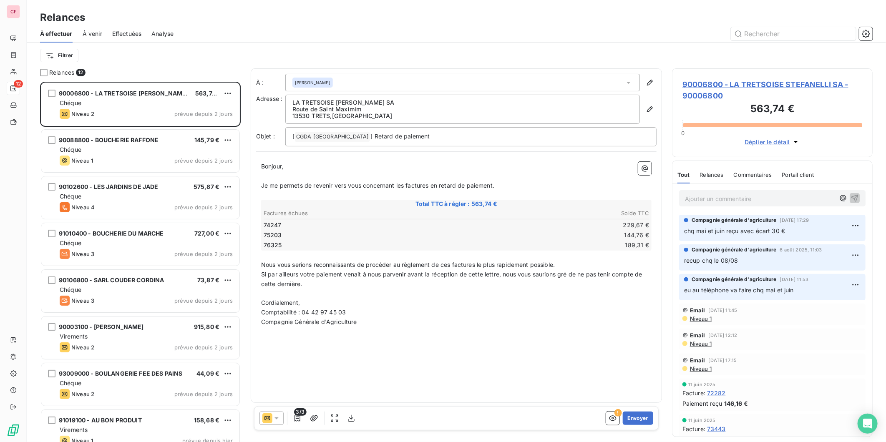
click at [161, 98] on div "90006800 - LA TRETSOISE STEFANELLI SA 563,74 € Chéque Niveau 2 prévue depuis 2 …" at bounding box center [140, 104] width 198 height 43
click at [721, 86] on span "90006800 - LA TRETSOISE STEFANELLI SA - 90006800" at bounding box center [772, 90] width 180 height 23
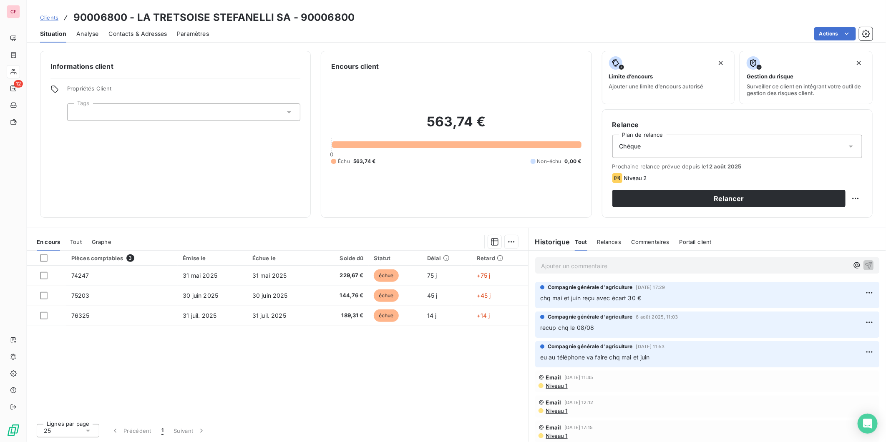
click at [355, 349] on div "Pièces comptables 3 Émise le Échue le Solde dû Statut Délai Retard 74247 31 mai…" at bounding box center [277, 334] width 501 height 166
click at [861, 293] on html "CF 12 Clients 90006800 - LA TRETSOISE STEFANELLI SA - 90006800 Situation Analys…" at bounding box center [443, 221] width 886 height 442
click at [857, 327] on div "Supprimer" at bounding box center [842, 325] width 47 height 13
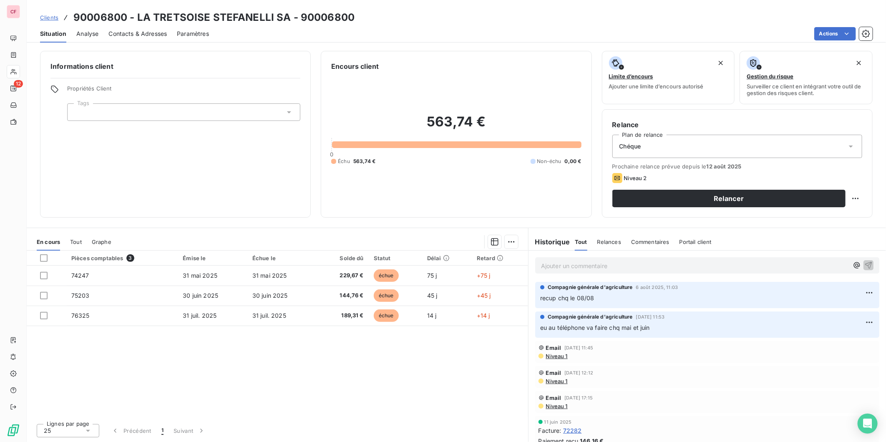
click at [857, 196] on html "CF 12 Clients 90006800 - LA TRETSOISE STEFANELLI SA - 90006800 Situation Analys…" at bounding box center [443, 221] width 886 height 442
click at [832, 220] on div "Replanifier cette action" at bounding box center [821, 216] width 75 height 13
select select "7"
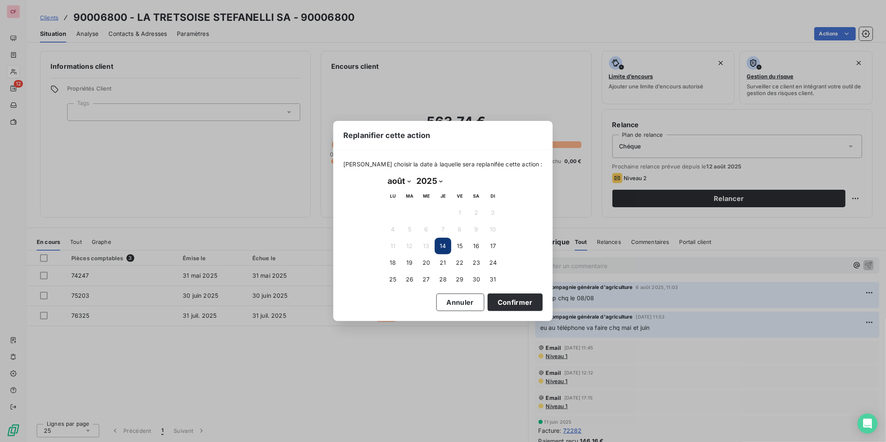
click at [404, 264] on button "19" at bounding box center [409, 262] width 17 height 17
click at [524, 297] on button "Confirmer" at bounding box center [515, 303] width 55 height 18
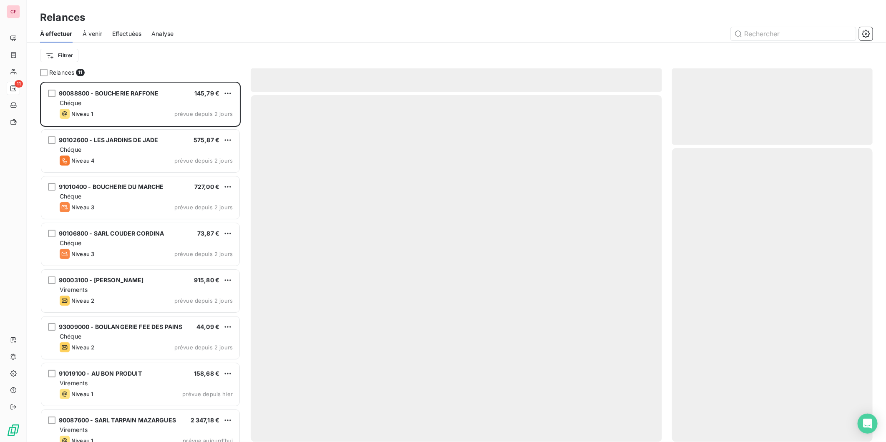
scroll to position [353, 194]
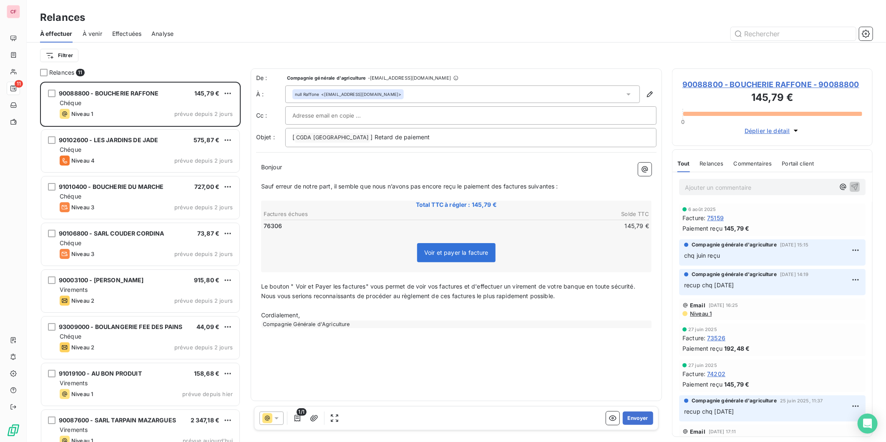
click at [134, 103] on div "Chéque" at bounding box center [146, 103] width 173 height 8
click at [732, 83] on span "90088800 - BOUCHERIE RAFFONE - 90088800" at bounding box center [772, 84] width 180 height 11
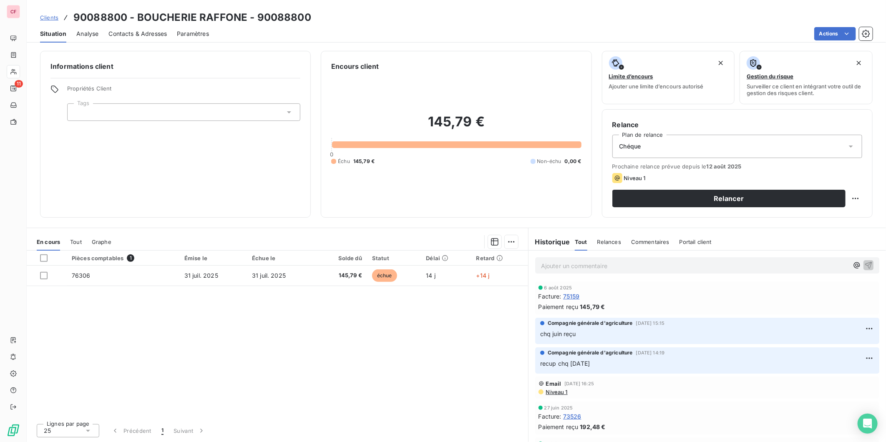
click at [699, 199] on button "Relancer" at bounding box center [728, 199] width 233 height 18
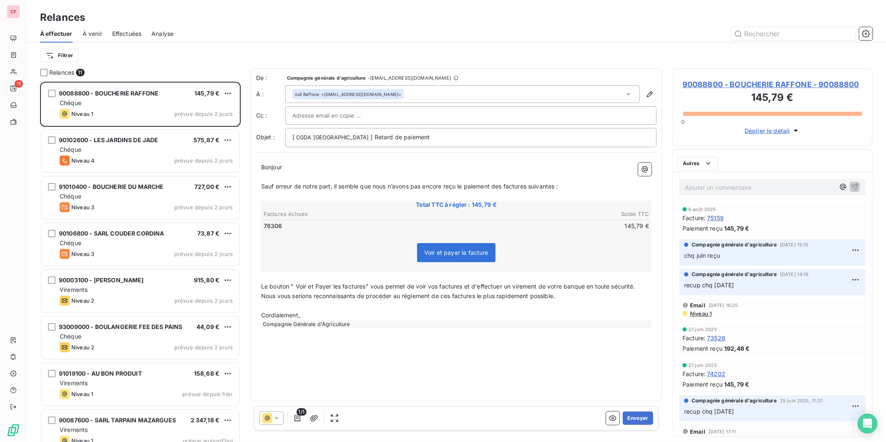
scroll to position [353, 194]
click at [640, 415] on button "Envoyer" at bounding box center [638, 418] width 30 height 13
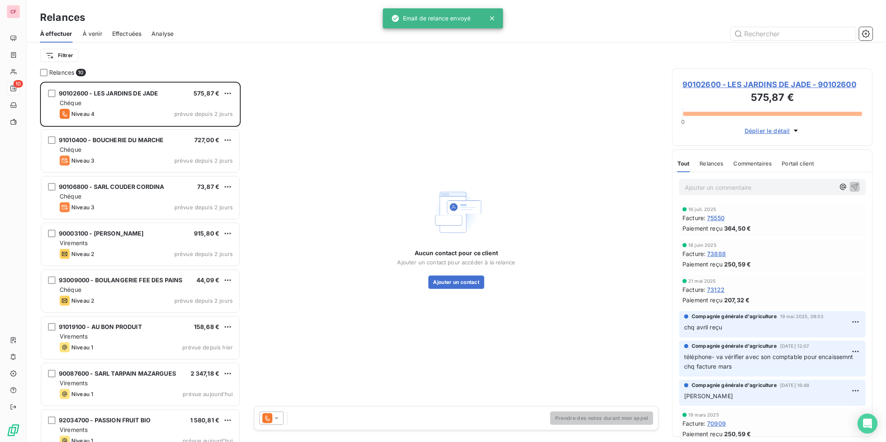
click at [707, 80] on span "90102600 - LES JARDINS DE JADE - 90102600" at bounding box center [772, 84] width 180 height 11
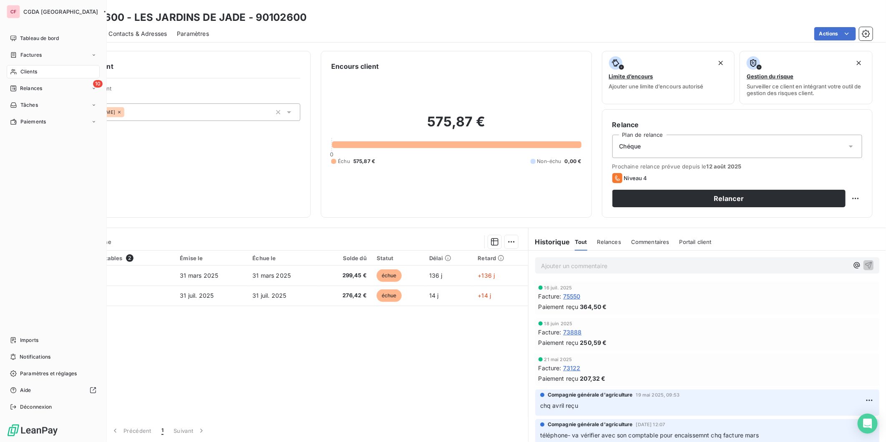
click at [31, 75] on span "Clients" at bounding box center [28, 72] width 17 height 8
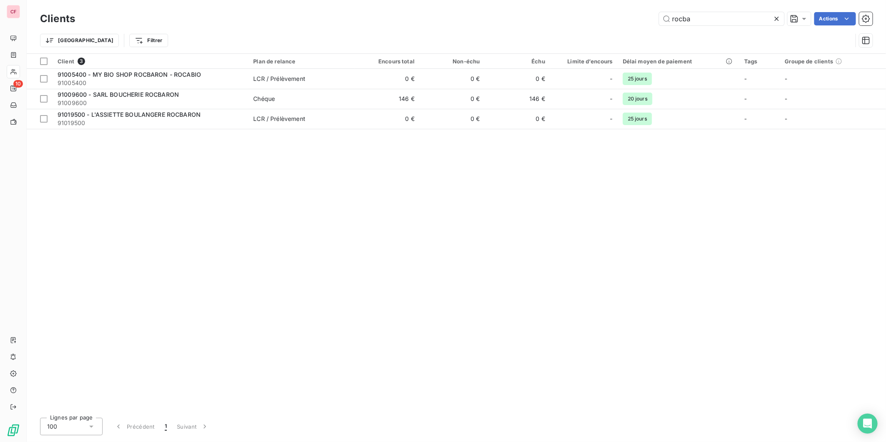
click at [721, 20] on input "rocba" at bounding box center [721, 18] width 125 height 13
type input "pasteur"
click at [342, 75] on span "Chéque" at bounding box center [301, 79] width 96 height 8
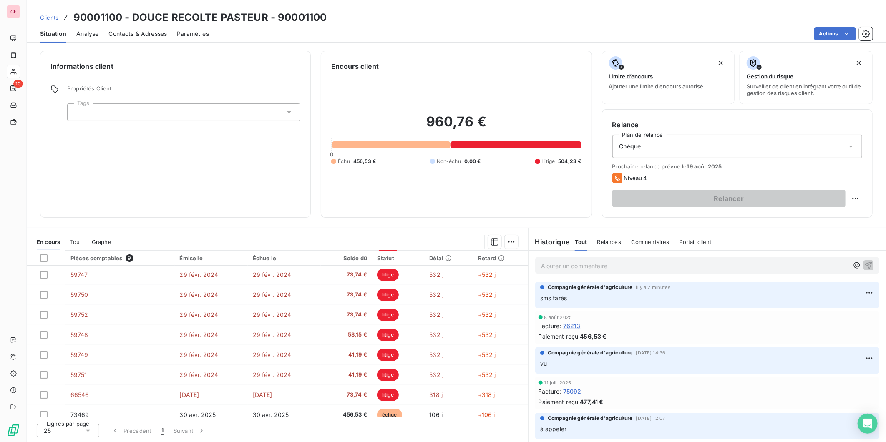
scroll to position [29, 0]
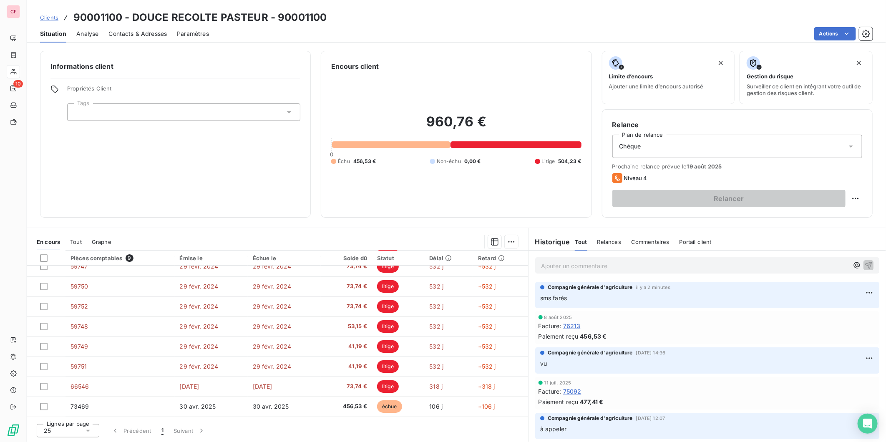
click at [559, 263] on p "Ajouter un commentaire ﻿" at bounding box center [694, 266] width 307 height 10
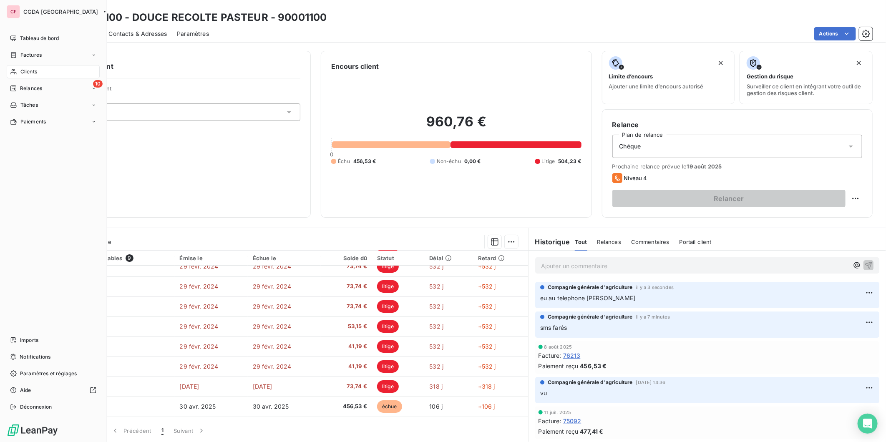
click at [24, 68] on span "Clients" at bounding box center [28, 72] width 17 height 8
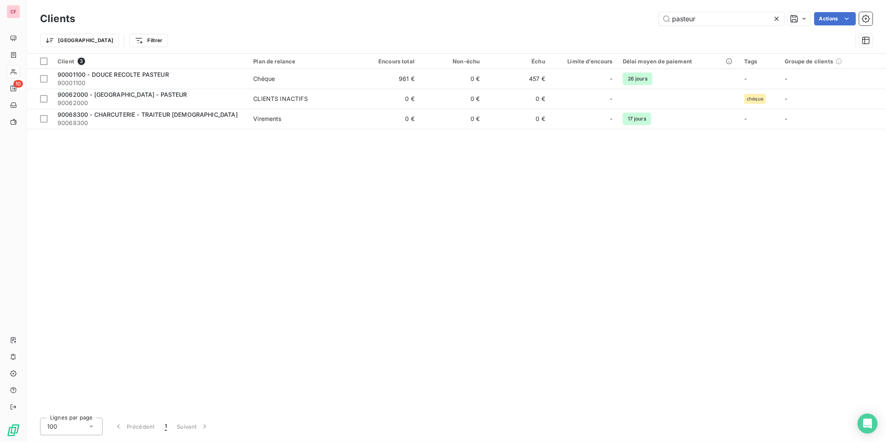
click at [736, 20] on input "pasteur" at bounding box center [721, 18] width 125 height 13
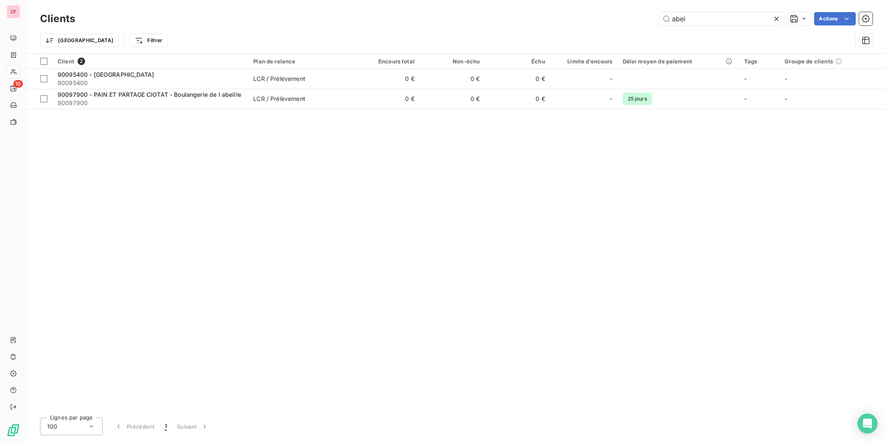
type input "abei"
click at [233, 96] on span "90097900 - PAIN ET PARTAGE CIOTAT - Boulangerie de l abeille" at bounding box center [150, 94] width 184 height 7
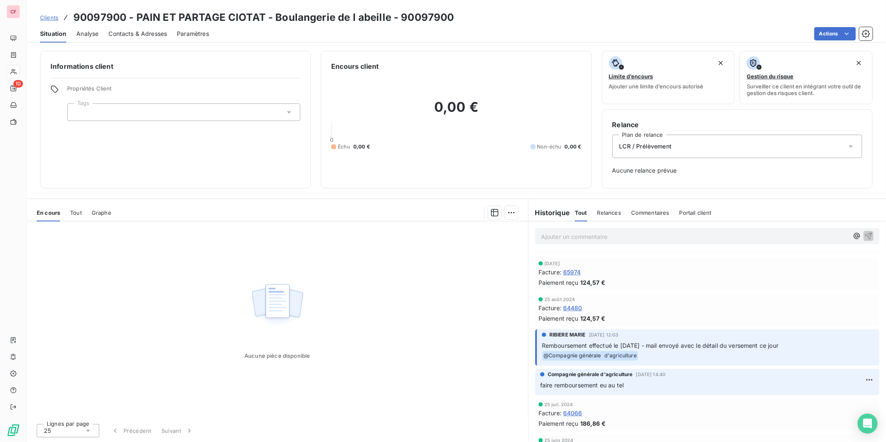
scroll to position [266, 0]
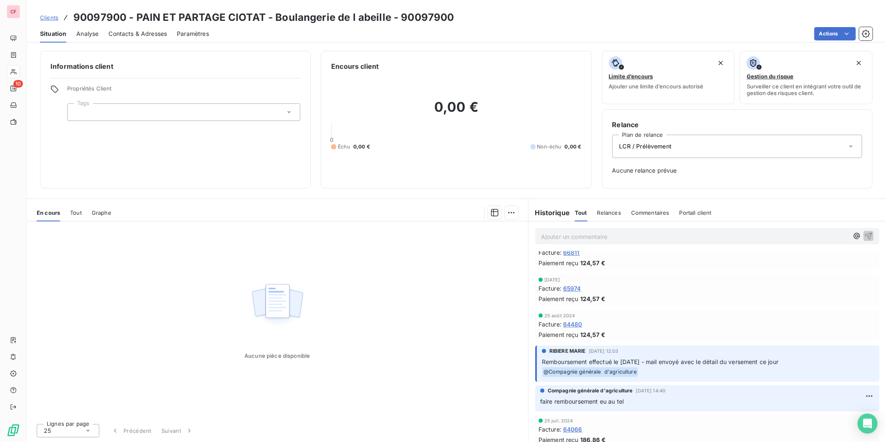
click at [137, 34] on span "Contacts & Adresses" at bounding box center [137, 34] width 58 height 8
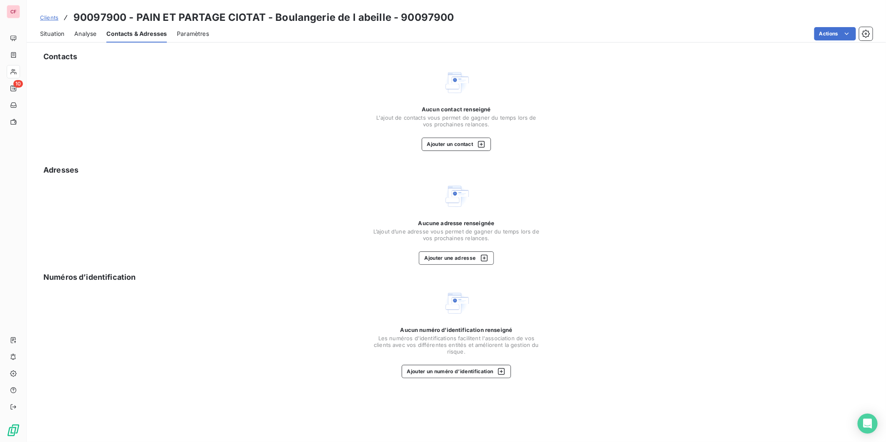
click at [53, 34] on span "Situation" at bounding box center [52, 34] width 24 height 8
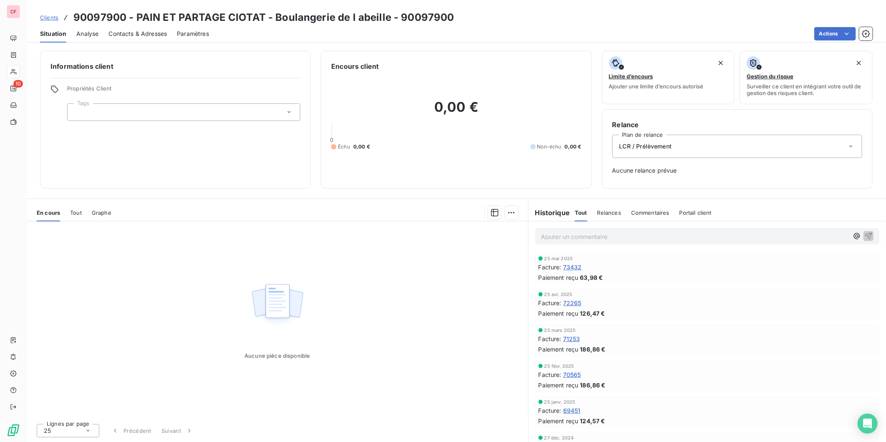
click at [448, 297] on div "Aucune pièce disponible" at bounding box center [277, 319] width 501 height 196
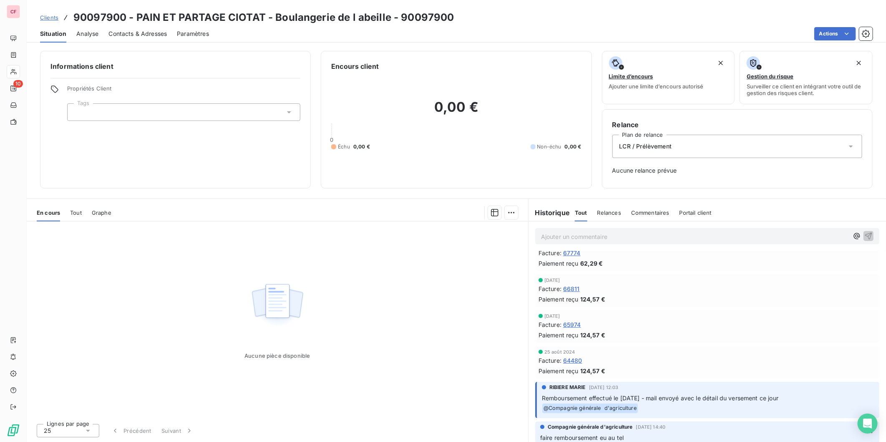
scroll to position [231, 0]
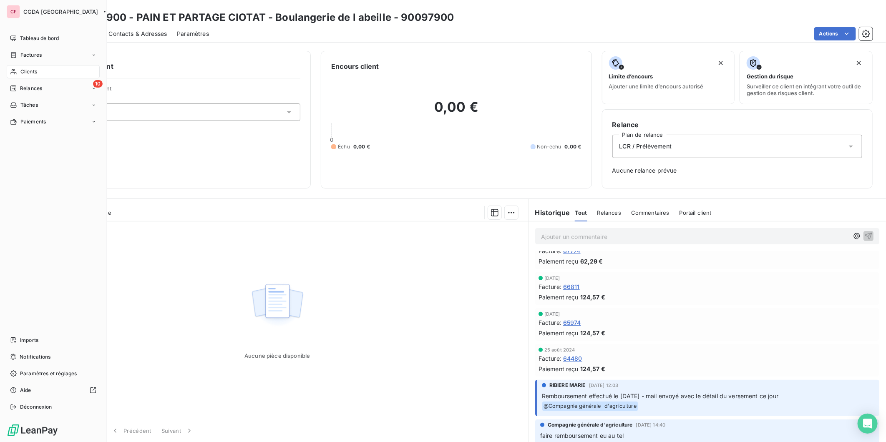
click at [21, 90] on span "Relances" at bounding box center [31, 89] width 22 height 8
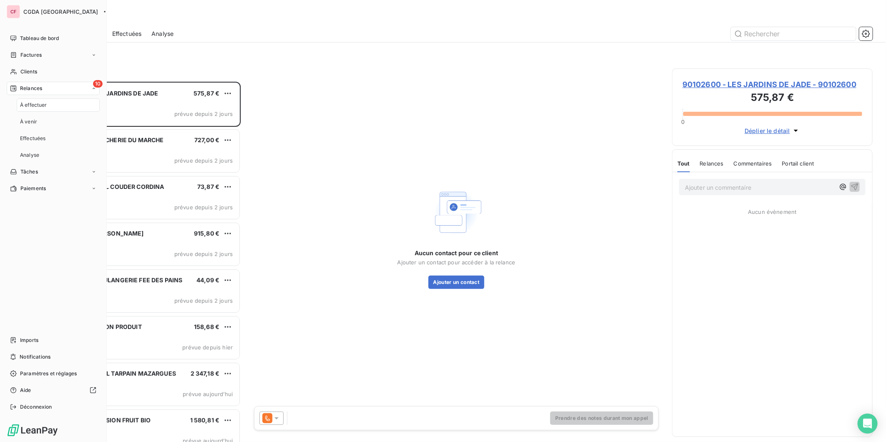
scroll to position [353, 194]
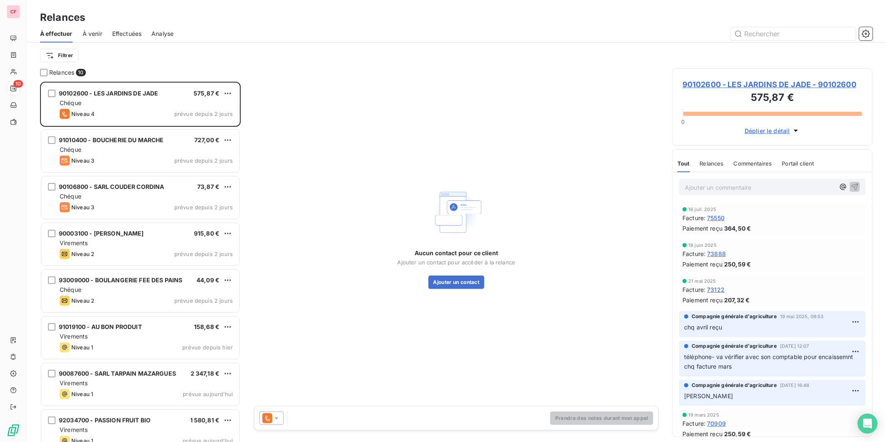
click at [164, 109] on div "Niveau 4 prévue depuis 2 jours" at bounding box center [146, 114] width 173 height 10
click at [228, 92] on html "CF 10 Relances À effectuer À venir Effectuées Analyse Filtrer Relances 10 90102…" at bounding box center [443, 221] width 886 height 442
click at [209, 109] on div "Replanifier cette action" at bounding box center [192, 109] width 75 height 13
select select "7"
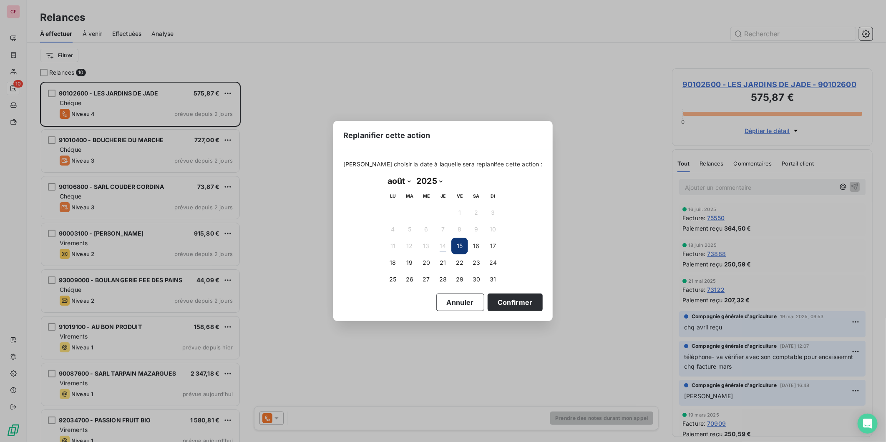
click at [409, 264] on button "19" at bounding box center [409, 262] width 17 height 17
click at [498, 298] on button "Confirmer" at bounding box center [515, 303] width 55 height 18
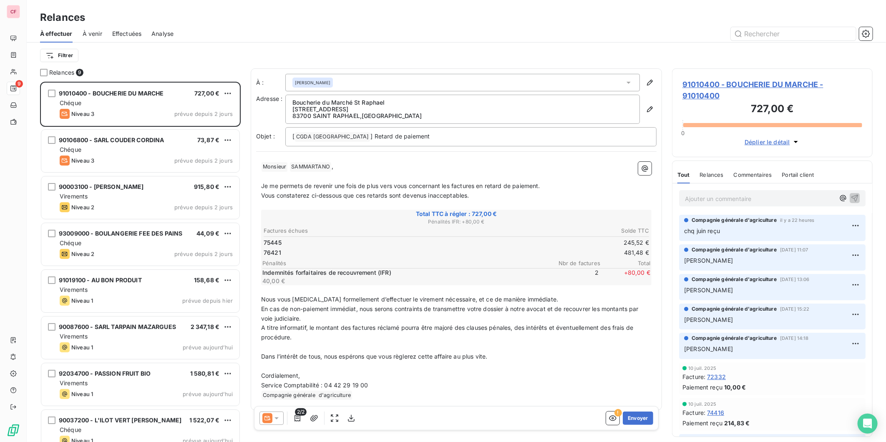
click at [131, 101] on div "Chéque" at bounding box center [146, 103] width 173 height 8
click at [714, 85] on span "91010400 - BOUCHERIE DU MARCHE - 91010400" at bounding box center [772, 90] width 180 height 23
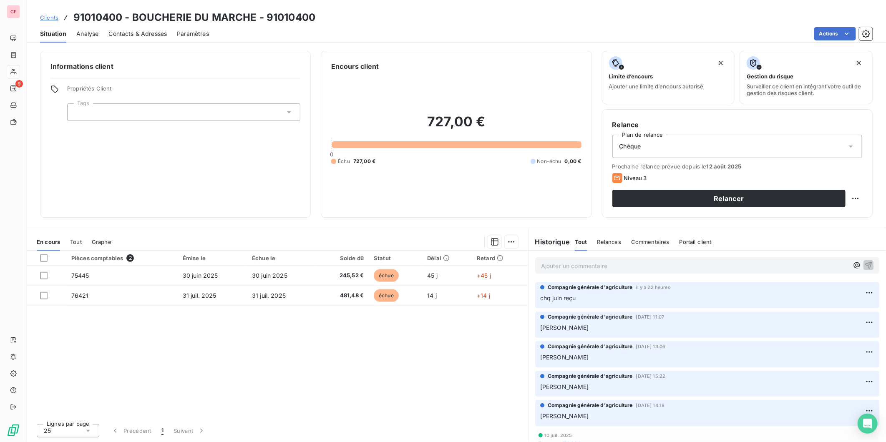
click at [857, 199] on html "CF 9 Clients 91010400 - BOUCHERIE DU MARCHE - 91010400 Situation Analyse Contac…" at bounding box center [443, 221] width 886 height 442
click at [840, 217] on div "Replanifier cette action" at bounding box center [821, 216] width 75 height 13
select select "7"
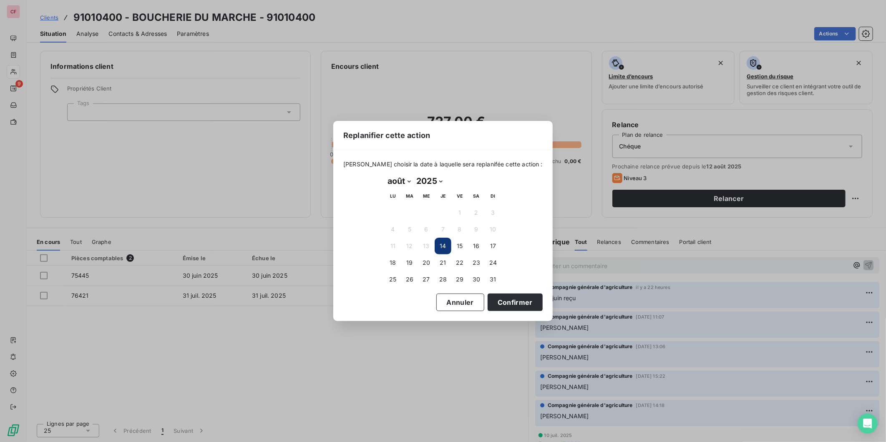
click at [410, 259] on button "19" at bounding box center [409, 262] width 17 height 17
click at [508, 305] on button "Confirmer" at bounding box center [515, 303] width 55 height 18
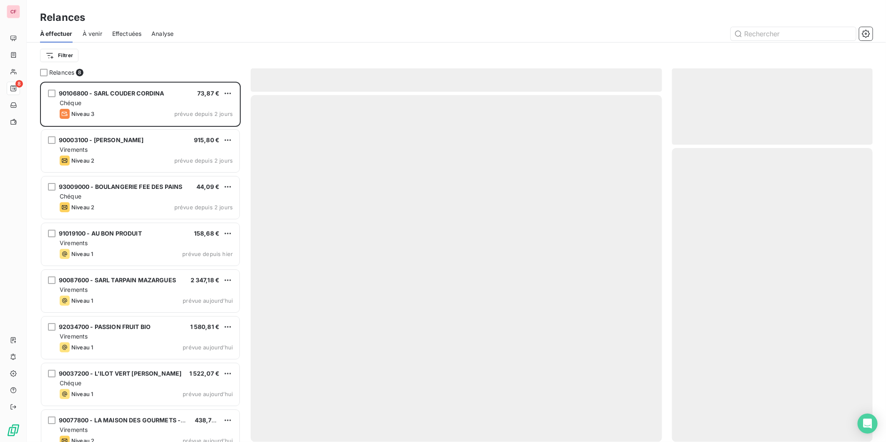
scroll to position [353, 194]
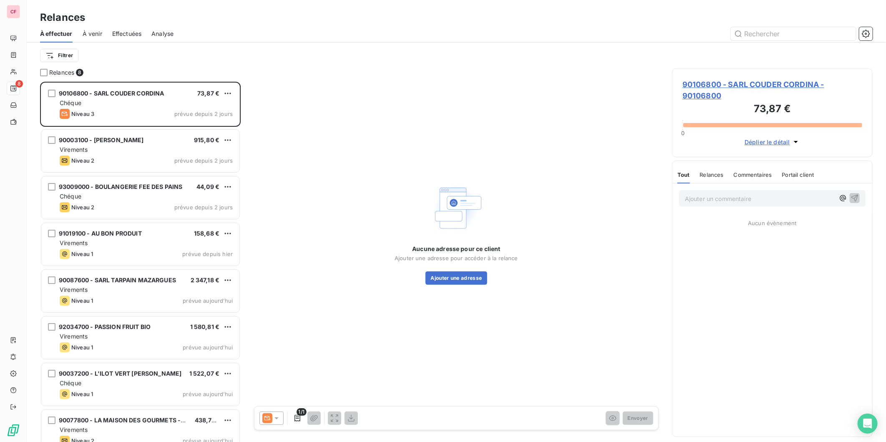
click at [160, 104] on div "Chéque" at bounding box center [146, 103] width 173 height 8
click at [703, 86] on span "90106800 - SARL COUDER CORDINA - 90106800" at bounding box center [772, 90] width 180 height 23
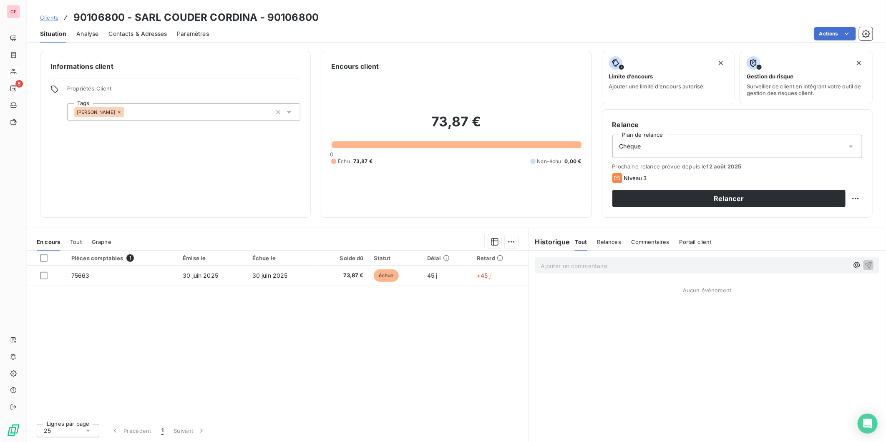
click at [859, 199] on html "CF 8 Clients 90106800 - SARL COUDER CORDINA - 90106800 Situation Analyse Contac…" at bounding box center [443, 221] width 886 height 442
click at [849, 217] on div "Replanifier cette action" at bounding box center [821, 216] width 75 height 13
select select "7"
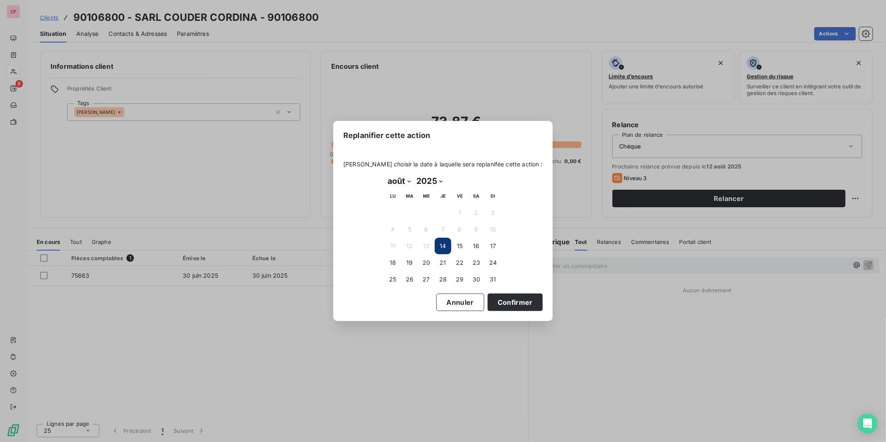
click at [415, 259] on button "19" at bounding box center [409, 262] width 17 height 17
click at [509, 310] on button "Confirmer" at bounding box center [515, 303] width 55 height 18
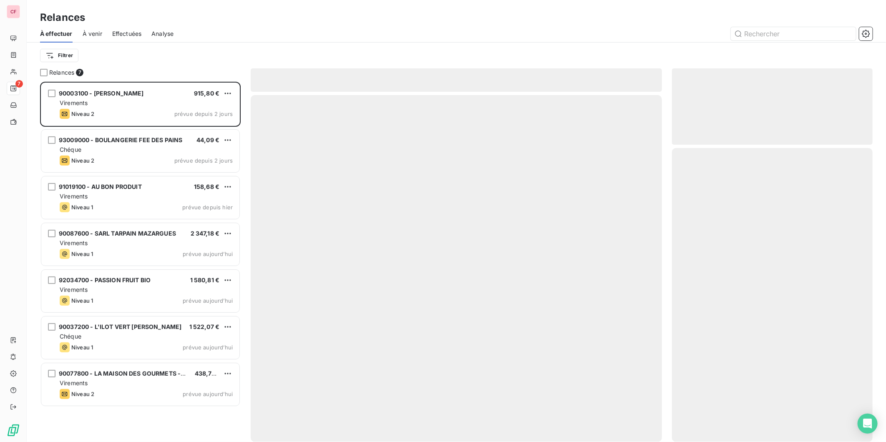
scroll to position [353, 194]
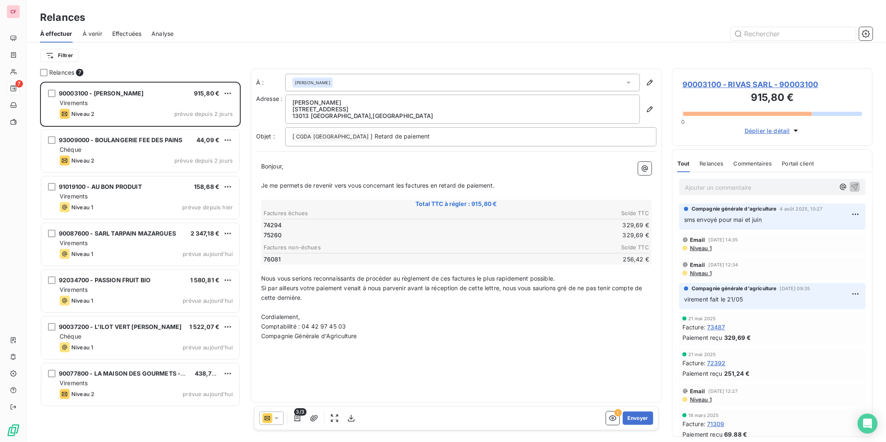
click at [128, 101] on div "Virements" at bounding box center [146, 103] width 173 height 8
click at [702, 88] on span "90003100 - RIVAS SARL - 90003100" at bounding box center [772, 84] width 180 height 11
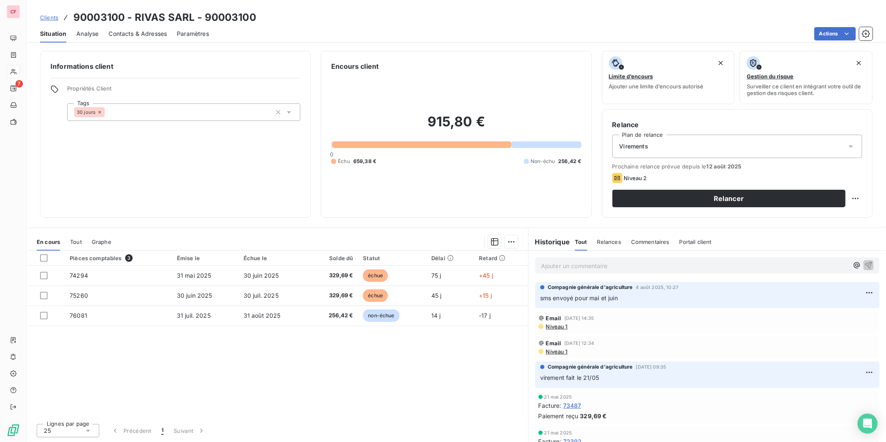
click at [142, 33] on span "Contacts & Adresses" at bounding box center [137, 34] width 58 height 8
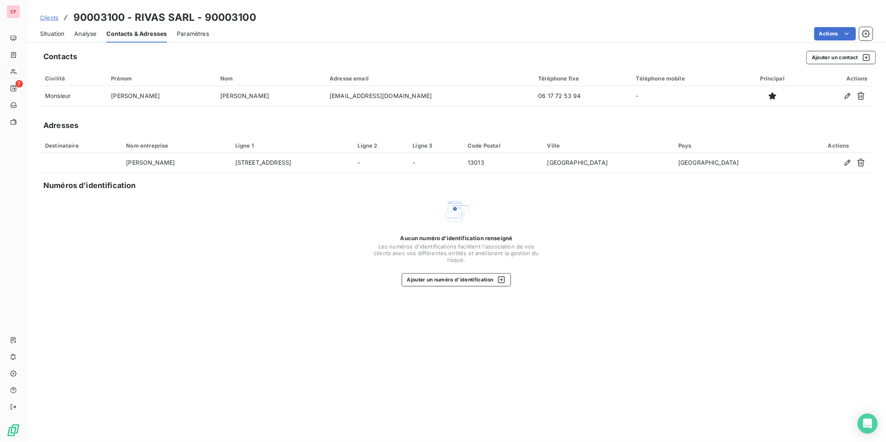
click at [53, 39] on div "Situation" at bounding box center [52, 34] width 24 height 18
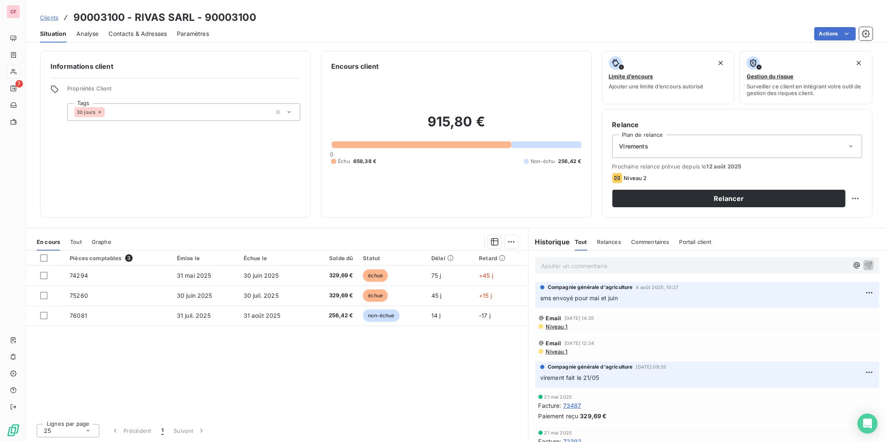
click at [385, 316] on span "non-échue" at bounding box center [381, 315] width 36 height 13
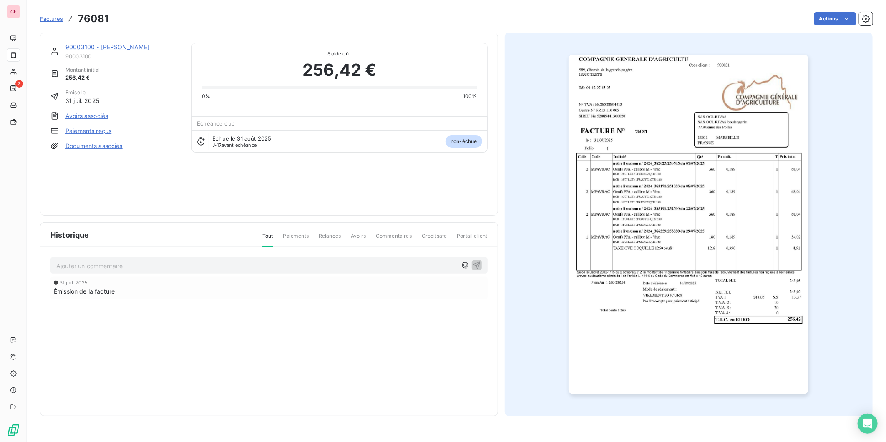
click at [832, 17] on html "CF 7 Factures 76081 Actions 90003100 - RIVAS SARL 90003100 Montant initial 256,…" at bounding box center [443, 221] width 886 height 442
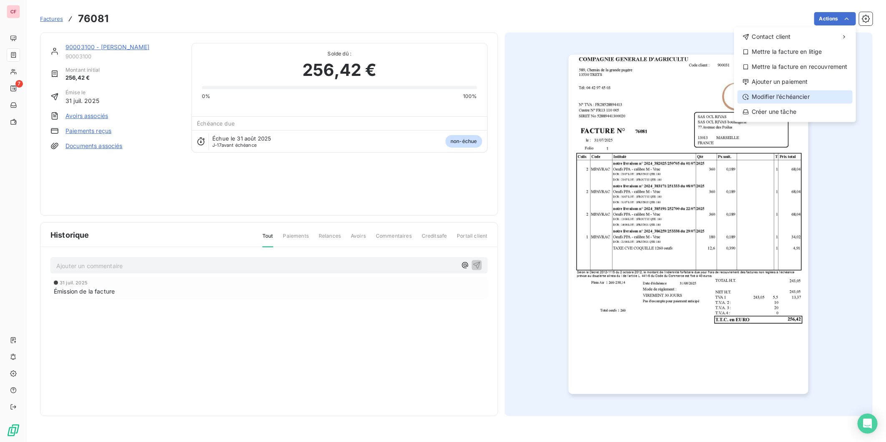
click at [792, 93] on div "Modifier l’échéancier" at bounding box center [794, 96] width 115 height 13
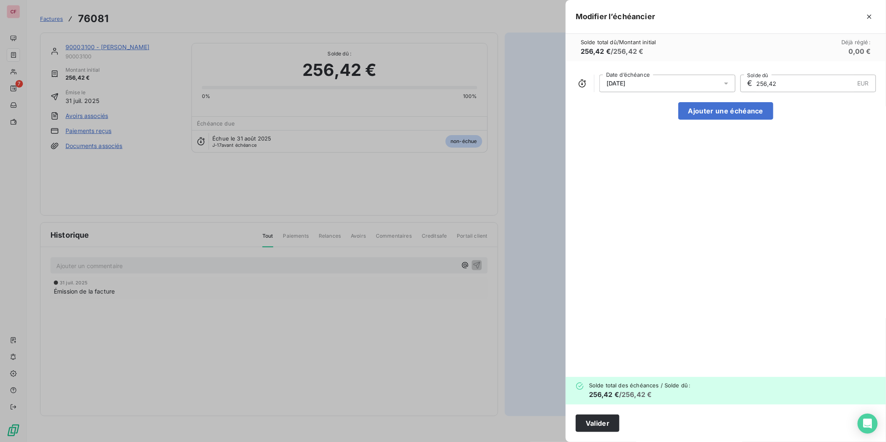
click at [695, 80] on div "31/08/2025" at bounding box center [667, 84] width 136 height 18
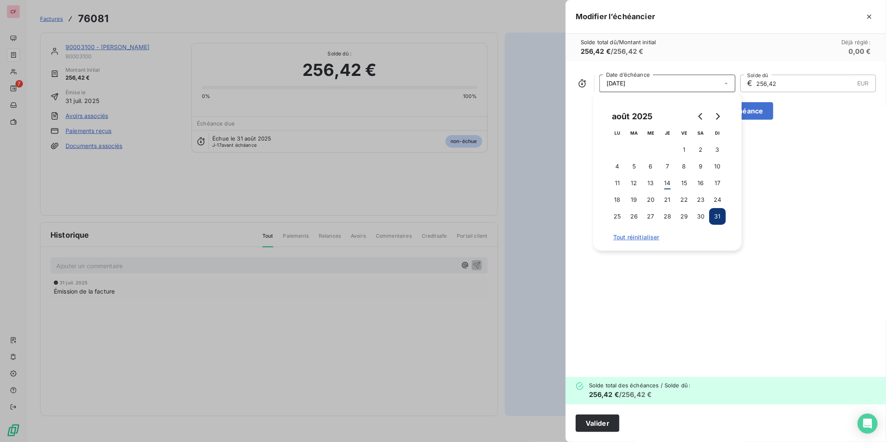
click at [705, 111] on button "Go to previous month" at bounding box center [700, 116] width 17 height 17
click at [666, 218] on button "31" at bounding box center [667, 216] width 17 height 17
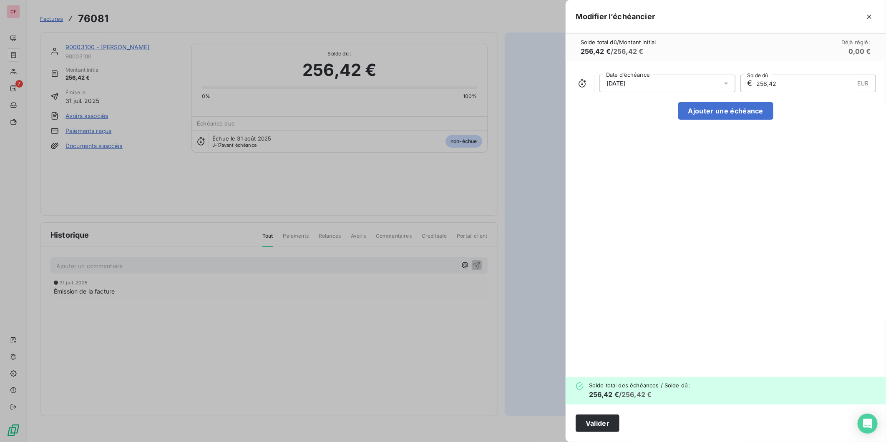
click at [592, 427] on button "Valider" at bounding box center [598, 424] width 44 height 18
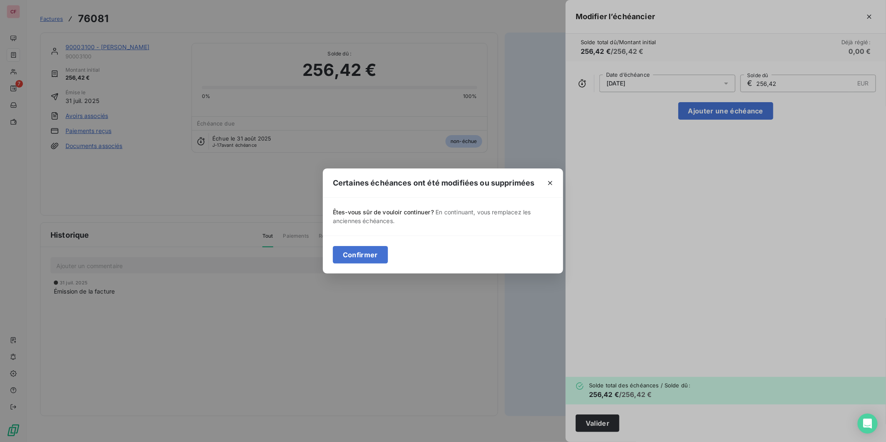
click at [371, 254] on button "Confirmer" at bounding box center [360, 255] width 55 height 18
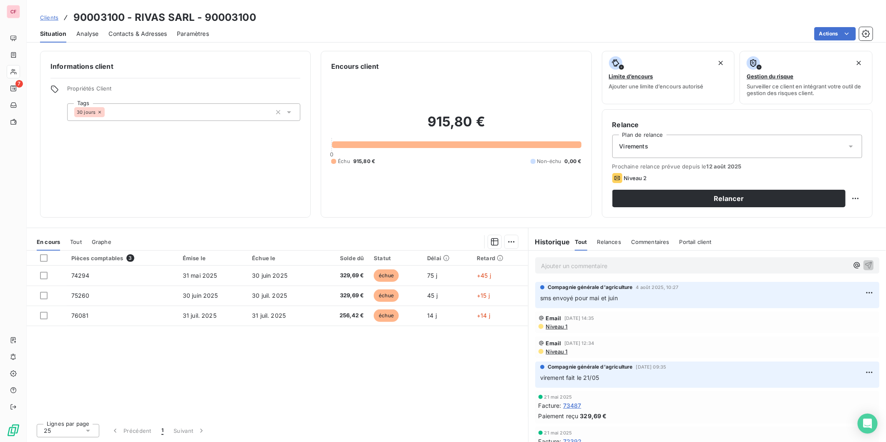
click at [682, 196] on button "Relancer" at bounding box center [728, 199] width 233 height 18
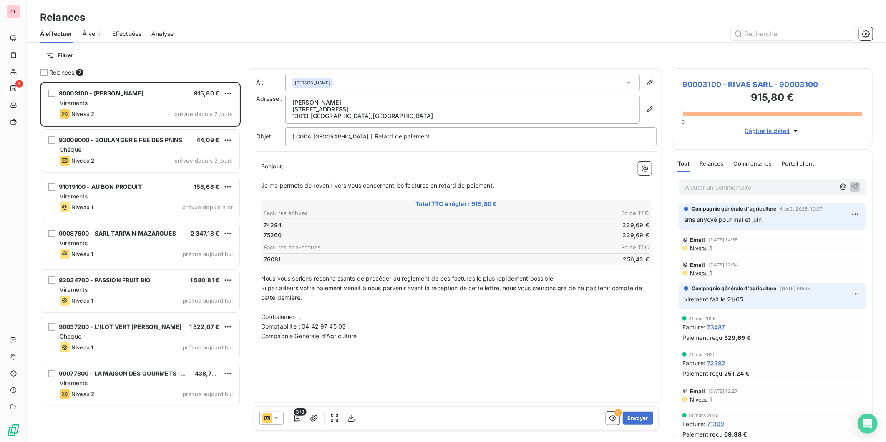
scroll to position [353, 194]
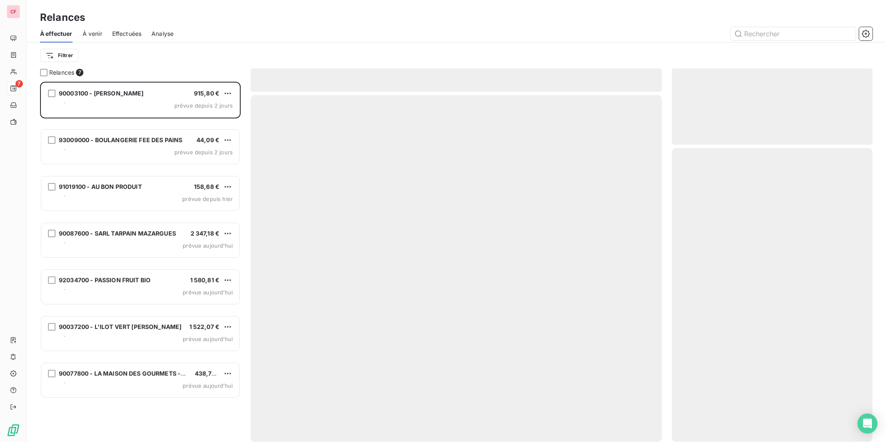
scroll to position [353, 194]
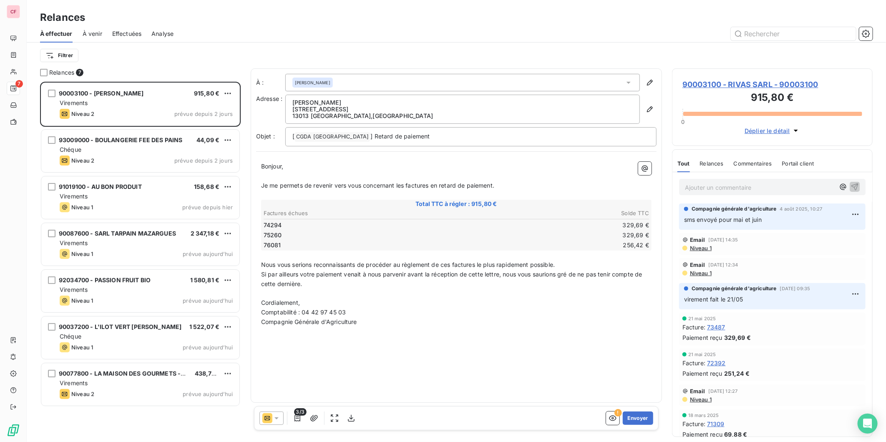
click at [635, 418] on button "Envoyer" at bounding box center [638, 418] width 30 height 13
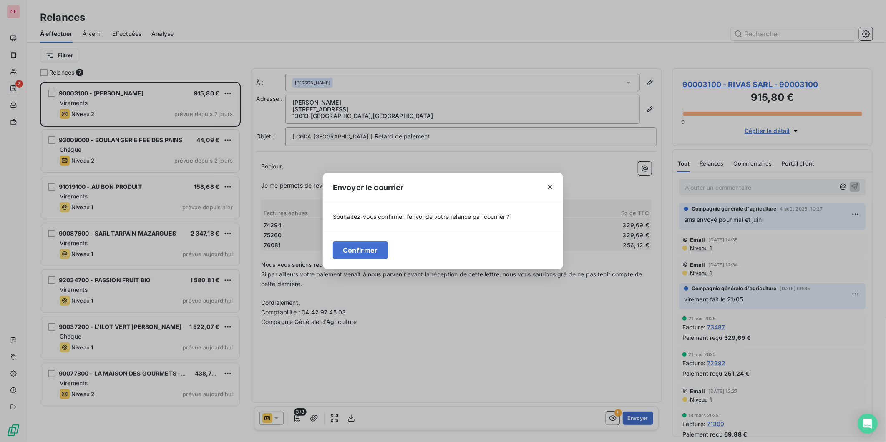
click at [365, 253] on button "Confirmer" at bounding box center [360, 250] width 55 height 18
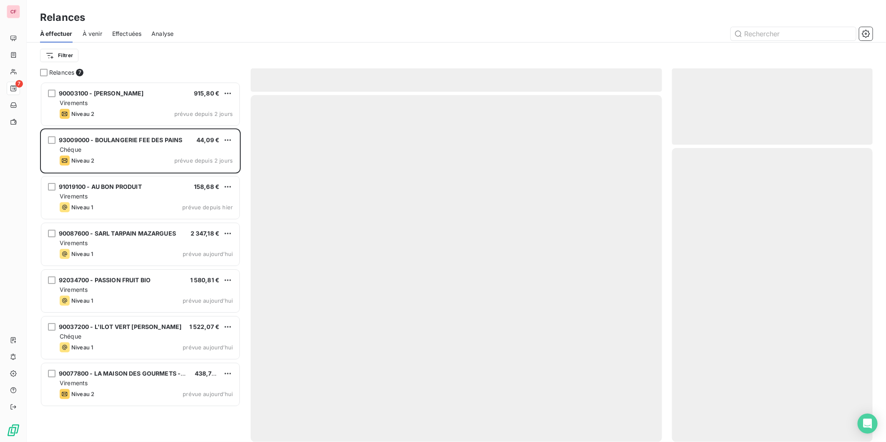
click at [118, 153] on div "Chéque" at bounding box center [146, 150] width 173 height 8
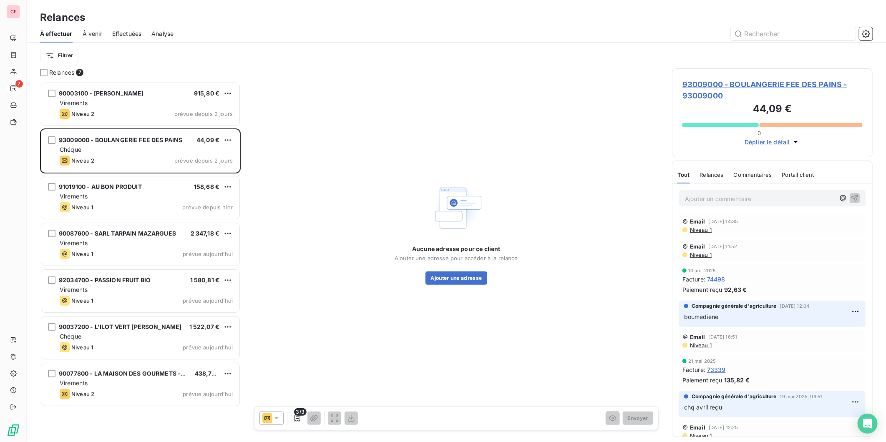
click at [718, 86] on span "93009000 - BOULANGERIE FEE DES PAINS - 93009000" at bounding box center [772, 90] width 180 height 23
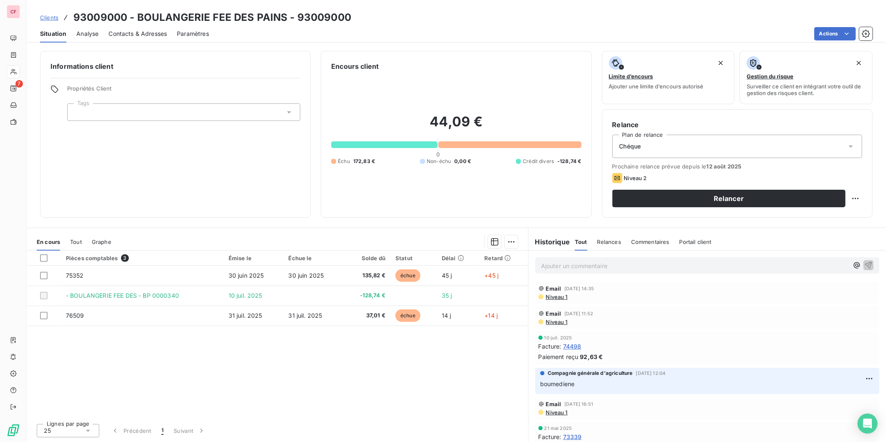
click at [858, 201] on html "CF 7 Clients 93009000 - BOULANGERIE FEE DES PAINS - 93009000 Situation Analyse …" at bounding box center [443, 221] width 886 height 442
click at [849, 214] on div "Replanifier cette action" at bounding box center [821, 216] width 75 height 13
select select "7"
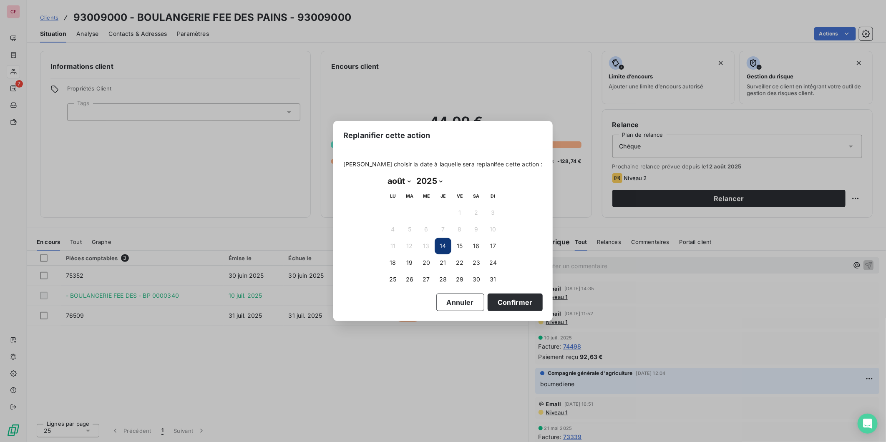
drag, startPoint x: 407, startPoint y: 266, endPoint x: 417, endPoint y: 271, distance: 12.1
click at [407, 265] on button "19" at bounding box center [409, 262] width 17 height 17
click at [513, 300] on button "Confirmer" at bounding box center [515, 303] width 55 height 18
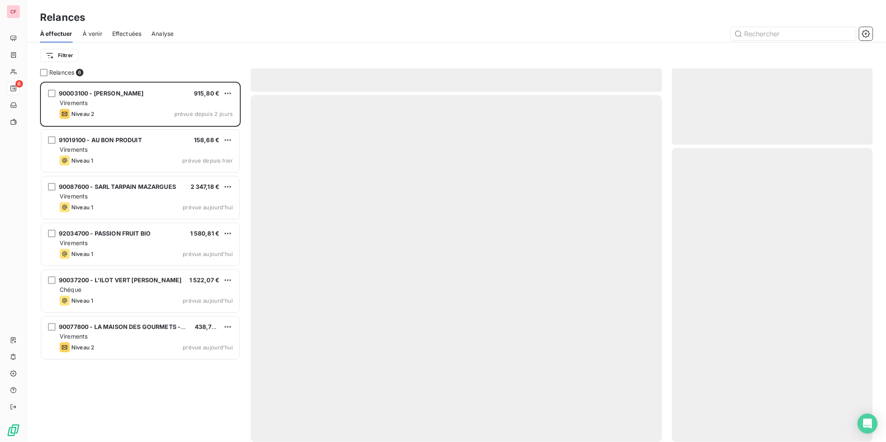
scroll to position [353, 194]
click at [121, 98] on div "90003100 - RIVAS SARL 915,80 € Virements Niveau 2 prévue depuis 2 jours" at bounding box center [140, 104] width 198 height 43
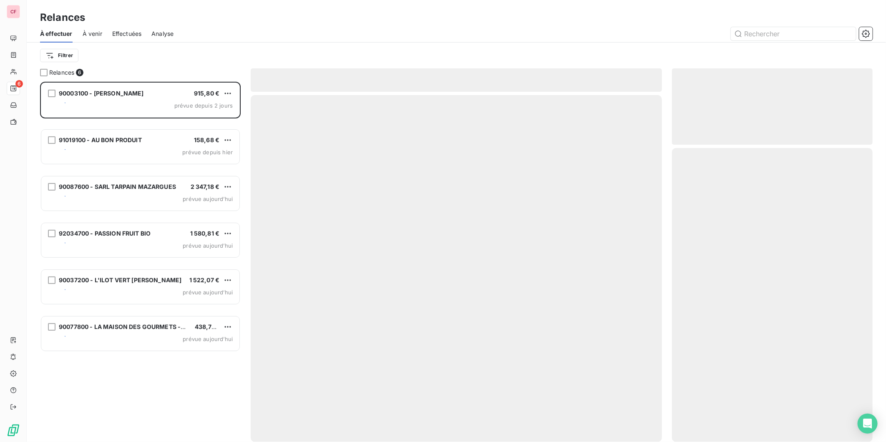
scroll to position [353, 194]
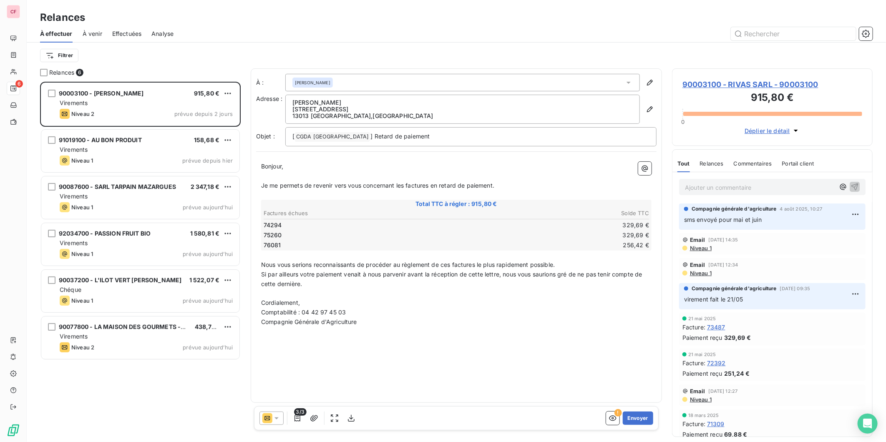
click at [159, 109] on div "Niveau 2 prévue depuis 2 jours" at bounding box center [146, 114] width 173 height 10
click at [636, 415] on button "Envoyer" at bounding box center [638, 418] width 30 height 13
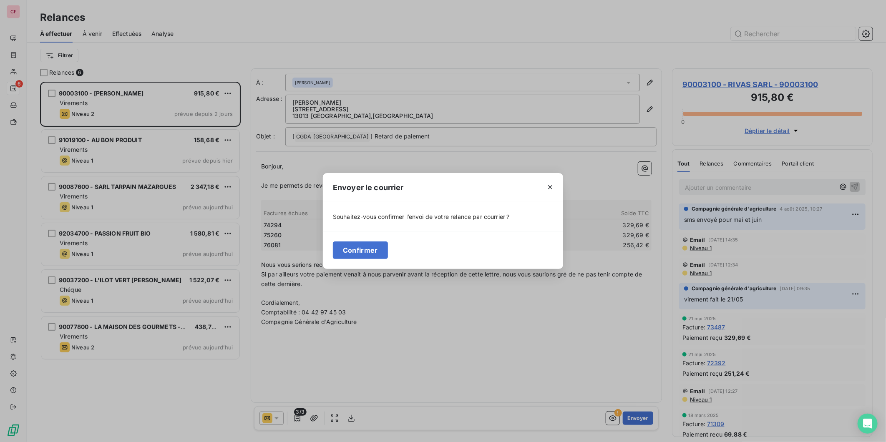
click at [367, 248] on button "Confirmer" at bounding box center [360, 250] width 55 height 18
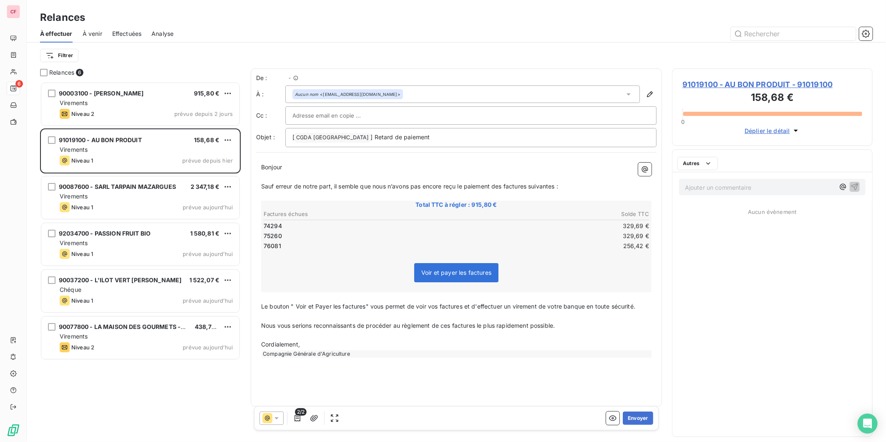
scroll to position [353, 194]
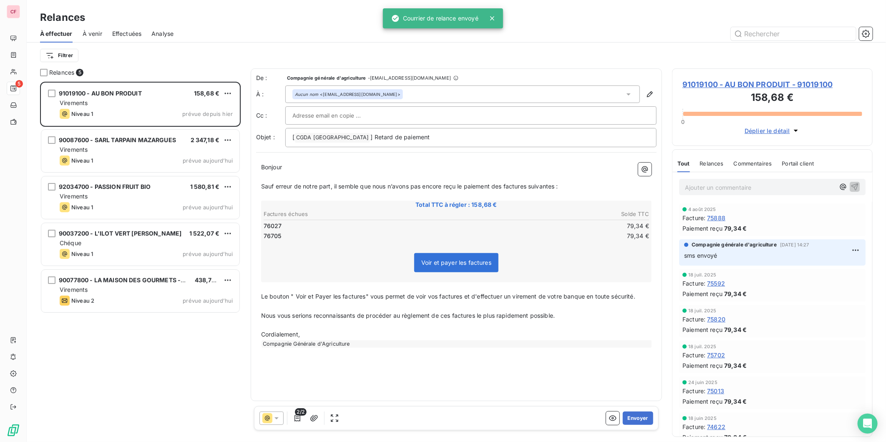
click at [107, 106] on div "Virements" at bounding box center [146, 103] width 173 height 8
click at [714, 87] on span "91019100 - AU BON PRODUIT - 91019100" at bounding box center [772, 84] width 180 height 11
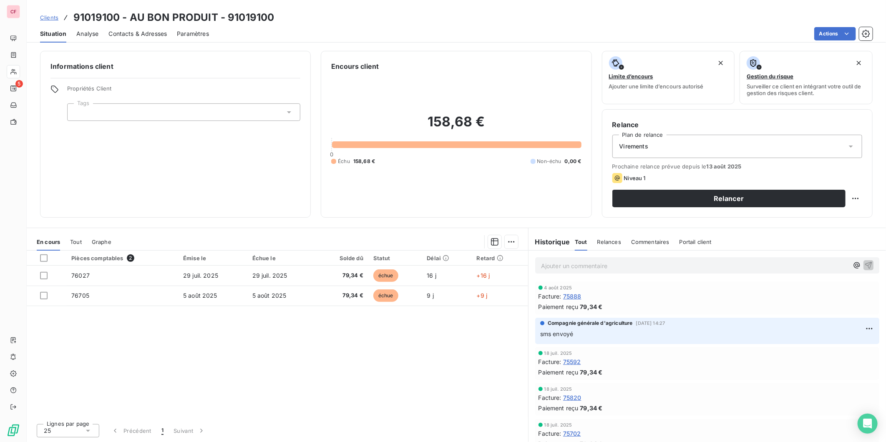
click at [558, 264] on p "Ajouter un commentaire ﻿" at bounding box center [694, 266] width 307 height 10
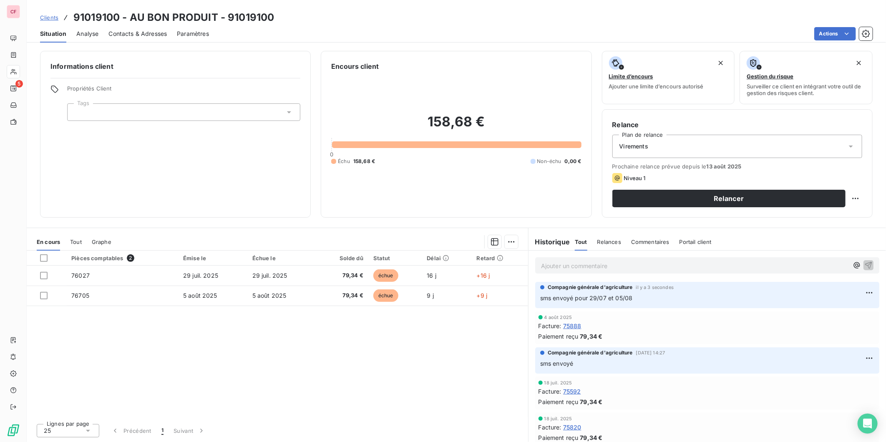
click at [856, 193] on html "CF 5 Clients 91019100 - AU BON PRODUIT - 91019100 Situation Analyse Contacts & …" at bounding box center [443, 221] width 886 height 442
click at [815, 215] on div "Replanifier cette action" at bounding box center [821, 216] width 75 height 13
select select "7"
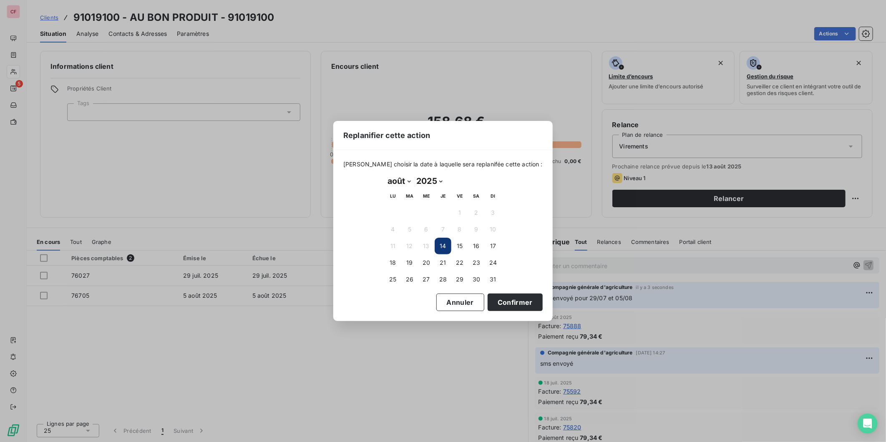
click at [412, 262] on button "19" at bounding box center [409, 262] width 17 height 17
click at [513, 301] on button "Confirmer" at bounding box center [515, 303] width 55 height 18
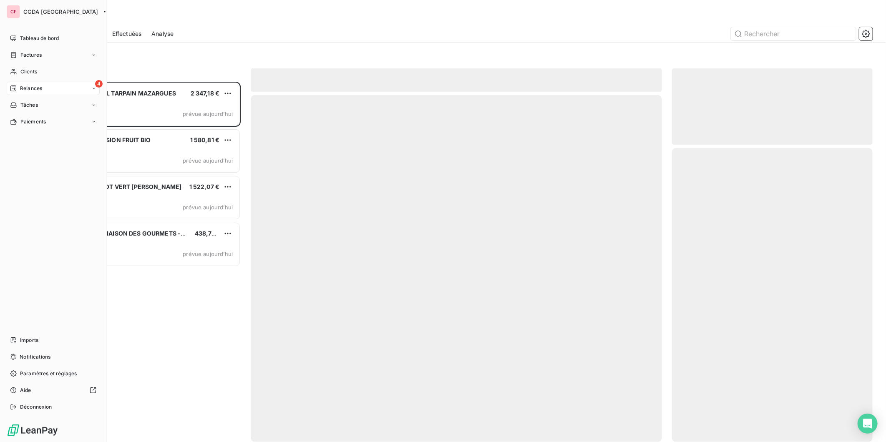
scroll to position [353, 194]
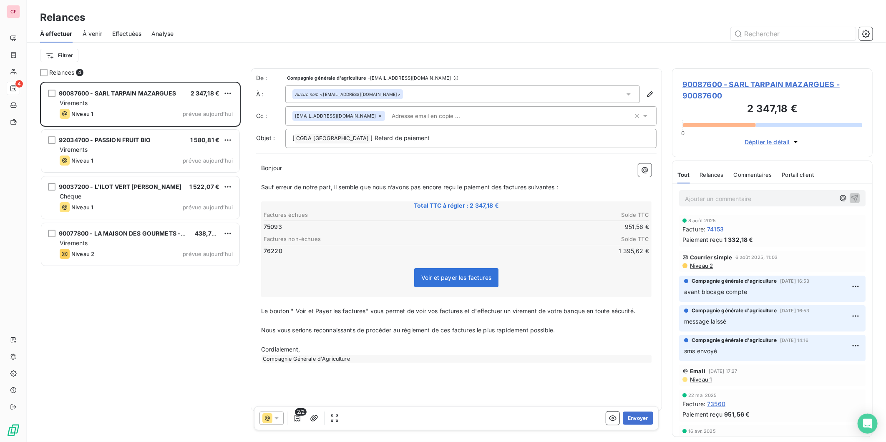
click at [167, 107] on div "90087600 - SARL TARPAIN MAZARGUES 2 347,18 € Virements Niveau 1 prévue aujourd’…" at bounding box center [140, 104] width 198 height 43
click at [726, 201] on p "Ajouter un commentaire ﻿" at bounding box center [760, 199] width 150 height 10
click at [228, 92] on html "CF 4 Relances À effectuer À venir Effectuées Analyse Filtrer Relances 4 9008760…" at bounding box center [443, 221] width 886 height 442
click at [204, 113] on div "Replanifier cette action" at bounding box center [192, 109] width 75 height 13
select select "7"
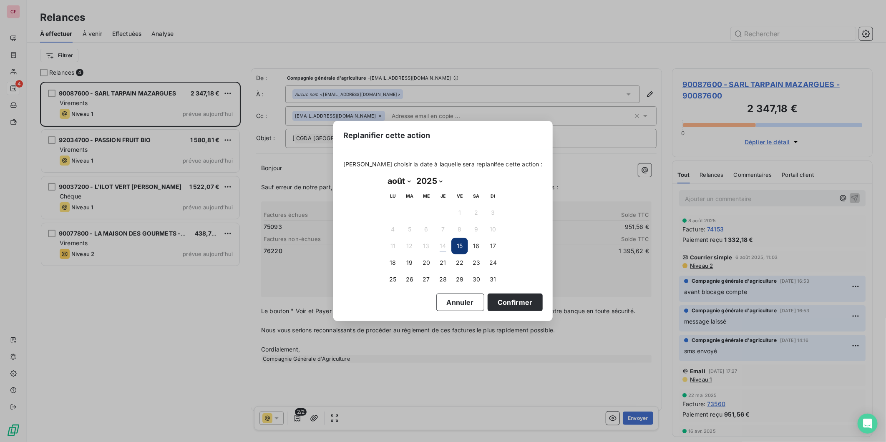
click at [405, 268] on button "19" at bounding box center [409, 262] width 17 height 17
click at [520, 301] on button "Confirmer" at bounding box center [515, 303] width 55 height 18
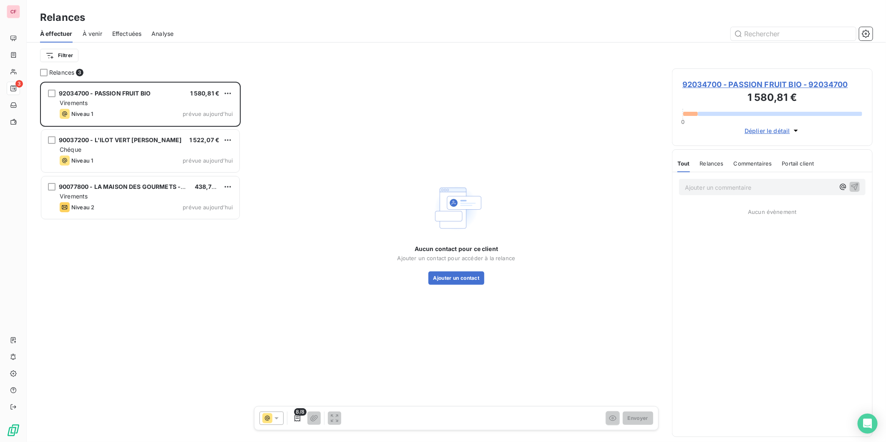
click at [711, 84] on span "92034700 - PASSION FRUIT BIO - 92034700" at bounding box center [772, 84] width 180 height 11
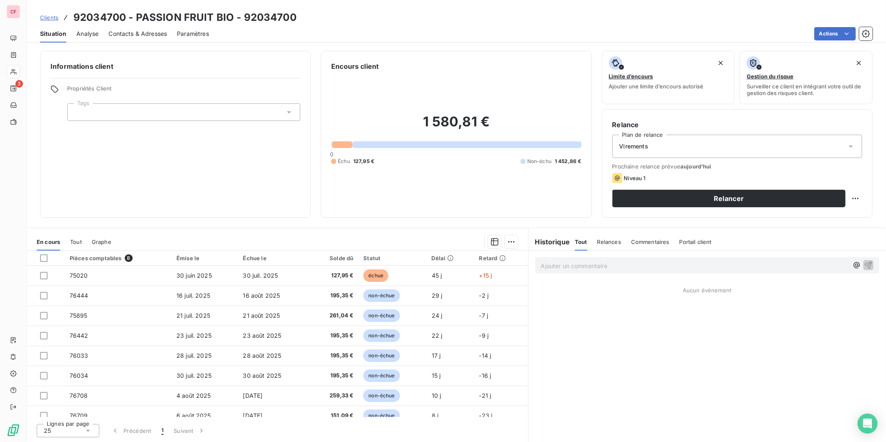
click at [657, 265] on p "Ajouter un commentaire ﻿" at bounding box center [694, 266] width 307 height 10
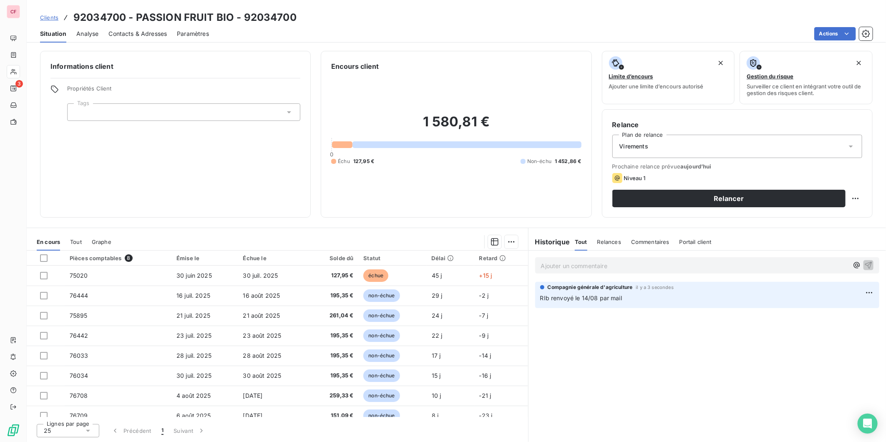
click at [854, 198] on html "CF 3 Clients 92034700 - PASSION FRUIT BIO - 92034700 Situation Analyse Contacts…" at bounding box center [443, 221] width 886 height 442
click at [833, 213] on div "Replanifier cette action" at bounding box center [821, 216] width 75 height 13
select select "7"
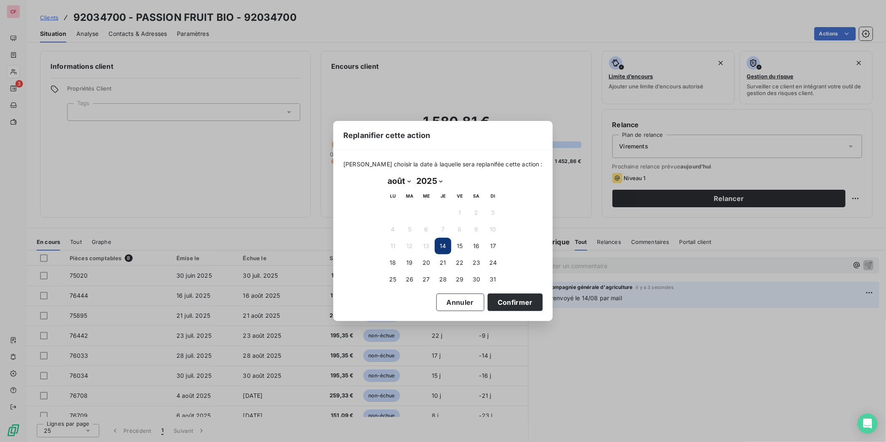
click at [413, 264] on button "19" at bounding box center [409, 262] width 17 height 17
click at [504, 300] on button "Confirmer" at bounding box center [515, 303] width 55 height 18
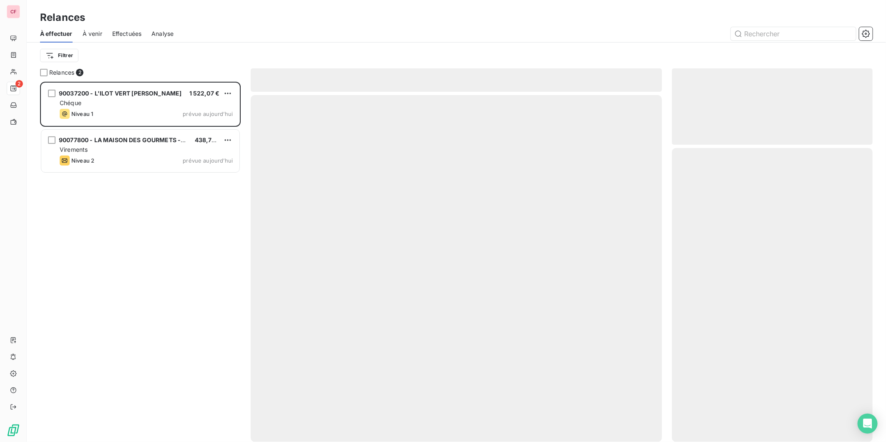
scroll to position [353, 194]
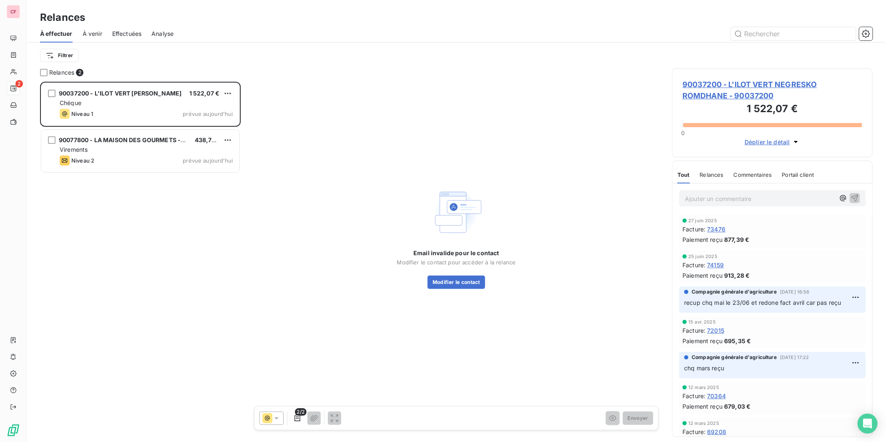
click at [163, 103] on div "Chéque" at bounding box center [146, 103] width 173 height 8
click at [714, 89] on span "90037200 - L'ILOT VERT NEGRESKO ROMDHANE - 90037200" at bounding box center [772, 90] width 180 height 23
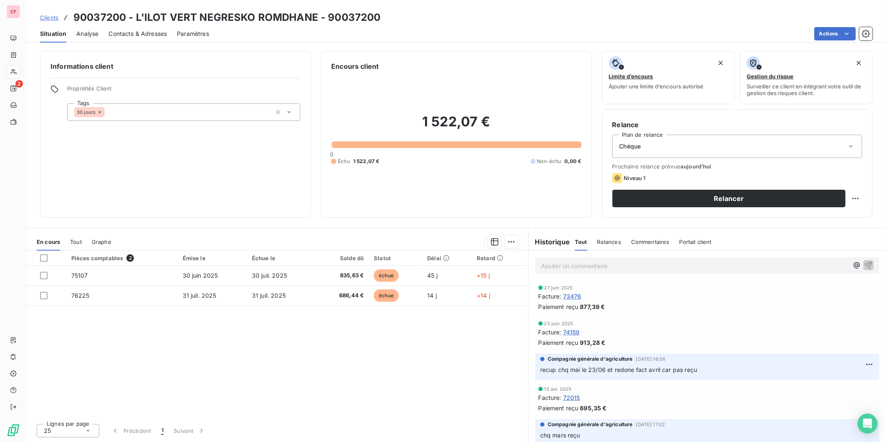
click at [566, 259] on div "Ajouter un commentaire ﻿" at bounding box center [707, 265] width 344 height 16
click at [568, 266] on p "Ajouter un commentaire ﻿" at bounding box center [694, 266] width 307 height 10
click at [569, 267] on p "Ajouter un commentaire ﻿" at bounding box center [694, 266] width 307 height 10
click at [701, 319] on div "25 juin 2025 Facture : 74159 Paiement reçu 913,28 €" at bounding box center [707, 333] width 344 height 33
click at [854, 201] on html "CF 2 Clients 90037200 - L'ILOT VERT NEGRESKO ROMDHANE - 90037200 Situation Anal…" at bounding box center [443, 221] width 886 height 442
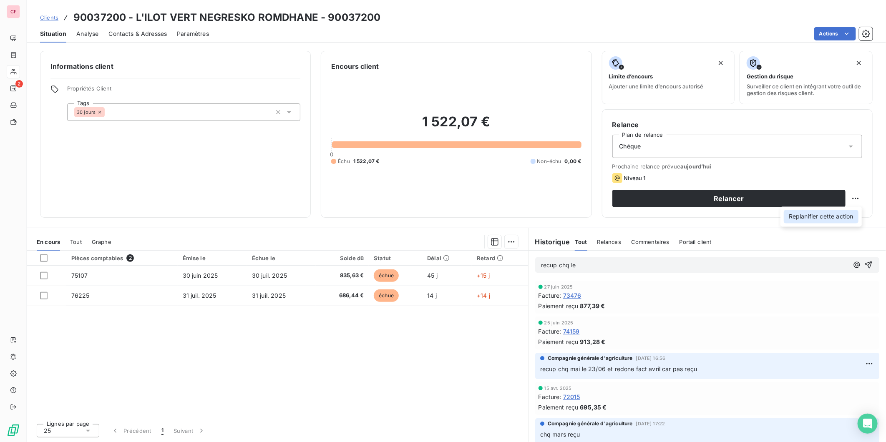
click at [845, 213] on div "Replanifier cette action" at bounding box center [821, 216] width 75 height 13
select select "7"
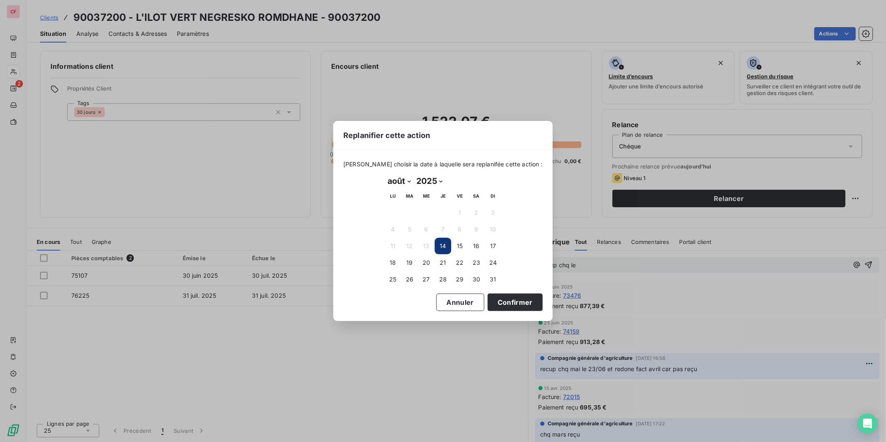
click at [409, 256] on button "19" at bounding box center [409, 262] width 17 height 17
click at [524, 301] on button "Confirmer" at bounding box center [515, 303] width 55 height 18
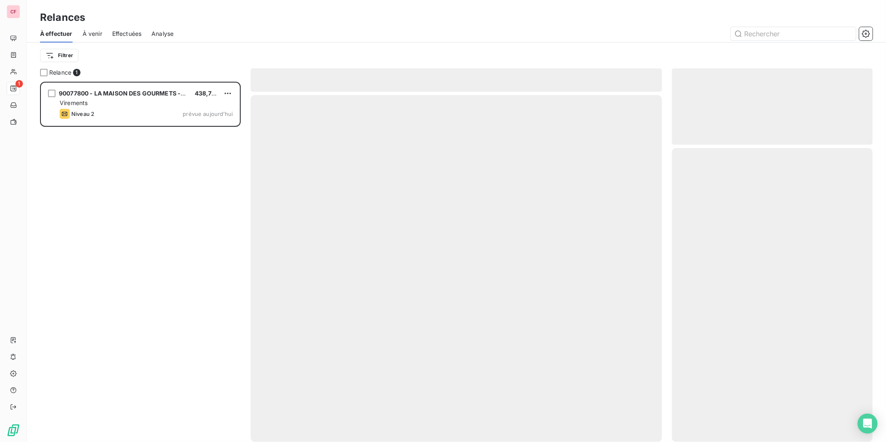
scroll to position [353, 194]
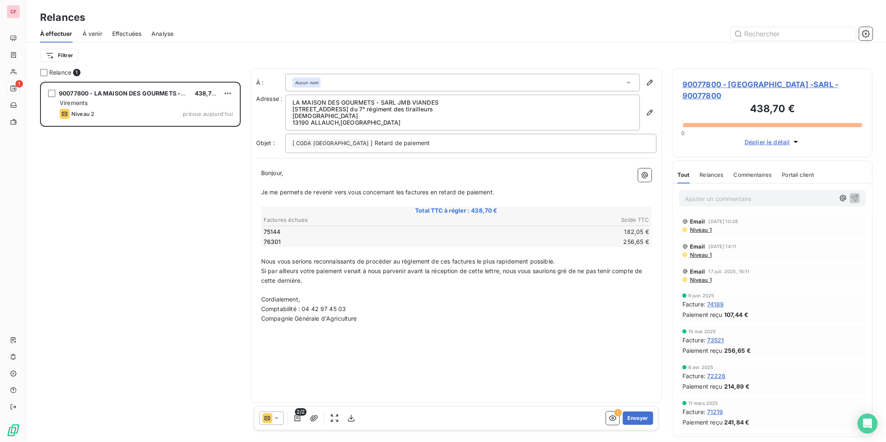
click at [731, 89] on span "90077800 - LA MAISON DES GOURMETS -SARL - 90077800" at bounding box center [772, 90] width 180 height 23
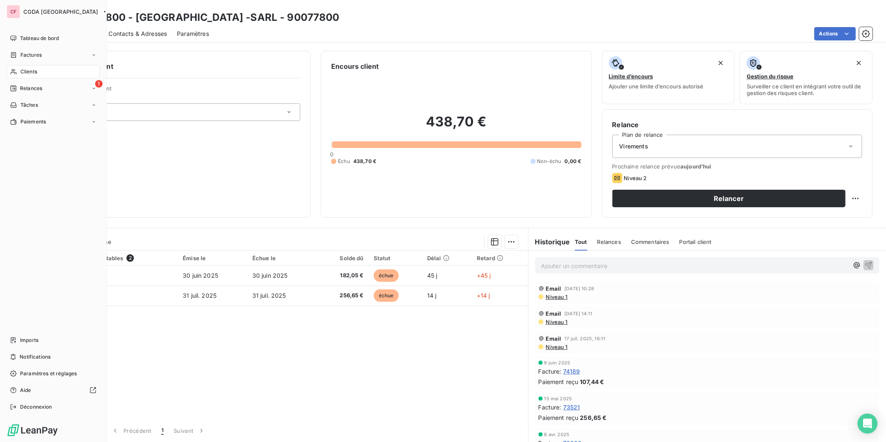
click at [38, 89] on span "Relances" at bounding box center [31, 89] width 22 height 8
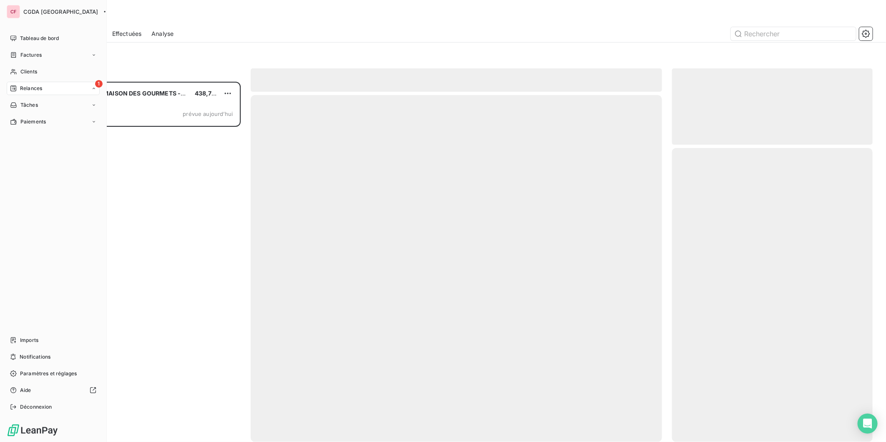
scroll to position [353, 194]
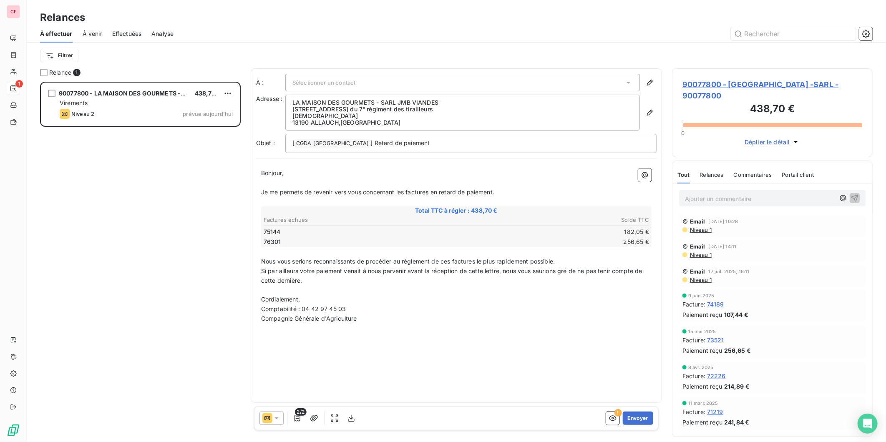
click at [90, 31] on span "À venir" at bounding box center [93, 34] width 20 height 8
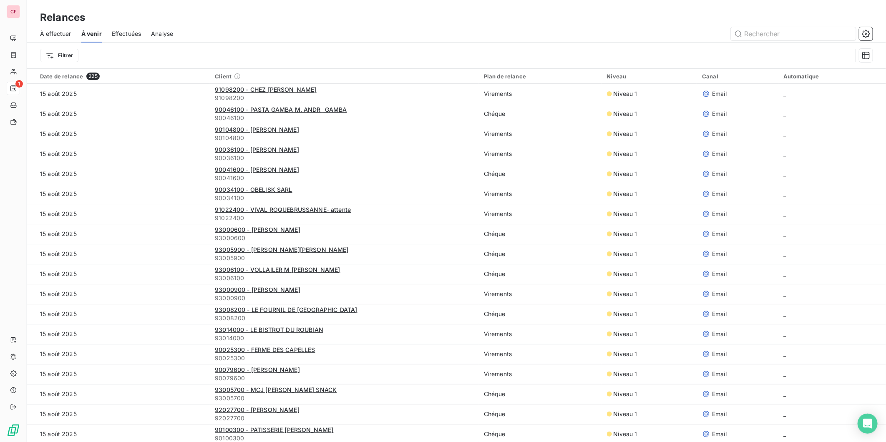
click at [257, 88] on span "91098200 - CHEZ JULIEN" at bounding box center [265, 89] width 101 height 7
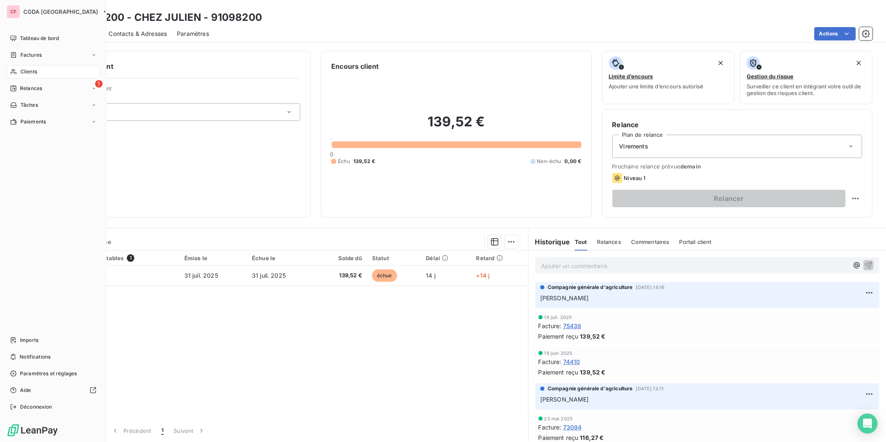
click at [18, 81] on nav "Tableau de bord Factures Clients 1 Relances Tâches Paiements" at bounding box center [53, 80] width 93 height 97
click at [21, 85] on span "Relances" at bounding box center [31, 89] width 22 height 8
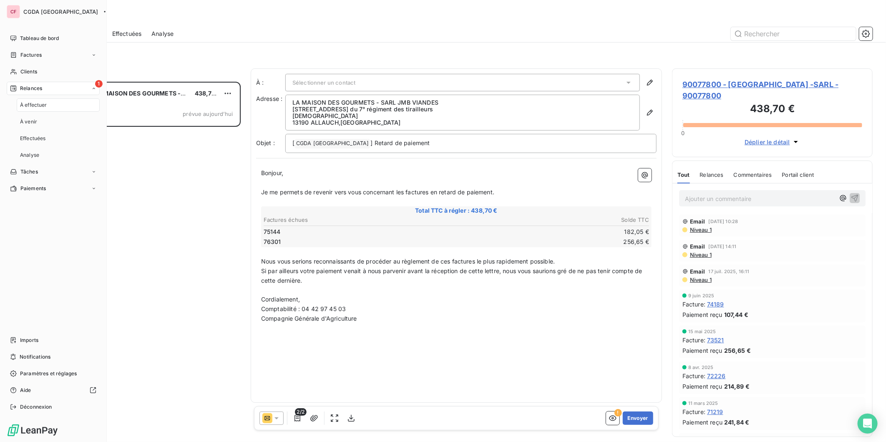
scroll to position [353, 194]
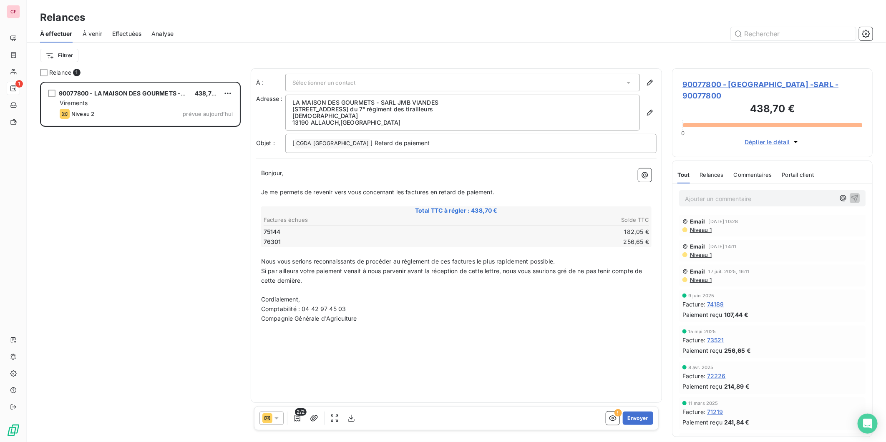
click at [95, 33] on span "À venir" at bounding box center [93, 34] width 20 height 8
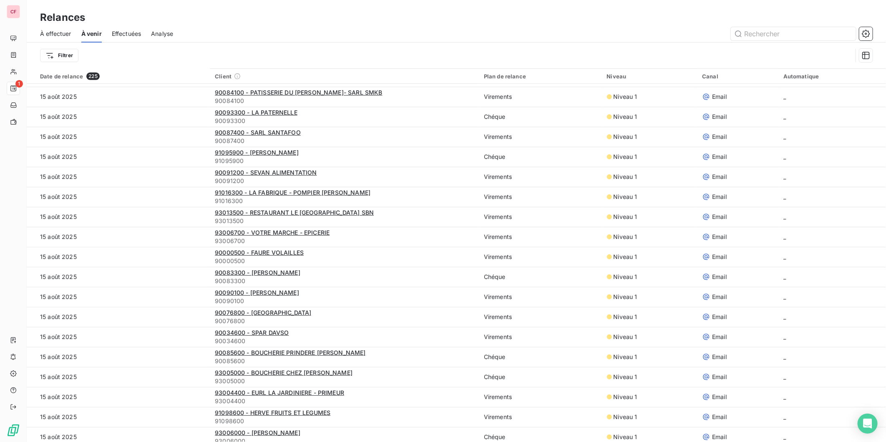
scroll to position [324, 0]
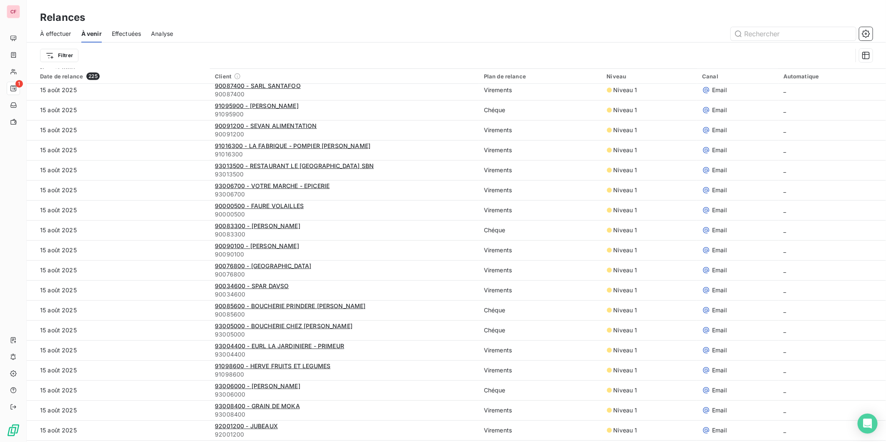
click at [45, 31] on span "À effectuer" at bounding box center [55, 34] width 31 height 8
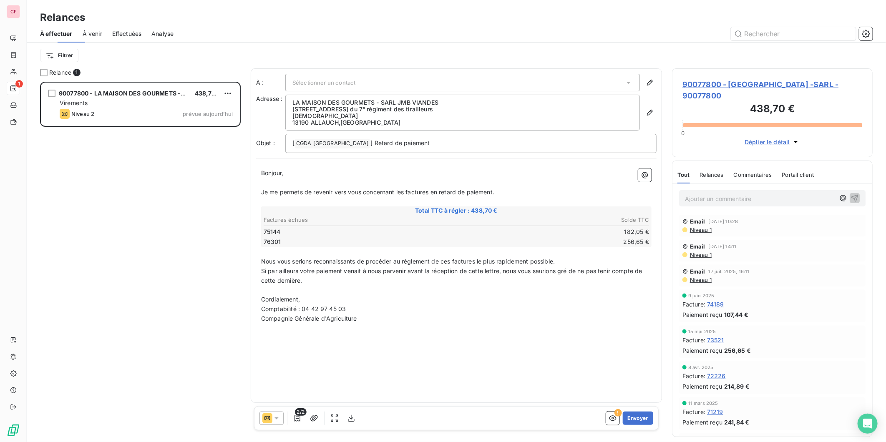
scroll to position [353, 194]
click at [706, 79] on span "90077800 - LA MAISON DES GOURMETS -SARL - 90077800" at bounding box center [772, 90] width 180 height 23
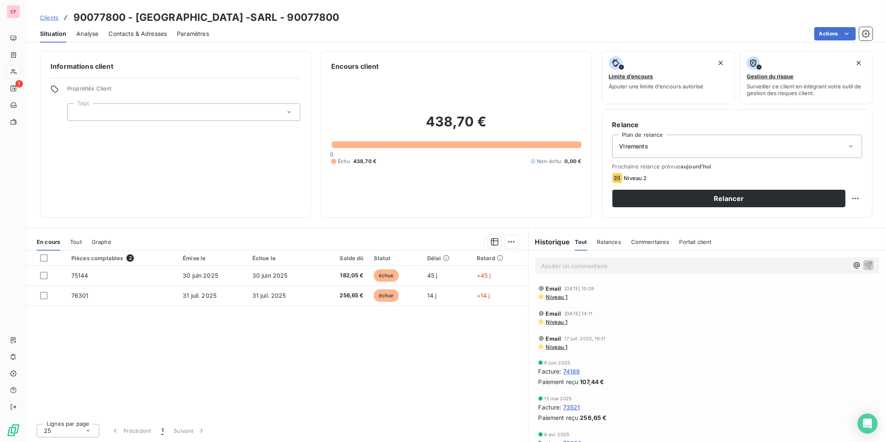
click at [644, 198] on button "Relancer" at bounding box center [728, 199] width 233 height 18
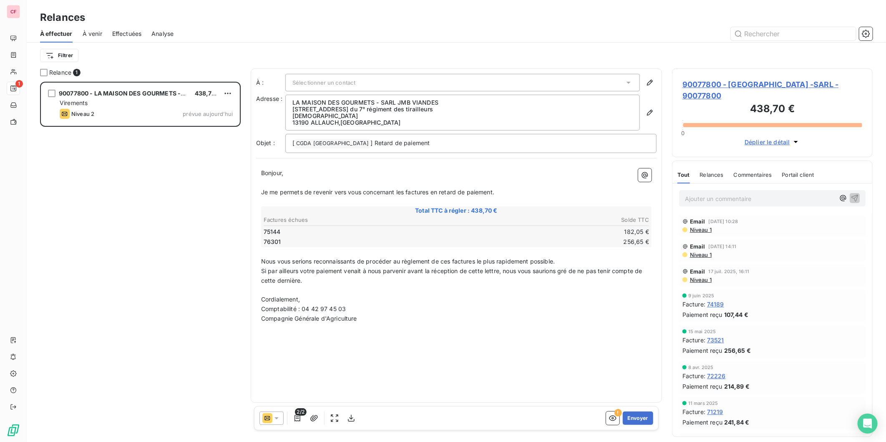
scroll to position [353, 194]
click at [640, 415] on button "Envoyer" at bounding box center [638, 418] width 30 height 13
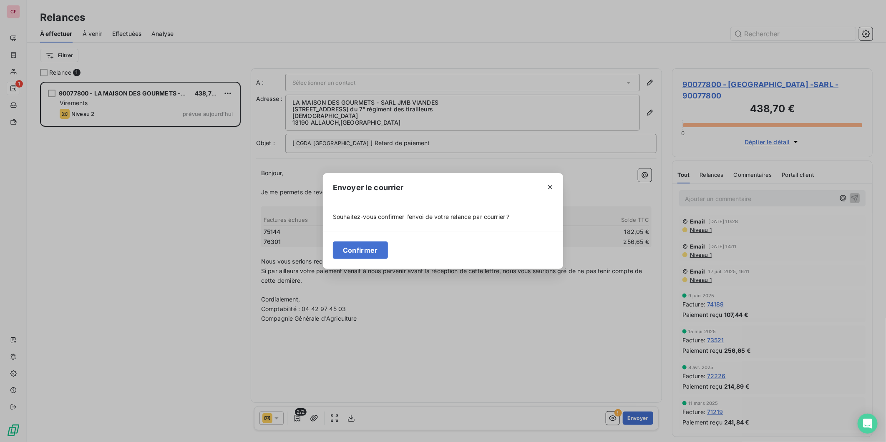
click at [352, 246] on button "Confirmer" at bounding box center [360, 250] width 55 height 18
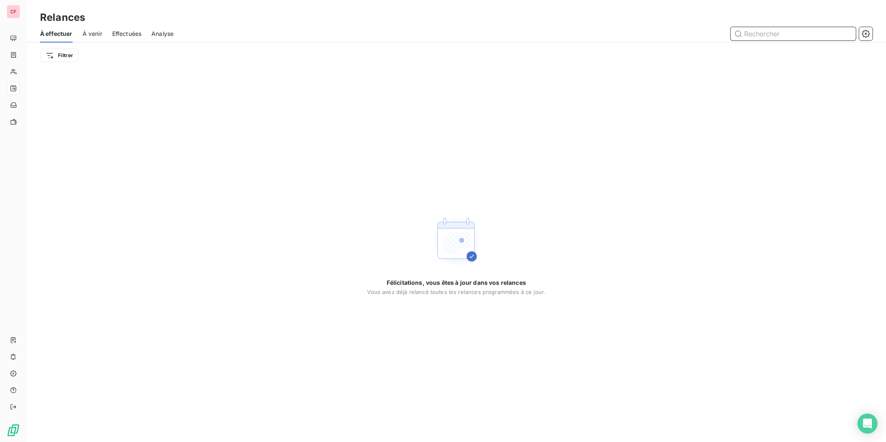
click at [86, 32] on span "À venir" at bounding box center [93, 34] width 20 height 8
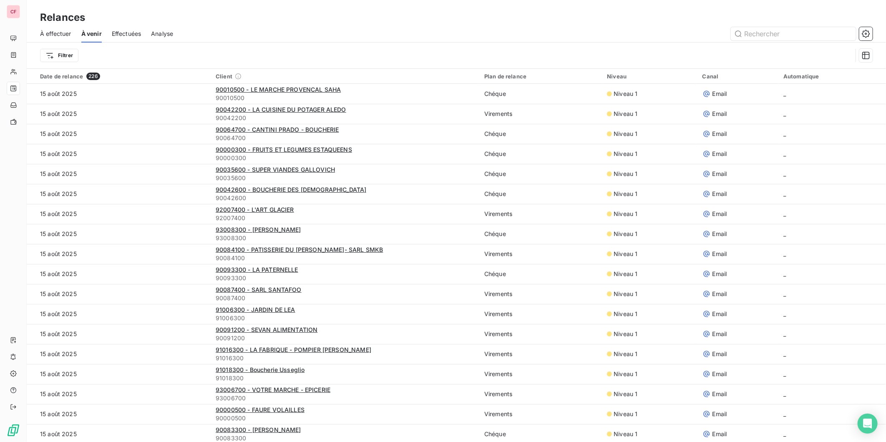
click at [61, 54] on html "CF Relances À effectuer À venir Effectuées Analyse Filtrer Date de relance 226 …" at bounding box center [443, 221] width 886 height 442
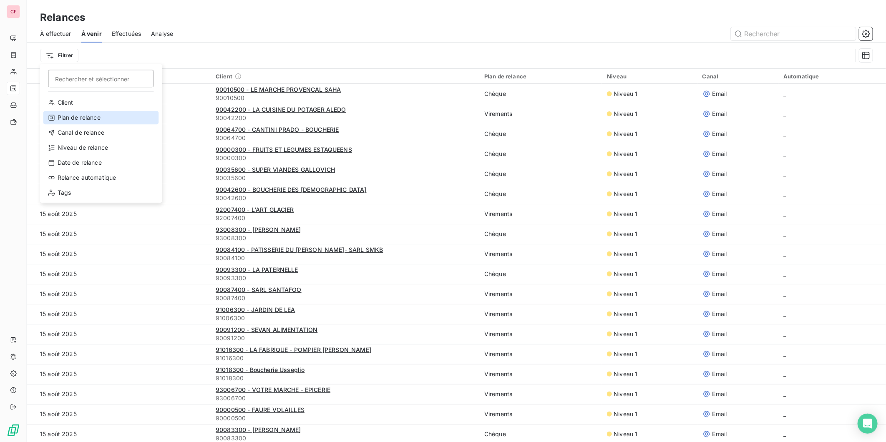
click at [80, 119] on div "Plan de relance" at bounding box center [101, 117] width 116 height 13
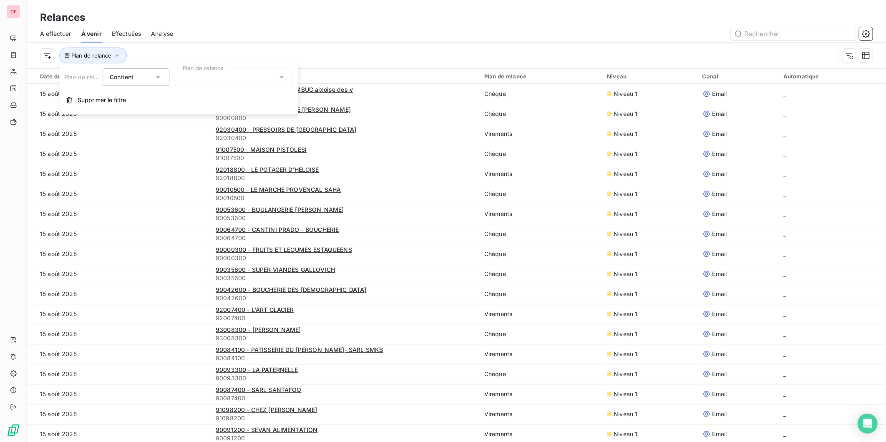
click at [213, 78] on div at bounding box center [233, 77] width 120 height 18
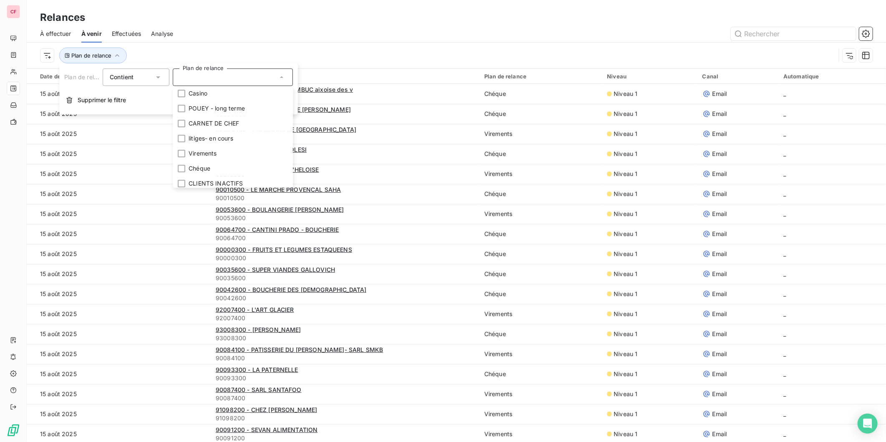
scroll to position [110, 0]
click at [183, 165] on div at bounding box center [182, 166] width 8 height 8
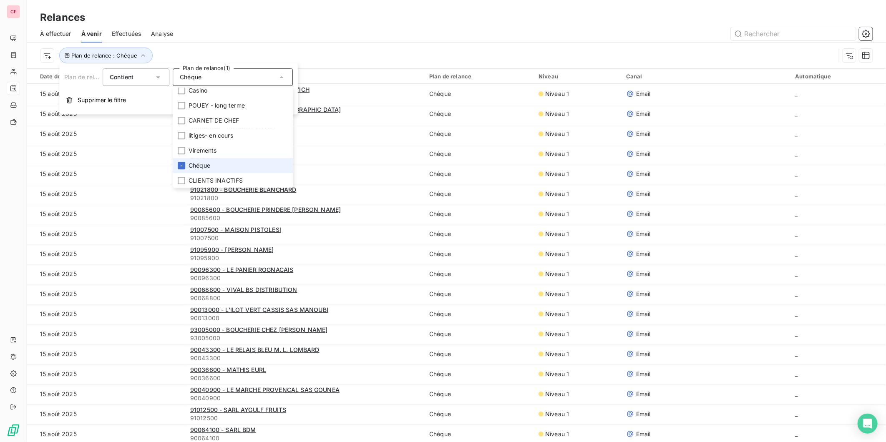
click at [183, 165] on icon at bounding box center [181, 165] width 5 height 5
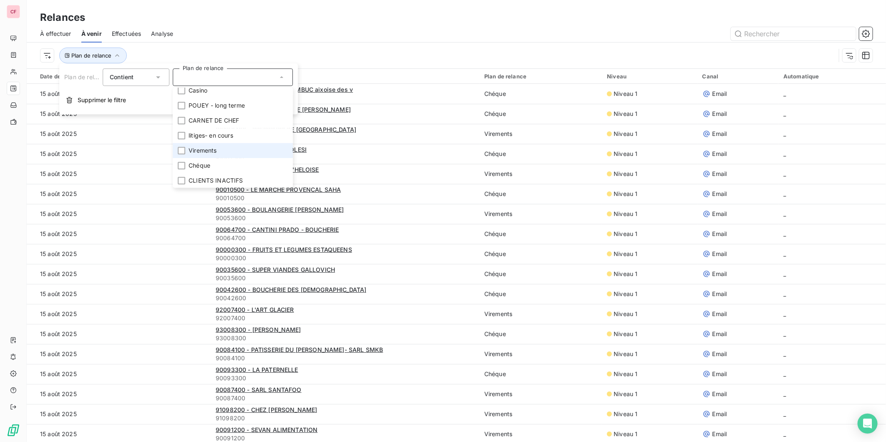
click at [178, 151] on div at bounding box center [182, 151] width 8 height 8
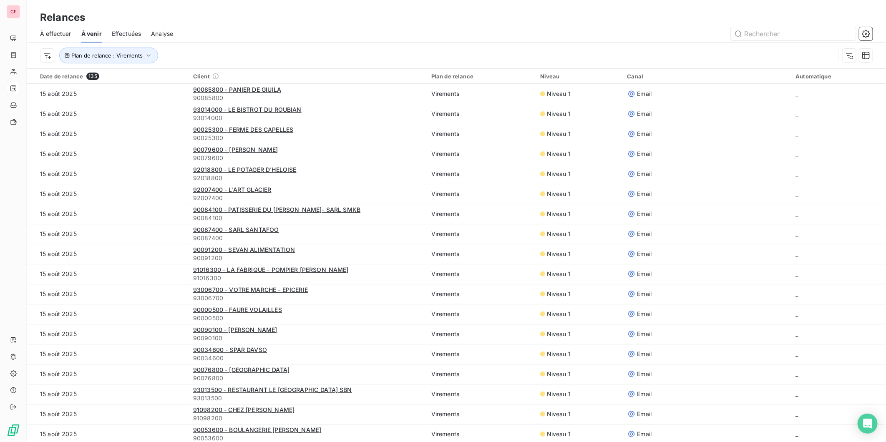
click at [322, 38] on div at bounding box center [527, 33] width 689 height 13
click at [259, 92] on span "90085800 - PANIER DE GIUILA" at bounding box center [237, 89] width 88 height 7
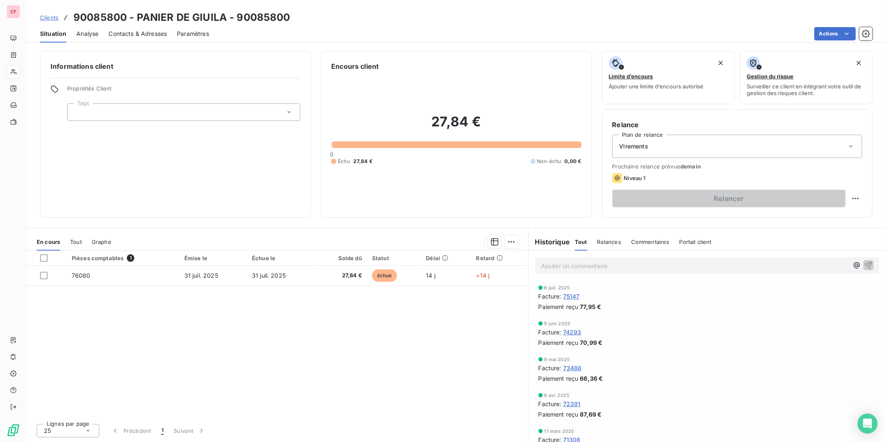
click at [667, 33] on div "Actions" at bounding box center [546, 33] width 654 height 13
click at [139, 34] on span "Contacts & Adresses" at bounding box center [137, 34] width 58 height 8
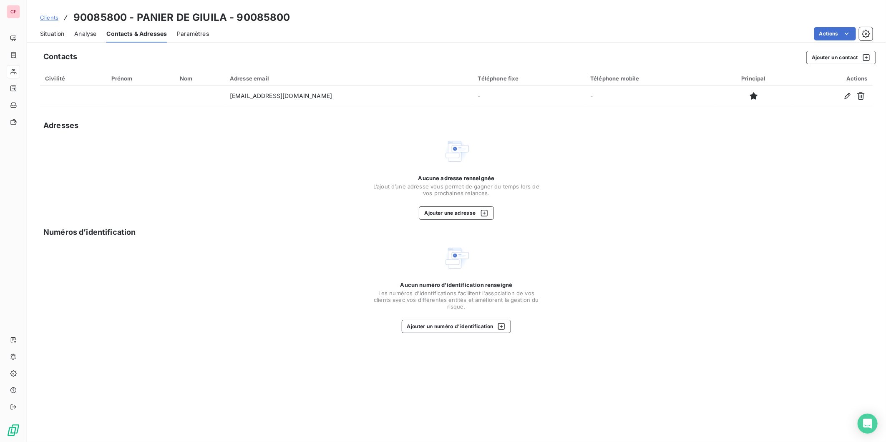
click at [53, 39] on div "Situation" at bounding box center [52, 34] width 24 height 18
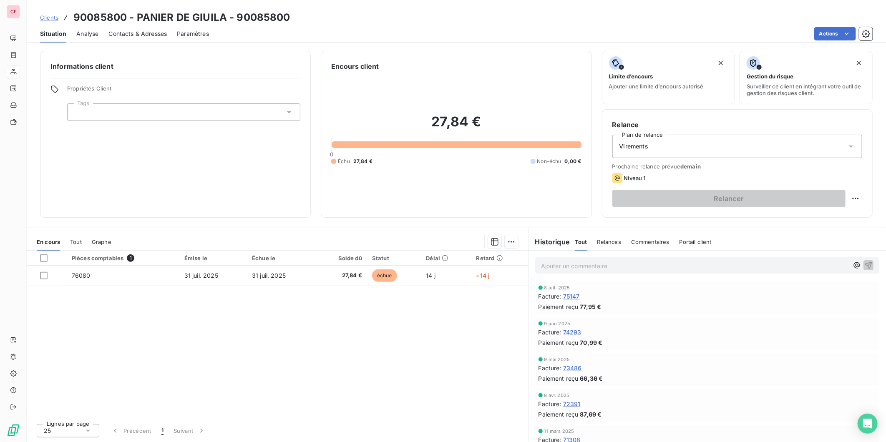
click at [648, 188] on div "Prochaine relance prévue demain Niveau 1 Relancer" at bounding box center [737, 185] width 250 height 44
click at [855, 201] on html "CF Clients 90085800 - PANIER DE GIUILA - 90085800 Situation Analyse Contacts & …" at bounding box center [443, 221] width 886 height 442
click at [844, 216] on div "Replanifier cette action" at bounding box center [821, 216] width 75 height 13
select select "7"
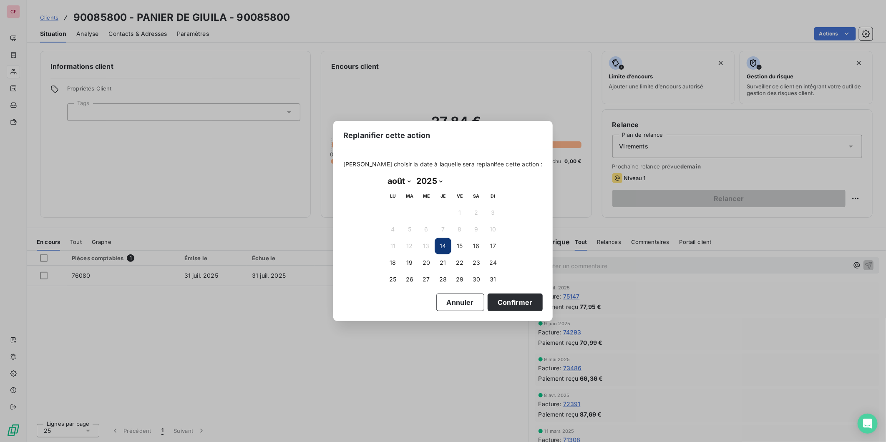
click at [506, 299] on button "Confirmer" at bounding box center [515, 303] width 55 height 18
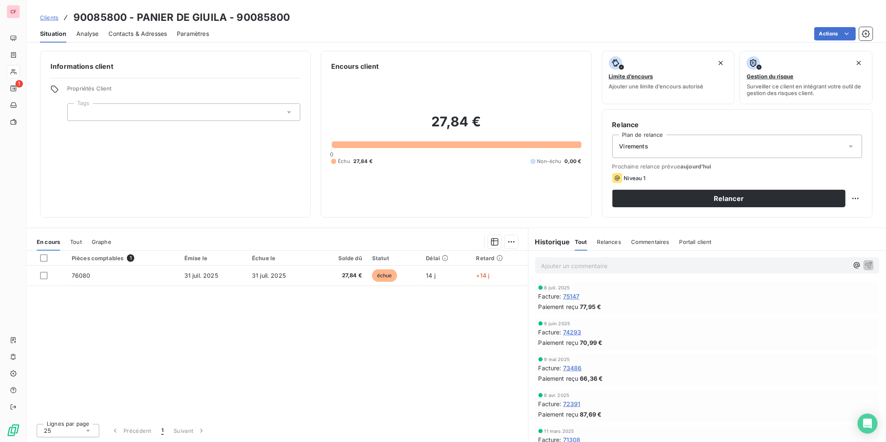
click at [659, 198] on button "Relancer" at bounding box center [728, 199] width 233 height 18
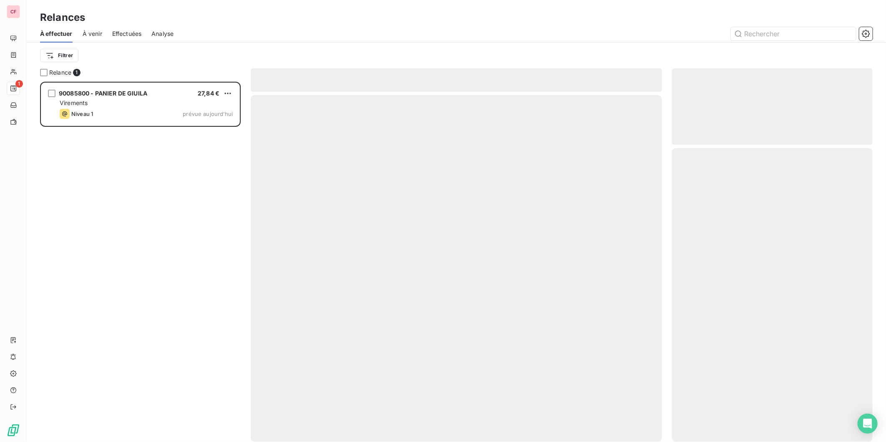
scroll to position [353, 194]
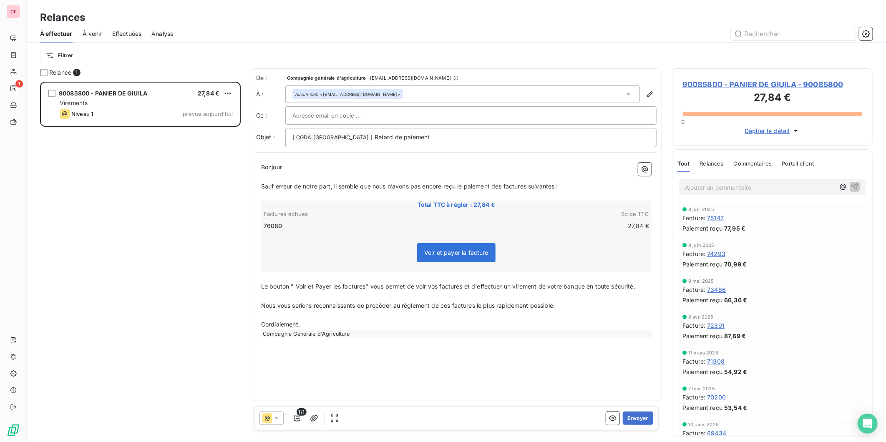
click at [641, 418] on button "Envoyer" at bounding box center [638, 418] width 30 height 13
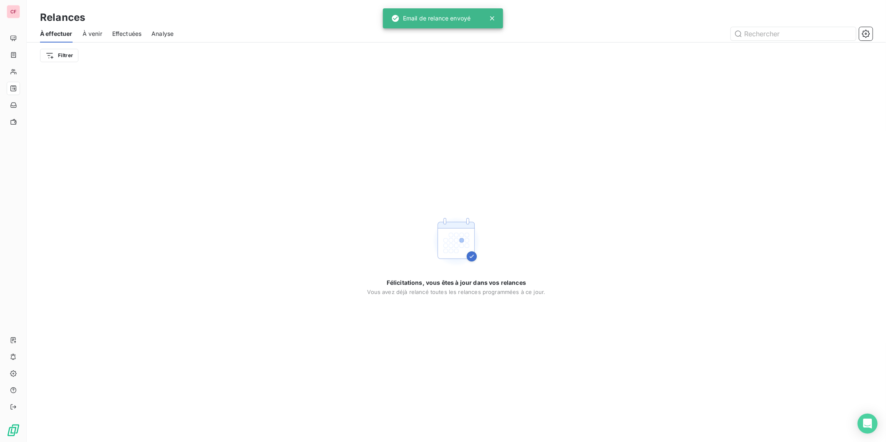
click at [88, 35] on span "À venir" at bounding box center [93, 34] width 20 height 8
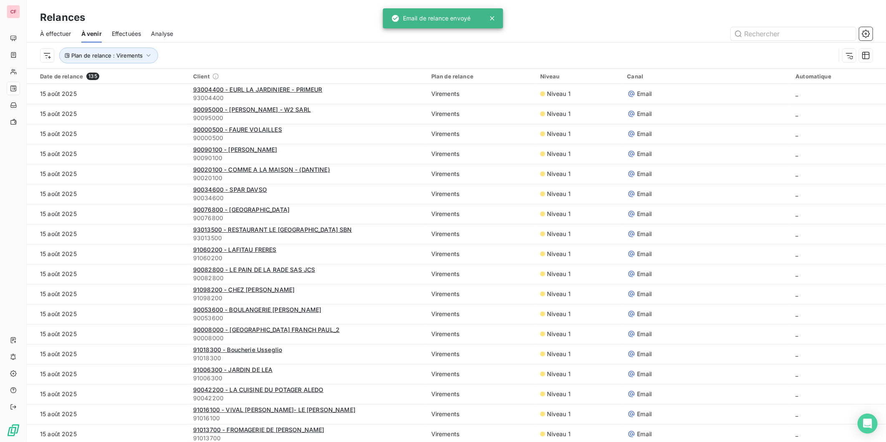
click at [268, 90] on span "93004400 - EURL LA JARDINIERE - PRIMEUR" at bounding box center [257, 89] width 129 height 7
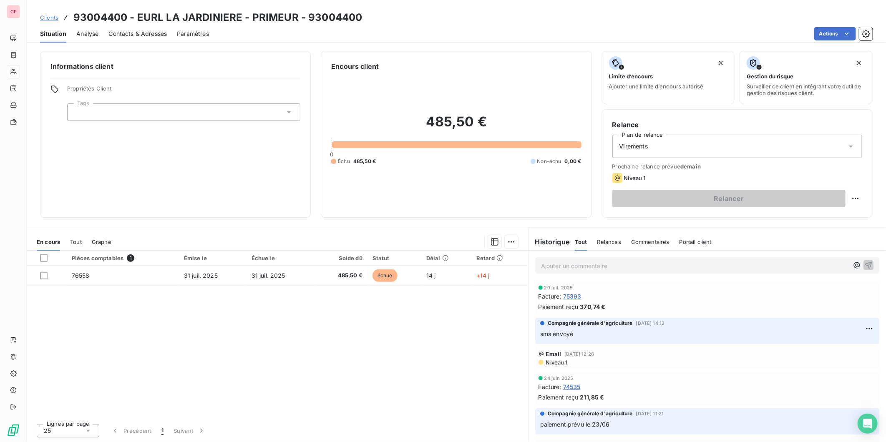
click at [858, 198] on html "CF Clients 93004400 - EURL LA JARDINIERE - PRIMEUR - 93004400 Situation Analyse…" at bounding box center [443, 221] width 886 height 442
click at [837, 222] on div "Replanifier cette action" at bounding box center [821, 216] width 75 height 13
select select "7"
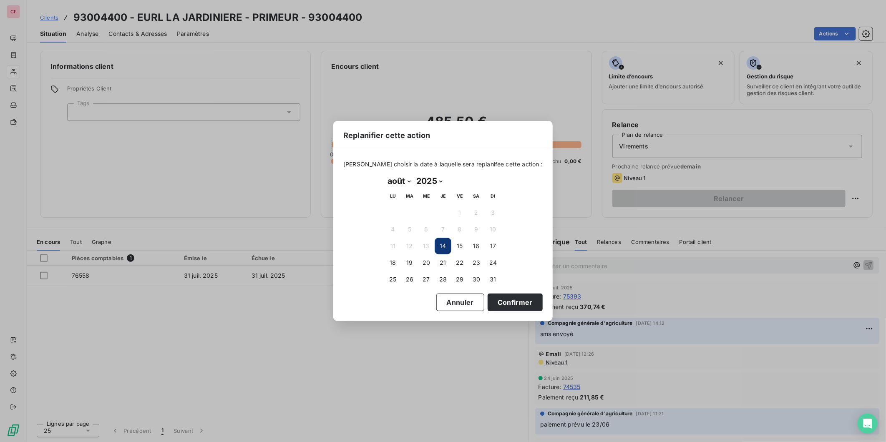
click at [508, 303] on button "Confirmer" at bounding box center [515, 303] width 55 height 18
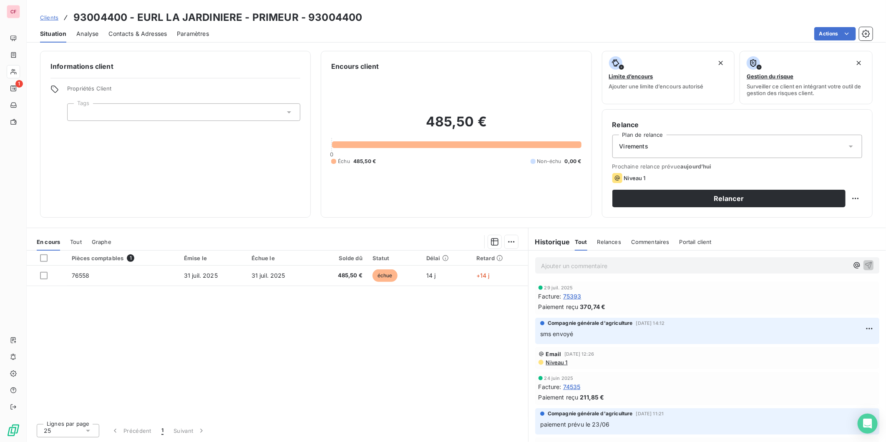
click at [726, 195] on button "Relancer" at bounding box center [728, 199] width 233 height 18
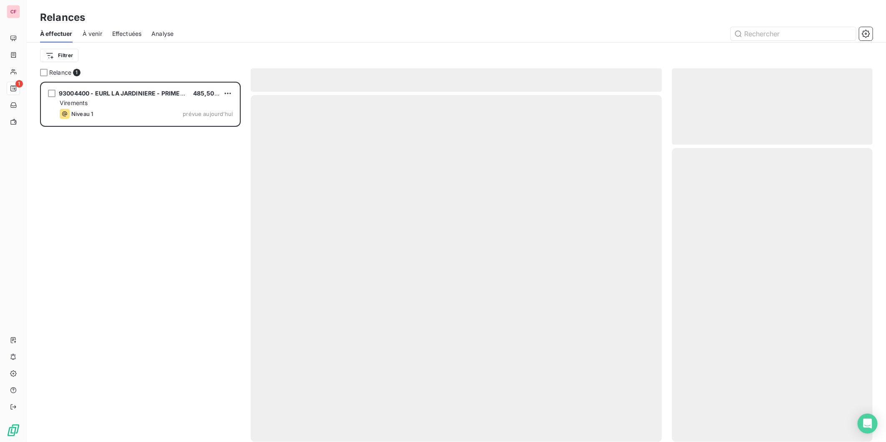
scroll to position [353, 194]
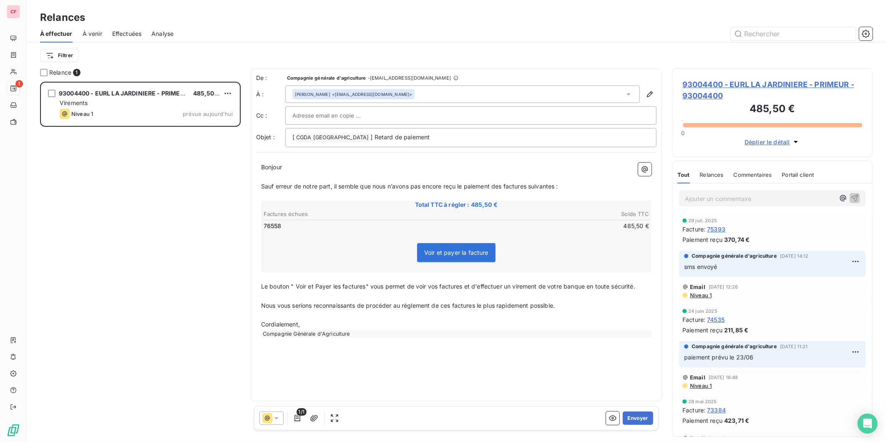
click at [643, 422] on button "Envoyer" at bounding box center [638, 418] width 30 height 13
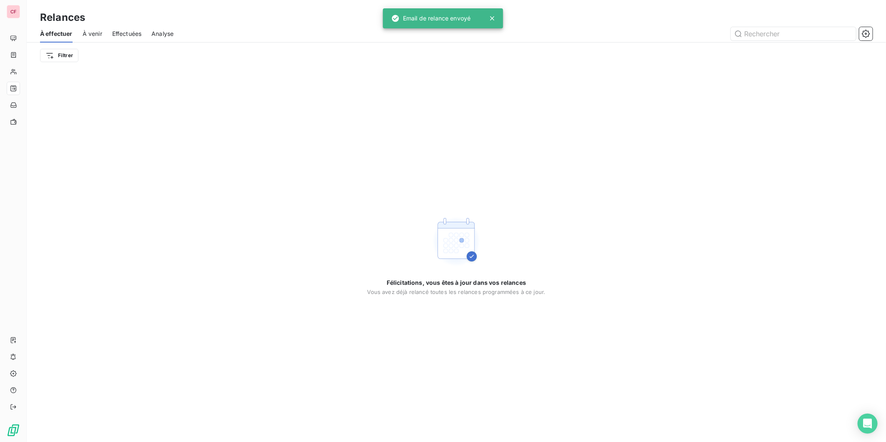
click at [90, 32] on span "À venir" at bounding box center [93, 34] width 20 height 8
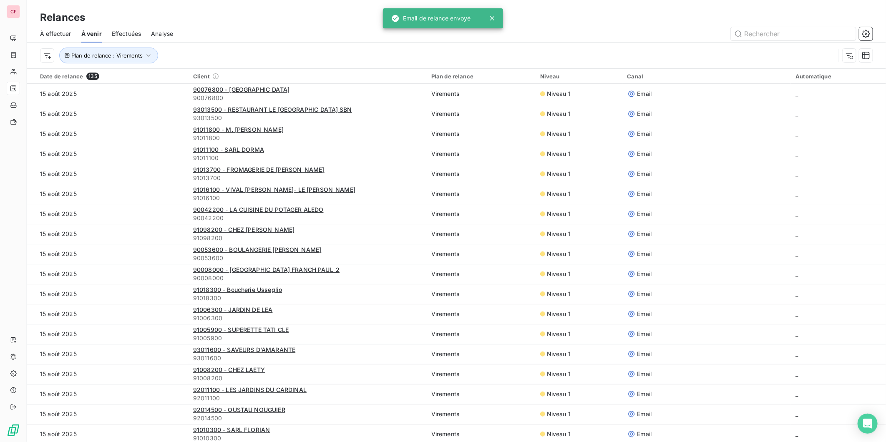
click at [245, 88] on span "90076800 - JARDIN DES DELICES MARSEILLE" at bounding box center [241, 89] width 96 height 7
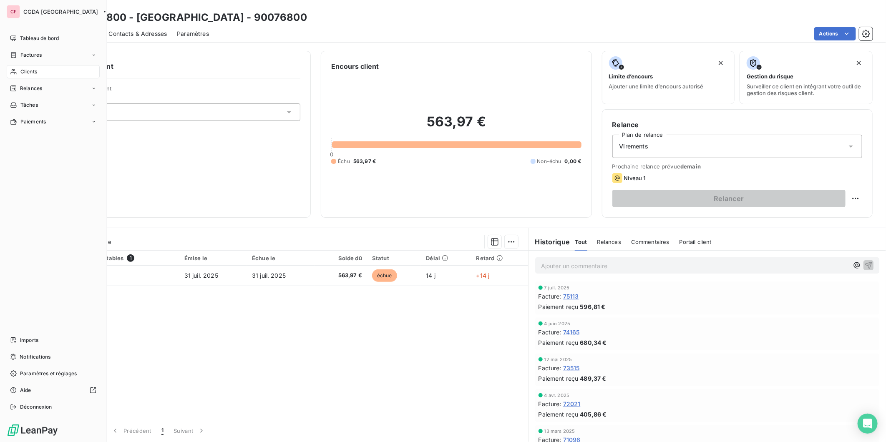
click at [48, 69] on div "Clients" at bounding box center [53, 71] width 93 height 13
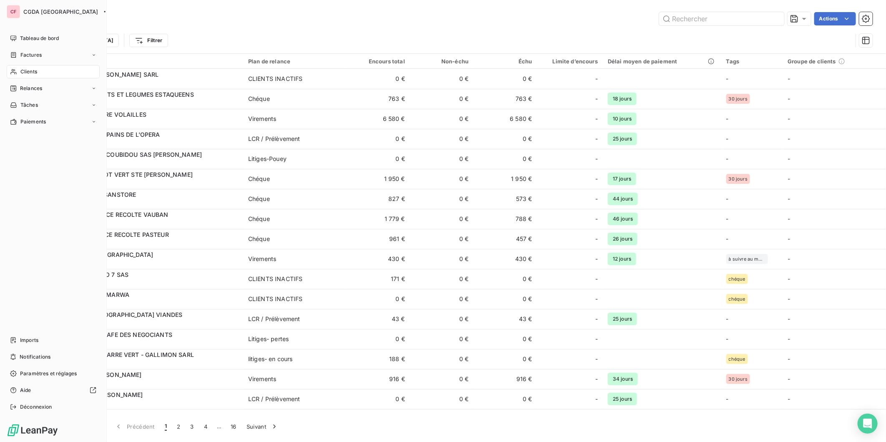
click at [32, 85] on span "Relances" at bounding box center [31, 89] width 22 height 8
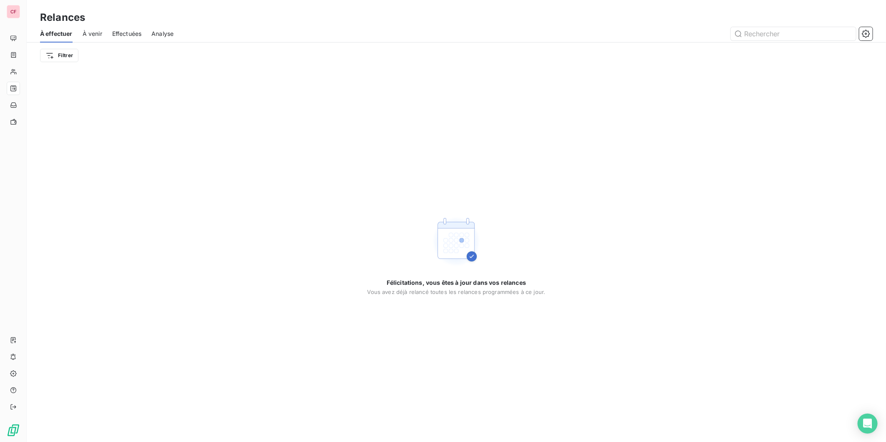
click at [93, 33] on span "À venir" at bounding box center [93, 34] width 20 height 8
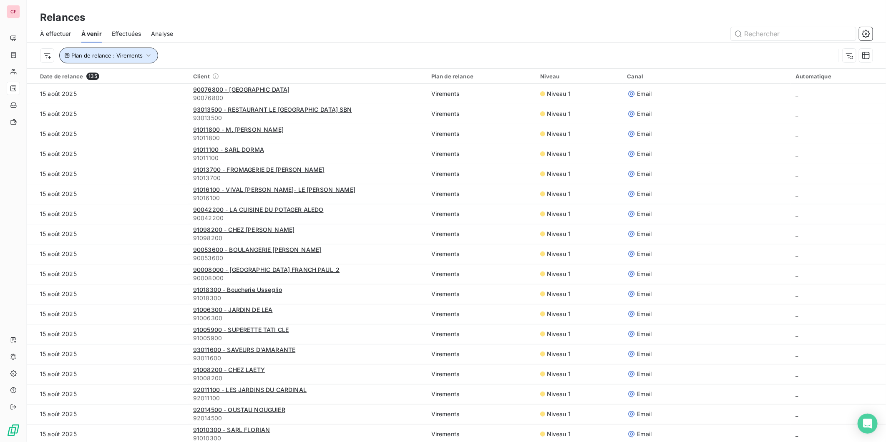
click at [144, 55] on icon "button" at bounding box center [148, 55] width 8 height 8
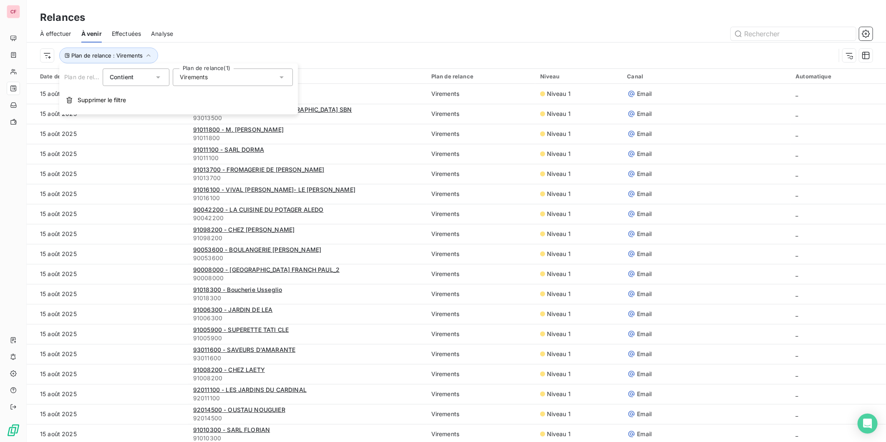
click at [217, 80] on div "Virements" at bounding box center [233, 77] width 120 height 18
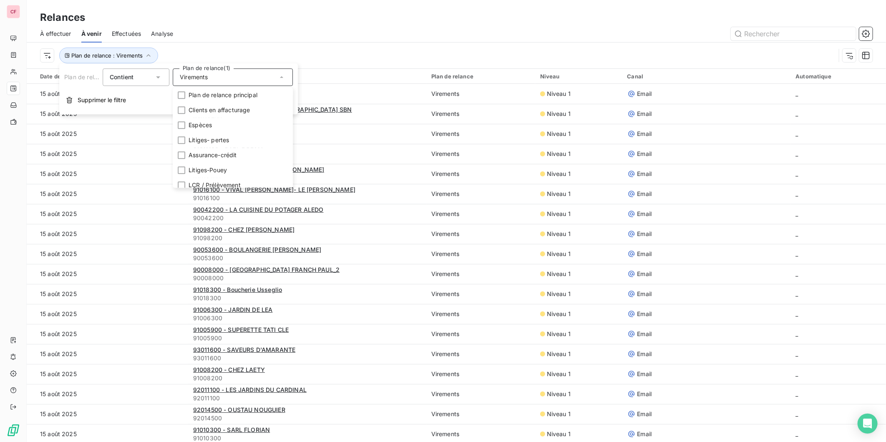
scroll to position [80, 0]
click at [181, 180] on icon at bounding box center [181, 180] width 3 height 2
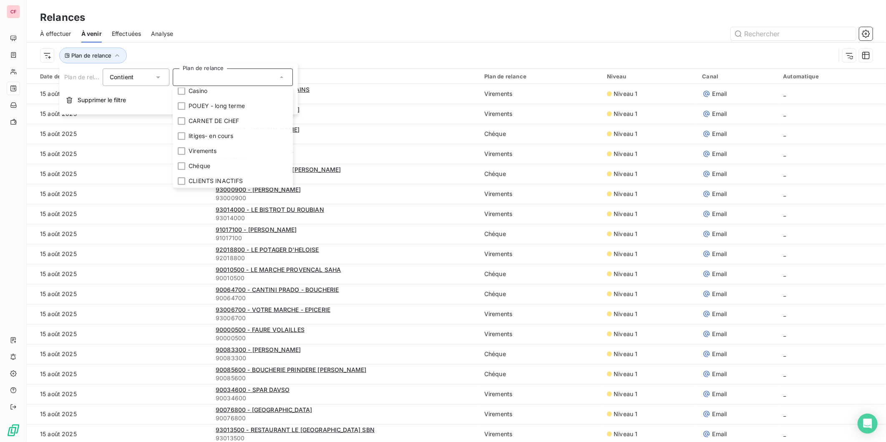
scroll to position [110, 0]
click at [178, 163] on div at bounding box center [182, 166] width 8 height 8
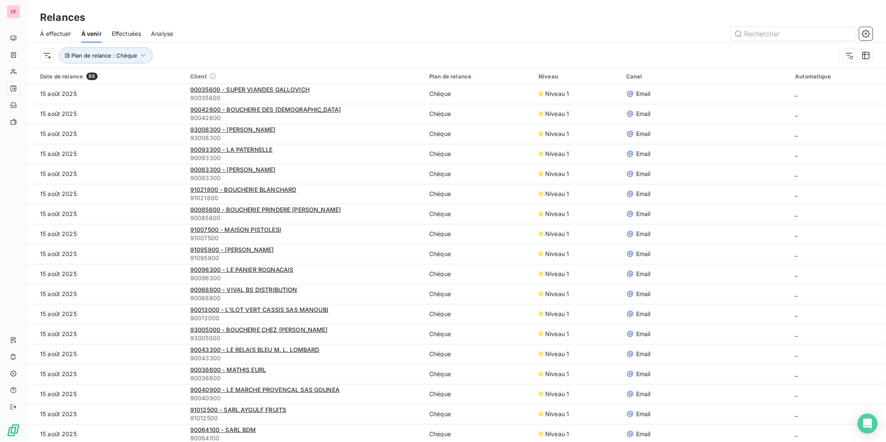
click at [248, 18] on div "Relances" at bounding box center [456, 17] width 859 height 15
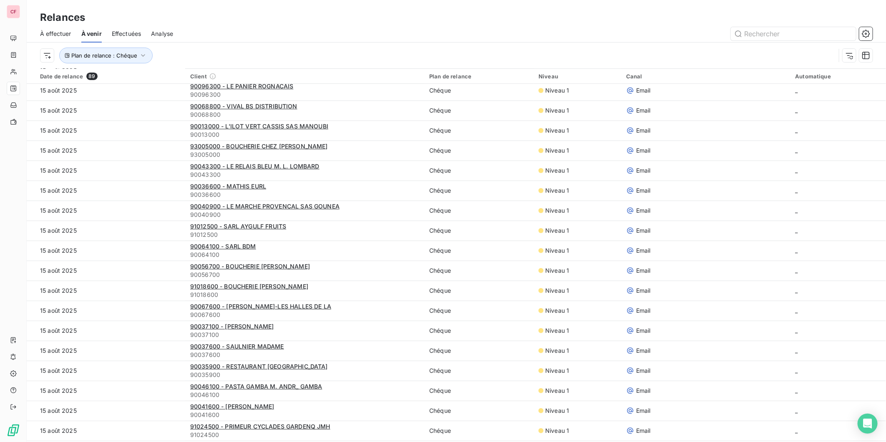
scroll to position [185, 0]
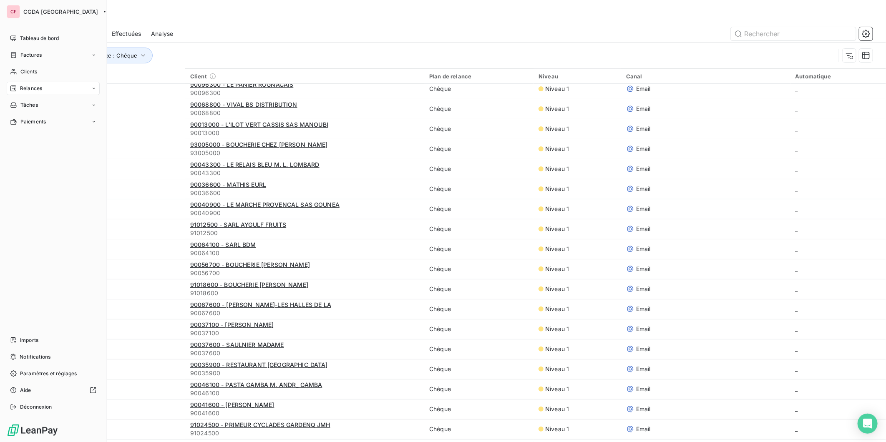
click at [18, 43] on div "Tableau de bord" at bounding box center [53, 38] width 93 height 13
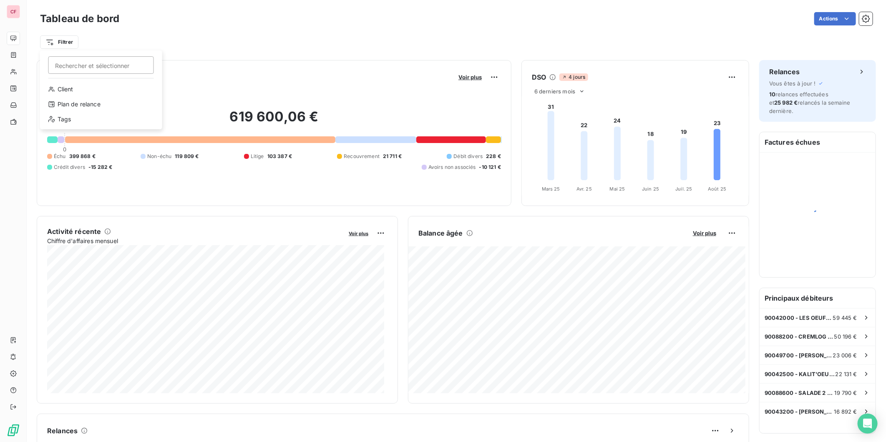
click at [69, 43] on html "CF Tableau de bord Actions Filtrer Rechercher et sélectionner Client Plan de re…" at bounding box center [443, 221] width 886 height 442
click at [203, 22] on html "CF Tableau de bord Actions Filtrer Encours client Voir plus 619 600,06 € 0 Échu…" at bounding box center [443, 221] width 886 height 442
click at [72, 53] on div "Tableau de bord Actions Filtrer" at bounding box center [456, 27] width 859 height 55
click at [70, 48] on html "CF Tableau de bord Actions Filtrer Rechercher et sélectionner Client Plan de re…" at bounding box center [443, 221] width 886 height 442
click at [193, 10] on html "CF Tableau de bord Actions Filtrer Rechercher et sélectionner Client Plan de re…" at bounding box center [443, 221] width 886 height 442
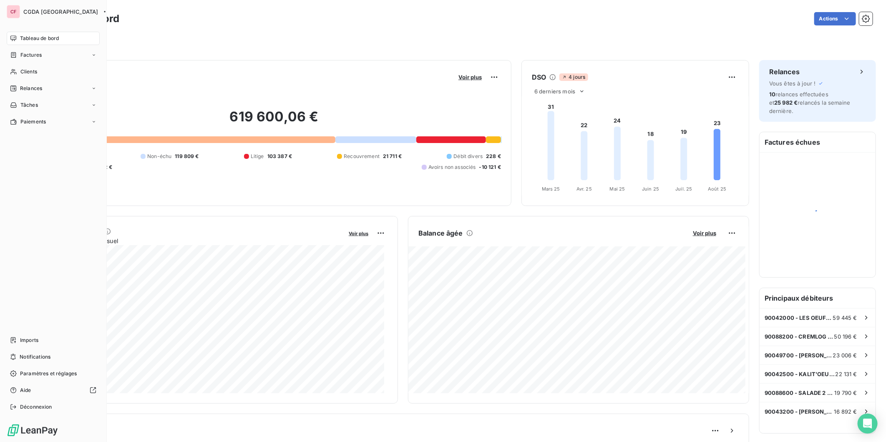
click at [27, 90] on span "Relances" at bounding box center [31, 89] width 22 height 8
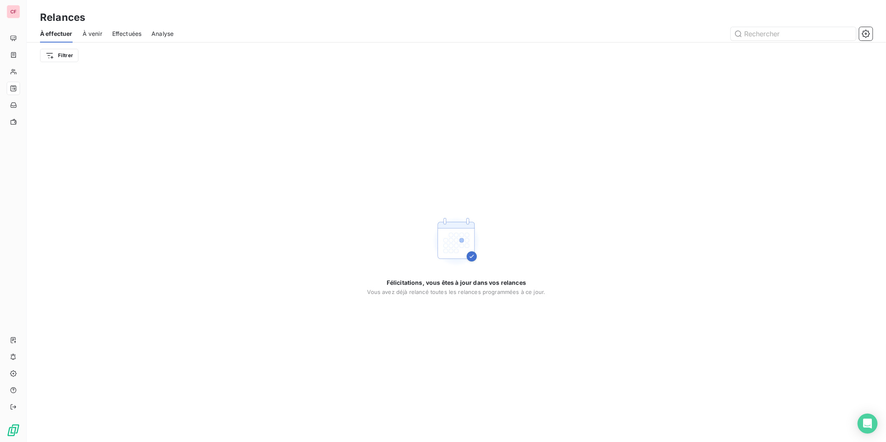
click at [67, 57] on html "CF Relances À effectuer À venir Effectuées Analyse Filtrer Félicitations, vous …" at bounding box center [443, 221] width 886 height 442
click at [117, 115] on div "Plan de relance" at bounding box center [101, 117] width 116 height 13
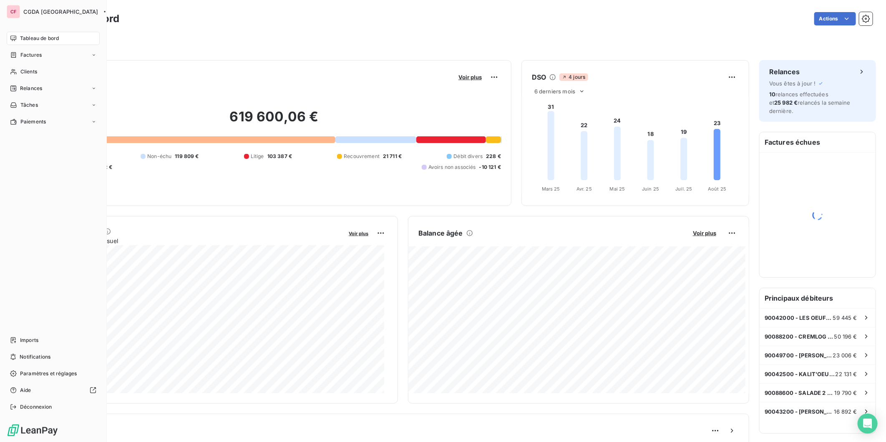
click at [25, 69] on span "Clients" at bounding box center [28, 72] width 17 height 8
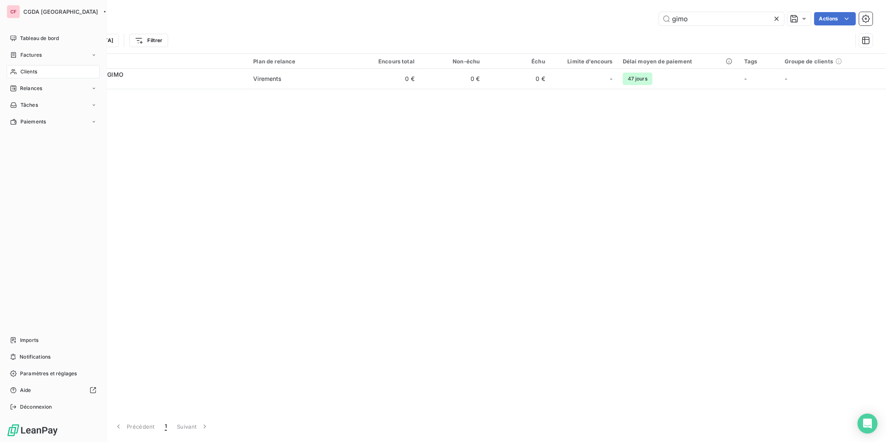
type input "gimo"
click at [25, 35] on span "Tableau de bord" at bounding box center [39, 39] width 39 height 8
